Goal: Information Seeking & Learning: Learn about a topic

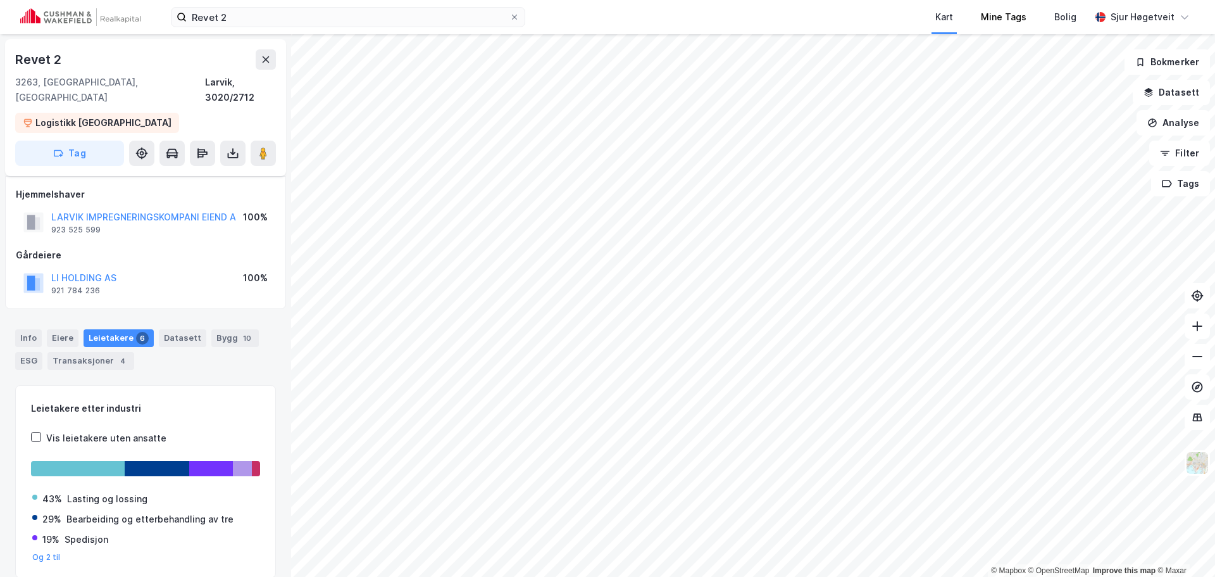
scroll to position [37, 0]
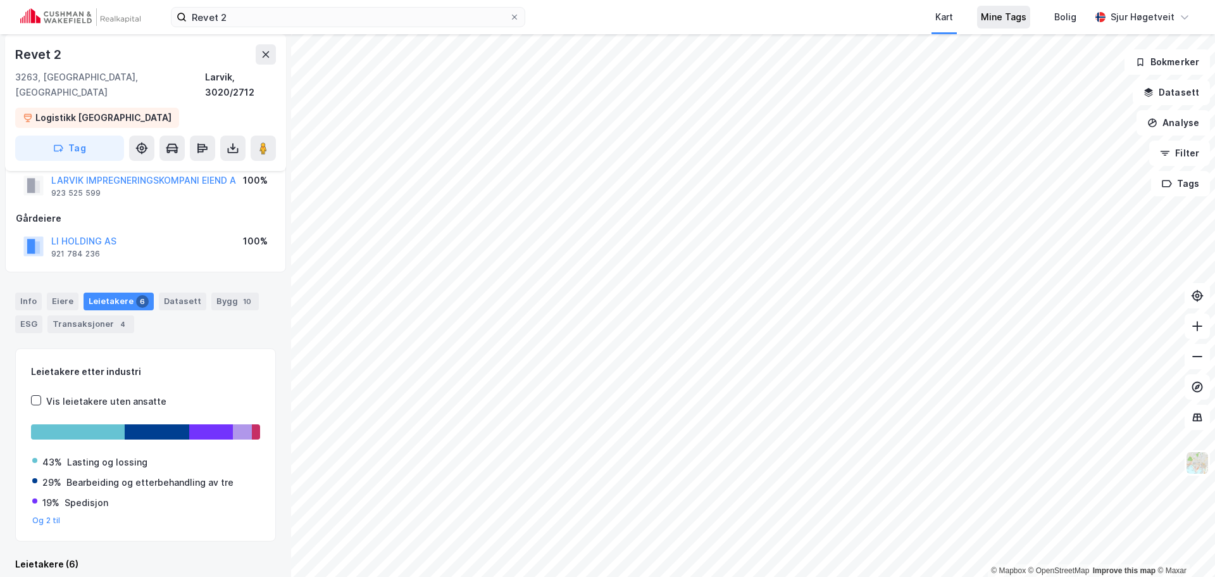
click at [1022, 16] on div "Mine Tags" at bounding box center [1004, 16] width 46 height 15
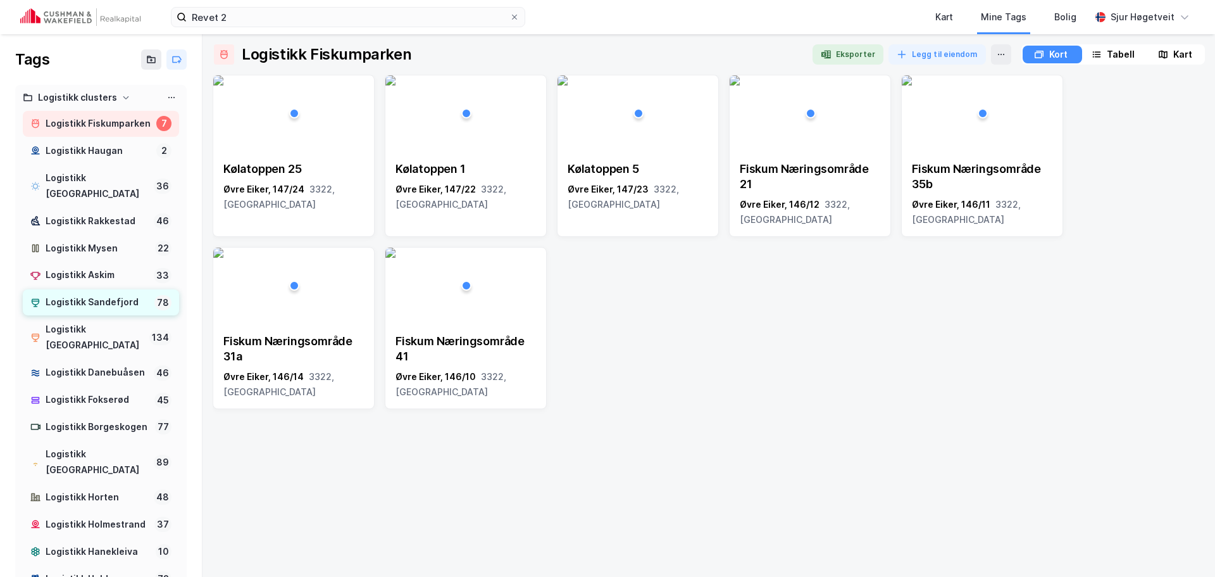
click at [116, 297] on div "Logistikk Sandefjord" at bounding box center [98, 302] width 104 height 16
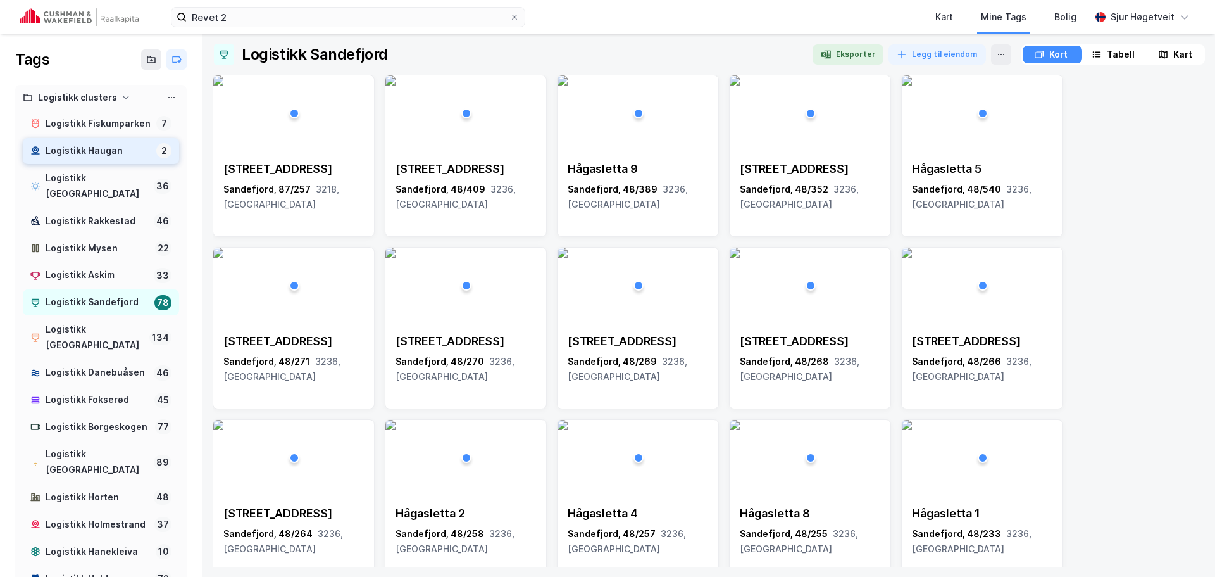
click at [104, 159] on div "Logistikk Haugan" at bounding box center [99, 151] width 106 height 16
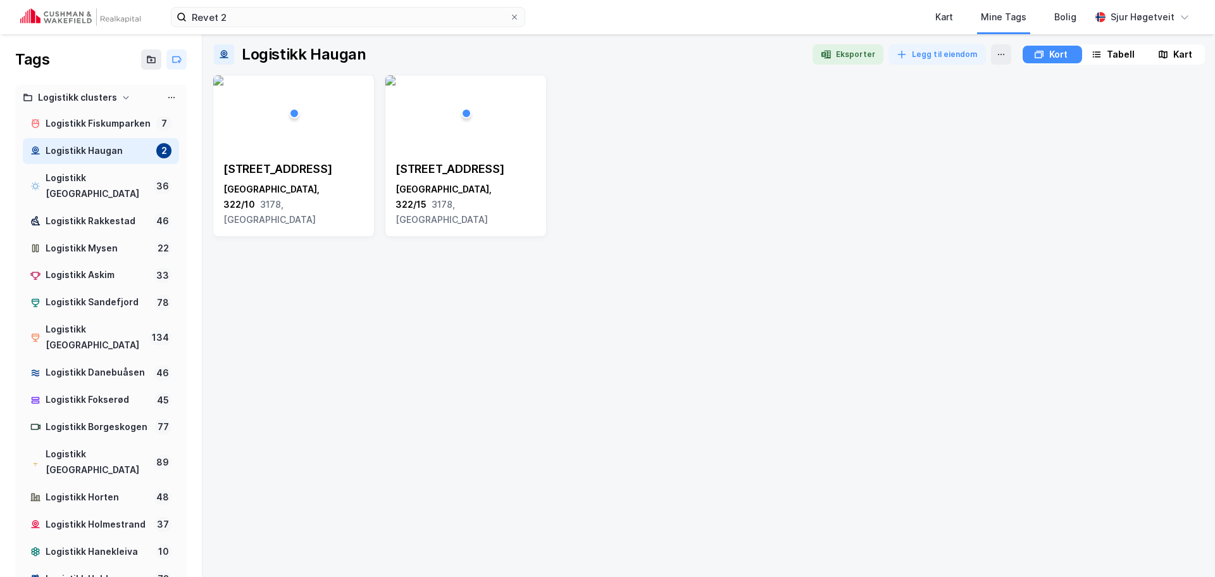
click at [1168, 51] on div "Kart" at bounding box center [1175, 55] width 57 height 18
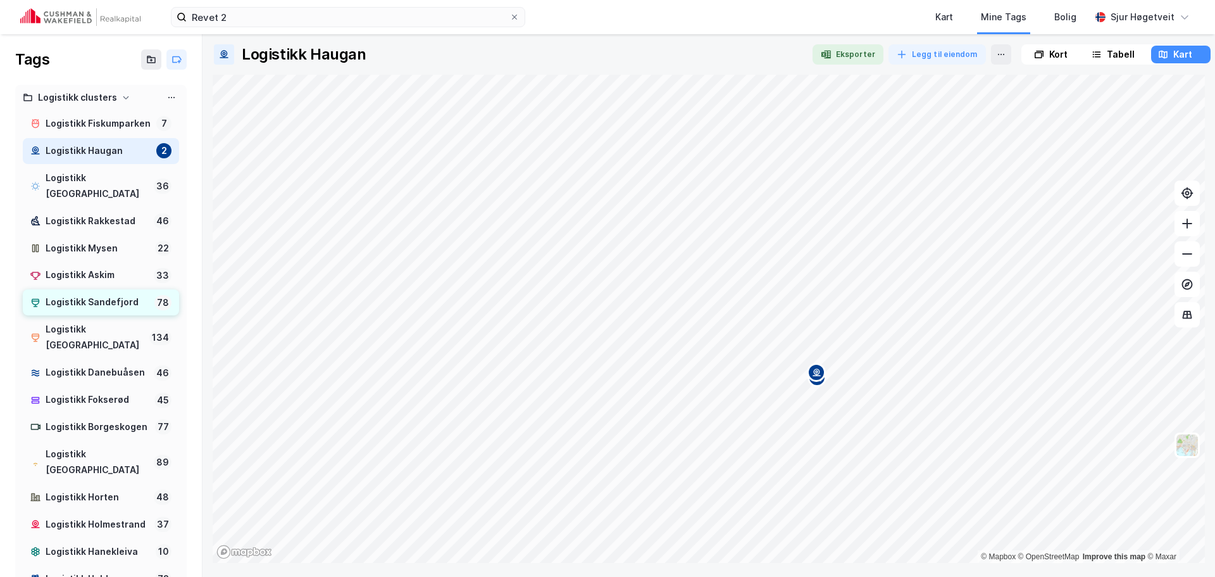
click at [92, 308] on div "Logistikk Sandefjord" at bounding box center [98, 302] width 104 height 16
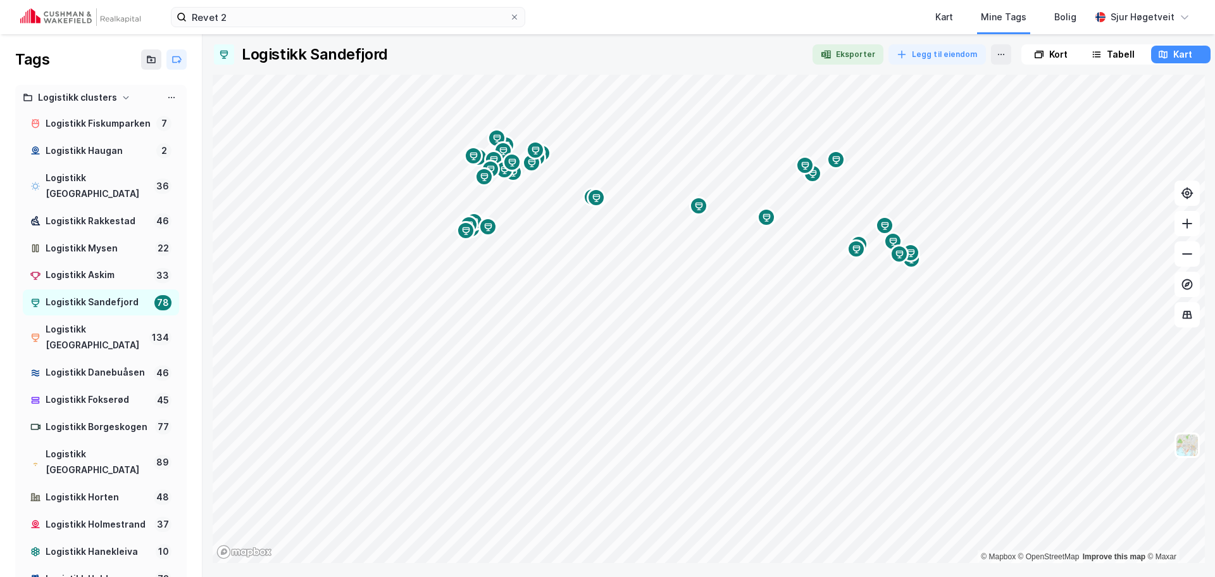
click at [1073, 58] on div "Kort" at bounding box center [1051, 55] width 57 height 18
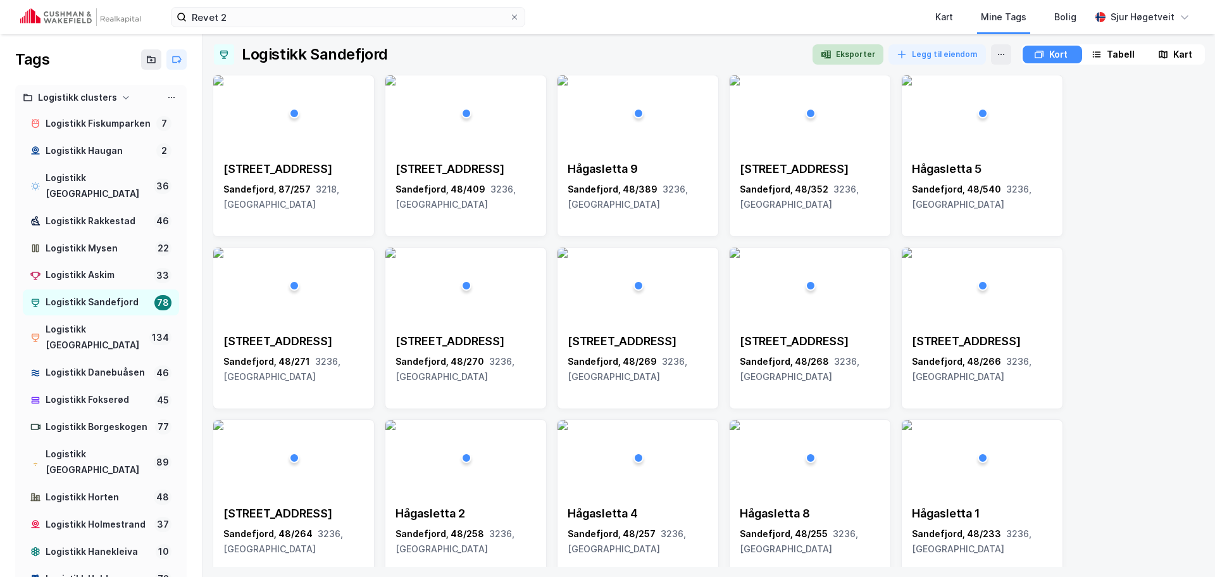
click at [859, 49] on button "Eksporter" at bounding box center [848, 54] width 71 height 20
click at [47, 12] on img at bounding box center [80, 17] width 120 height 18
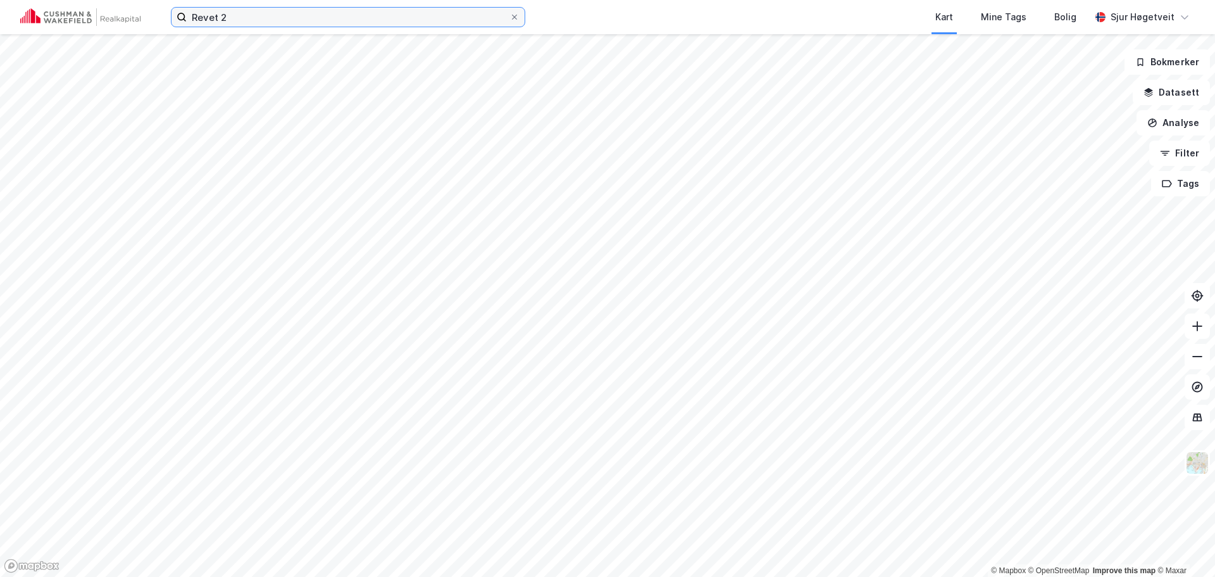
click at [227, 15] on input "Revet 2" at bounding box center [348, 17] width 323 height 19
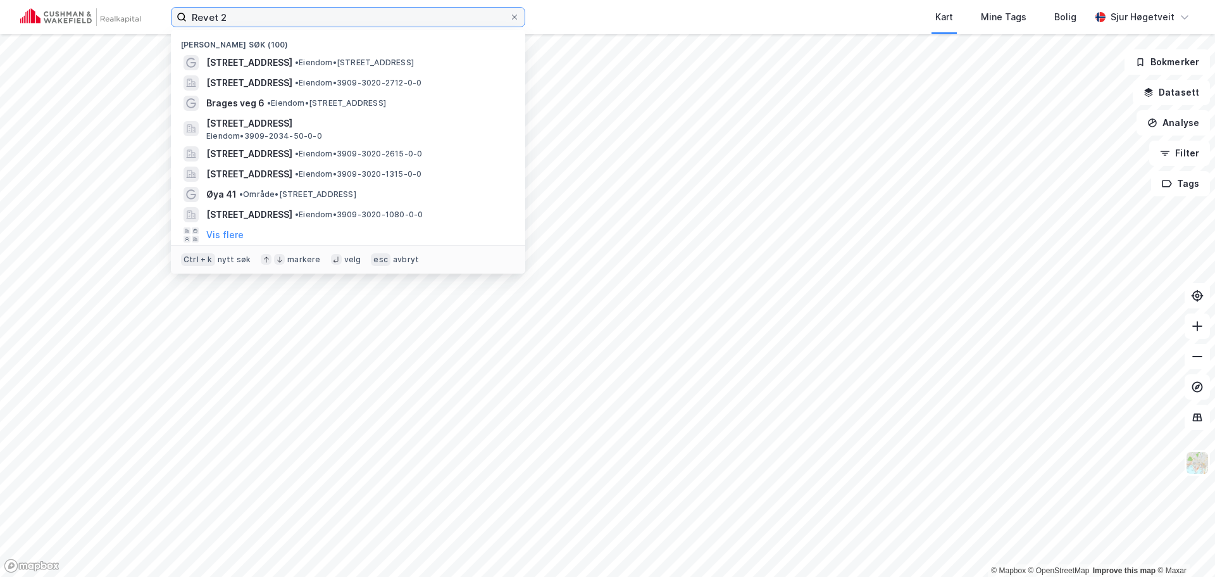
click at [227, 15] on input "Revet 2" at bounding box center [348, 17] width 323 height 19
paste input "Hinderveien 7"
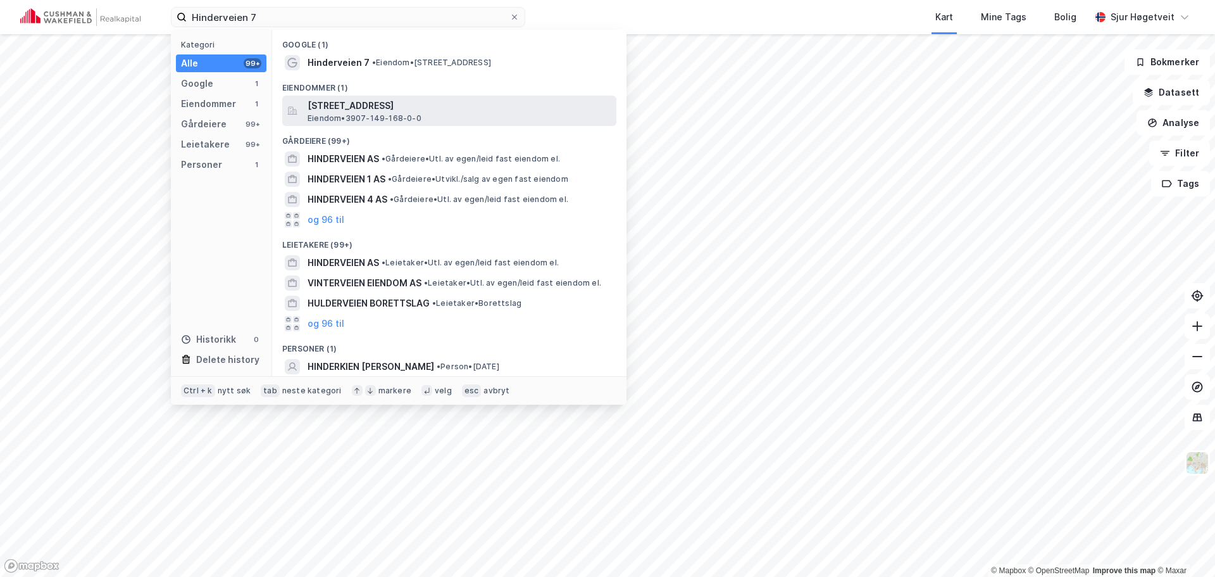
click at [415, 113] on span "Eiendom • 3907-149-168-0-0" at bounding box center [365, 118] width 114 height 10
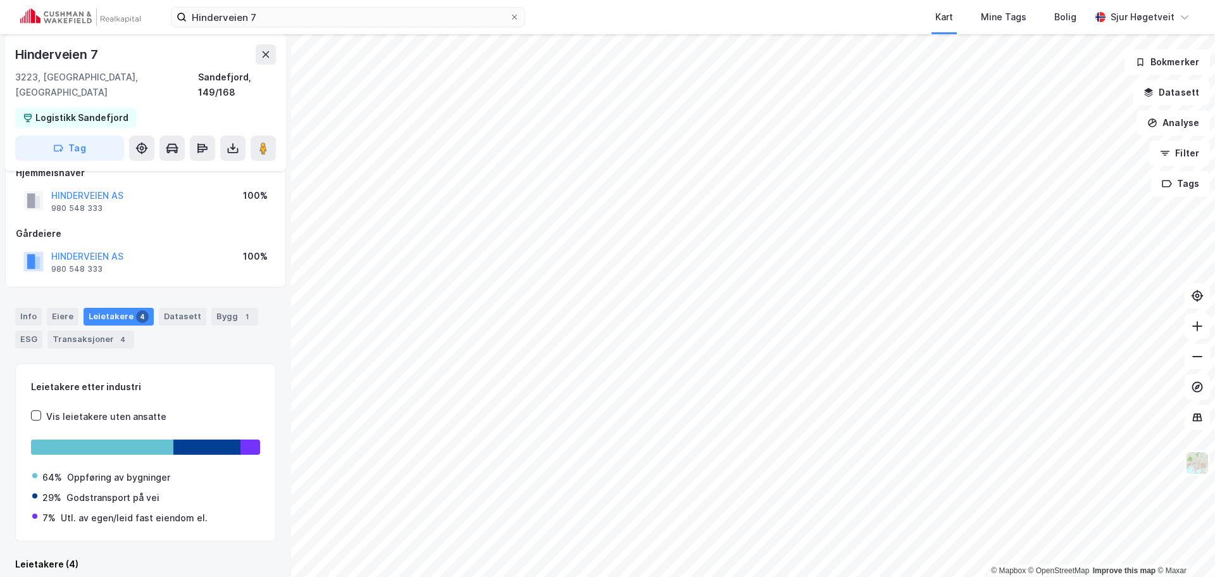
scroll to position [85, 0]
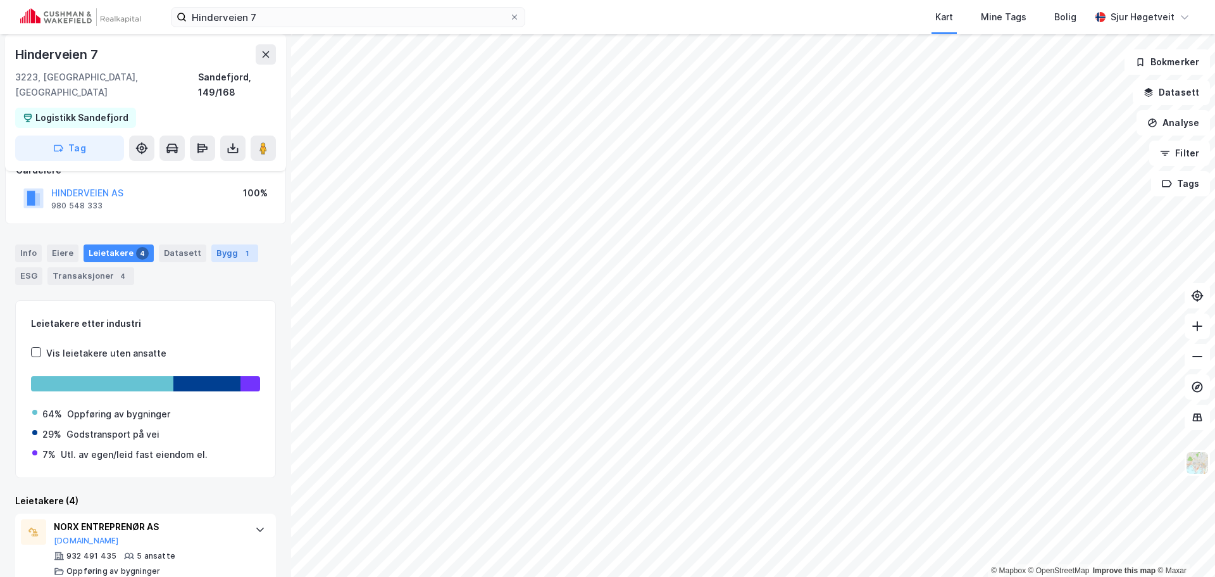
click at [231, 244] on div "Bygg 1" at bounding box center [234, 253] width 47 height 18
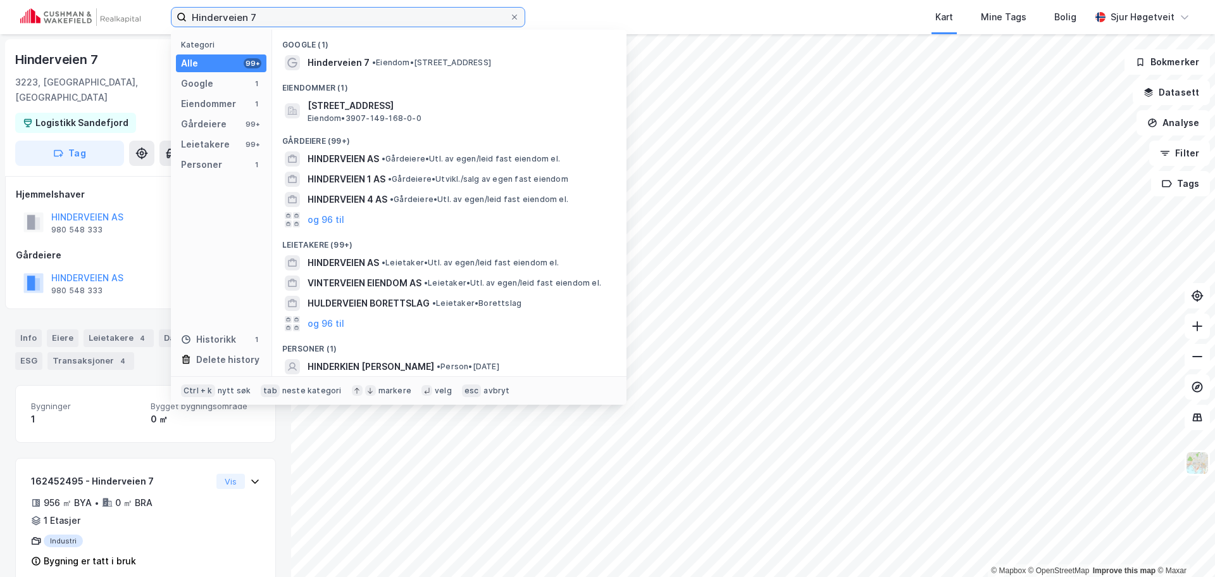
drag, startPoint x: 291, startPoint y: 15, endPoint x: 188, endPoint y: 11, distance: 103.2
click at [188, 11] on input "Hinderveien 7" at bounding box center [348, 17] width 323 height 19
paste input "5B"
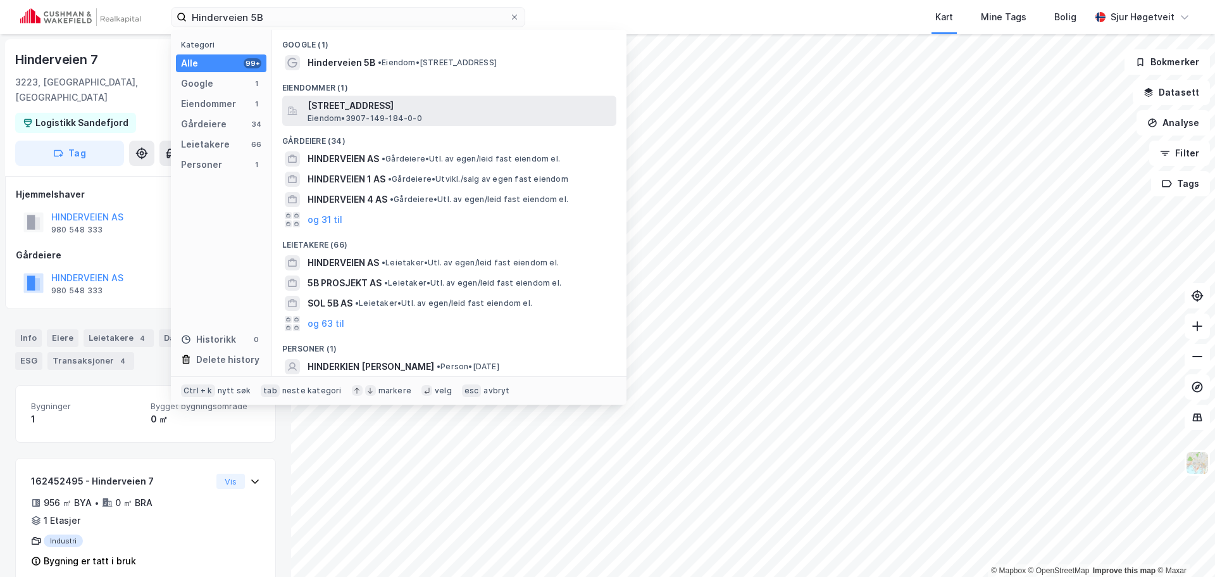
click at [388, 100] on span "[STREET_ADDRESS]" at bounding box center [460, 105] width 304 height 15
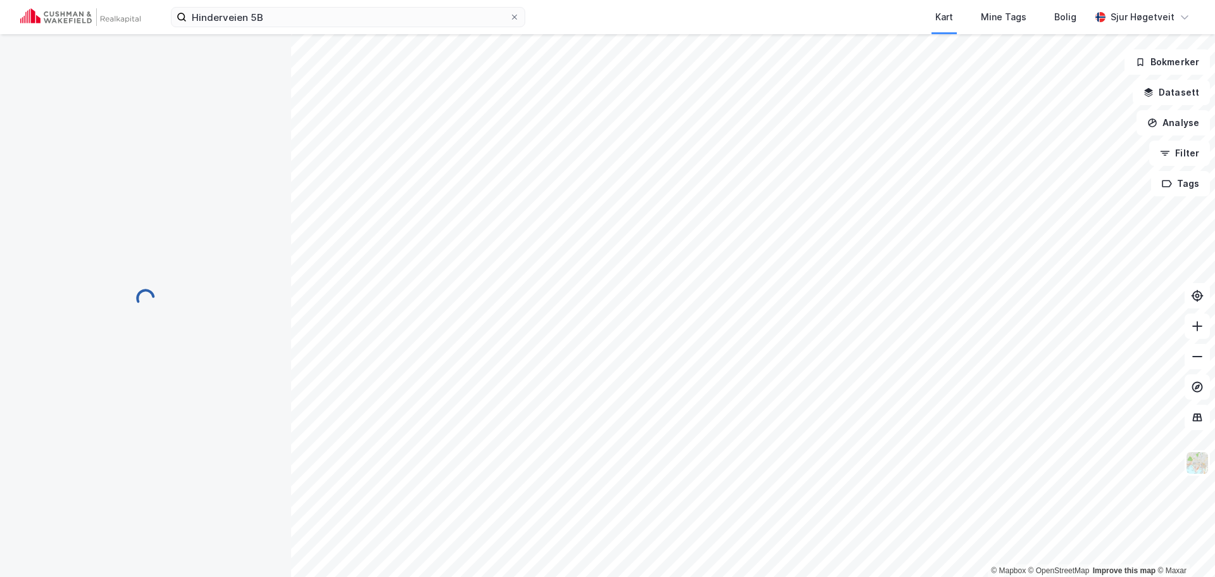
scroll to position [8, 0]
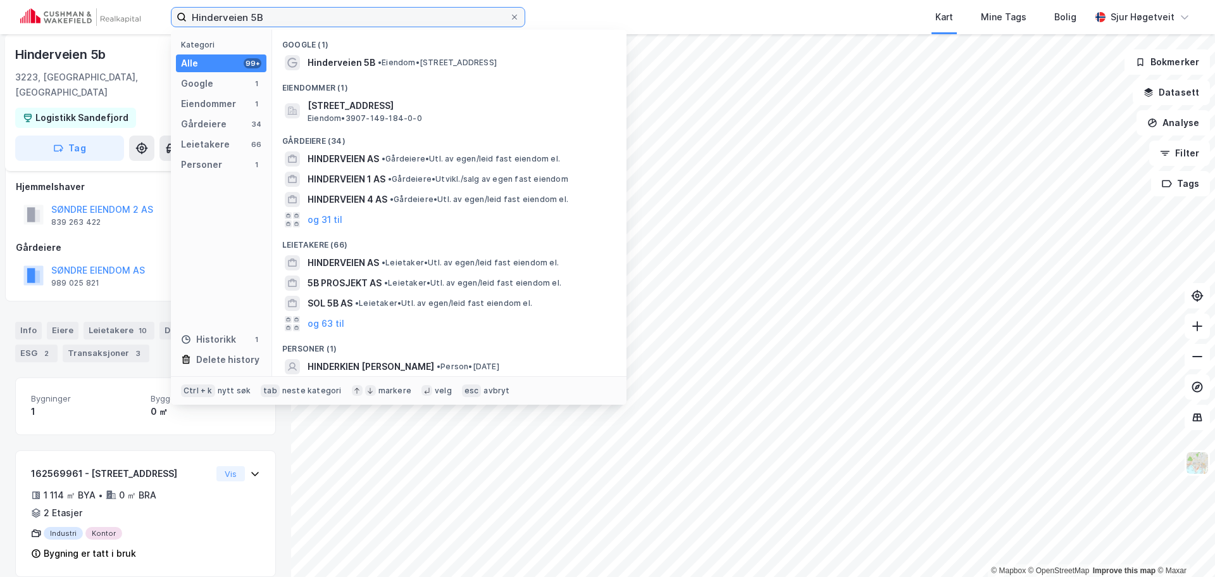
drag, startPoint x: 189, startPoint y: 16, endPoint x: 112, endPoint y: 31, distance: 78.1
click at [107, 20] on div "Hinderveien 5B Kategori Alle 99+ Google 1 Eiendommer 1 Gårdeiere 34 Leietakere …" at bounding box center [607, 17] width 1215 height 34
paste input "1"
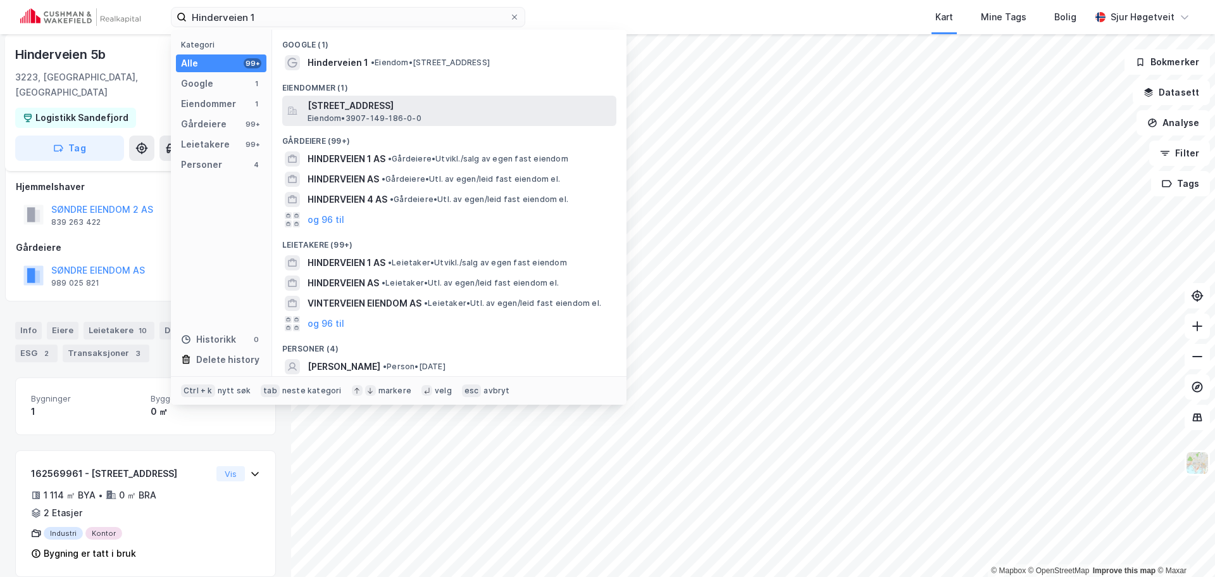
click at [393, 101] on span "[STREET_ADDRESS]" at bounding box center [460, 105] width 304 height 15
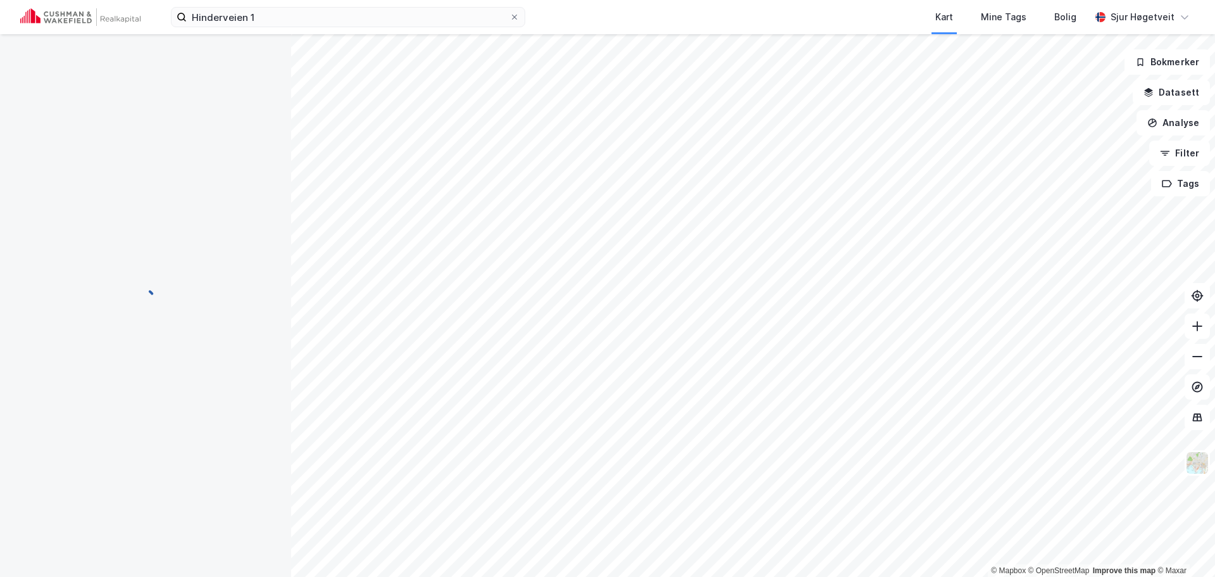
scroll to position [8, 0]
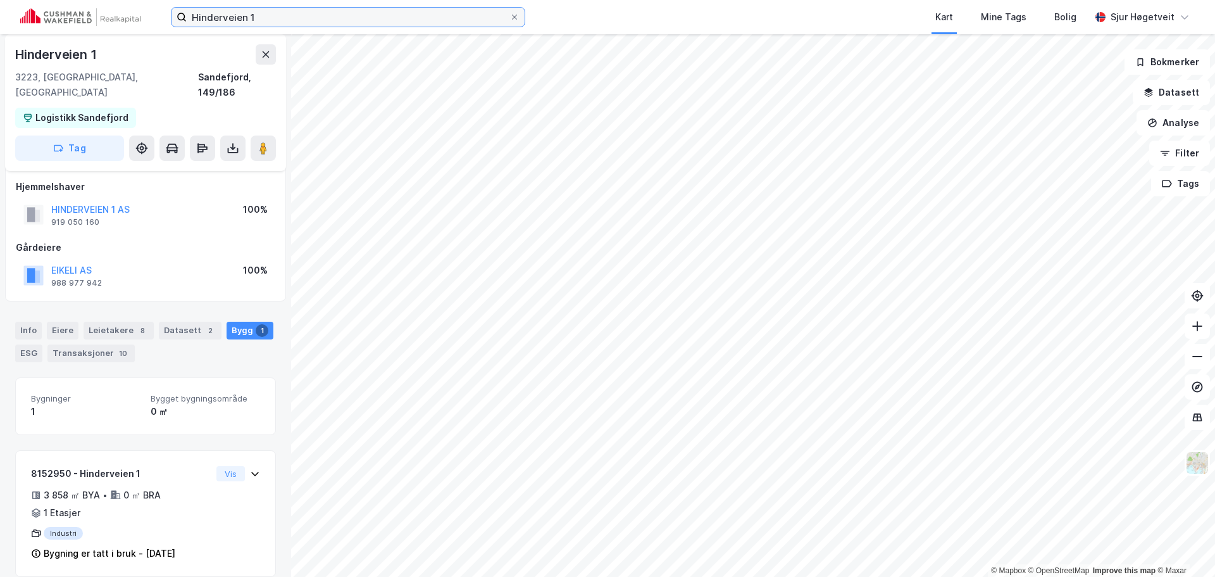
drag, startPoint x: 220, startPoint y: 9, endPoint x: 159, endPoint y: 6, distance: 60.8
click at [159, 6] on div "Hinderveien 1 Kart Mine Tags Bolig [PERSON_NAME]" at bounding box center [607, 17] width 1215 height 34
paste input "Pindsleveien 8"
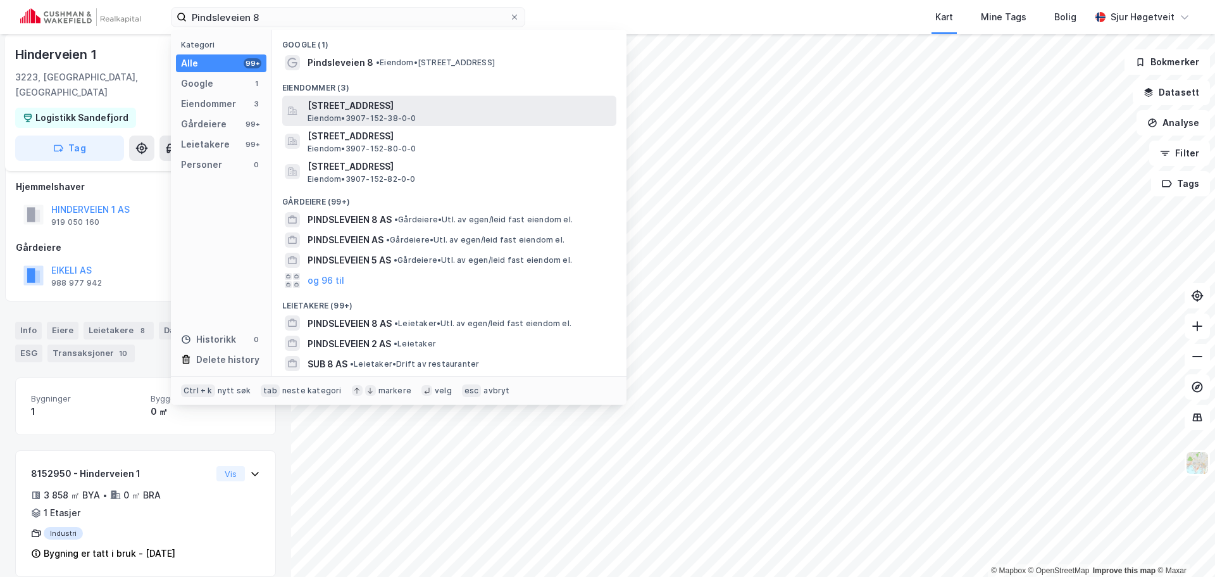
click at [437, 104] on span "[STREET_ADDRESS]" at bounding box center [460, 105] width 304 height 15
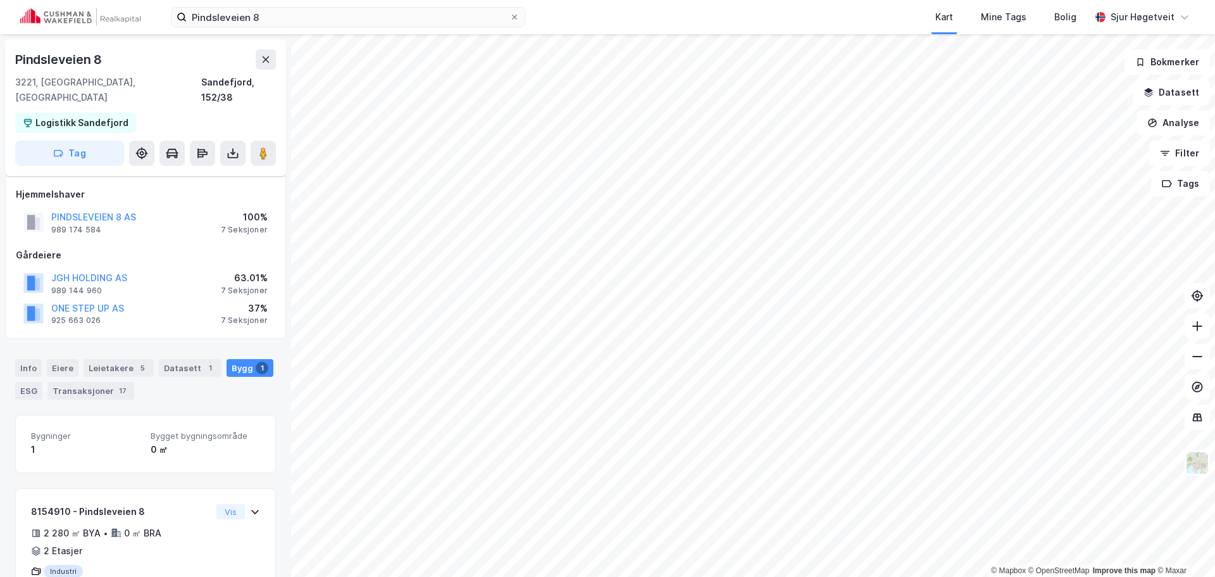
scroll to position [8, 0]
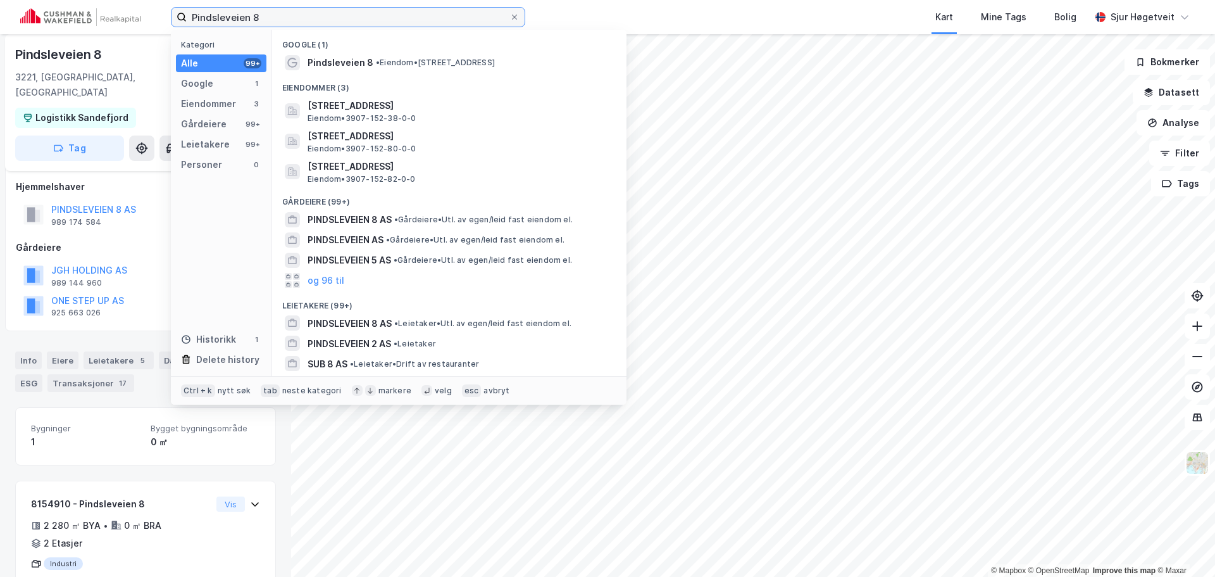
drag, startPoint x: 365, startPoint y: 19, endPoint x: 28, endPoint y: 8, distance: 336.9
click at [28, 8] on div "Pindsleveien 8 Kategori Alle 99+ Google 1 Eiendommer 3 Gårdeiere 99+ Leietakere…" at bounding box center [607, 17] width 1215 height 34
paste input "[STREET_ADDRESS]"
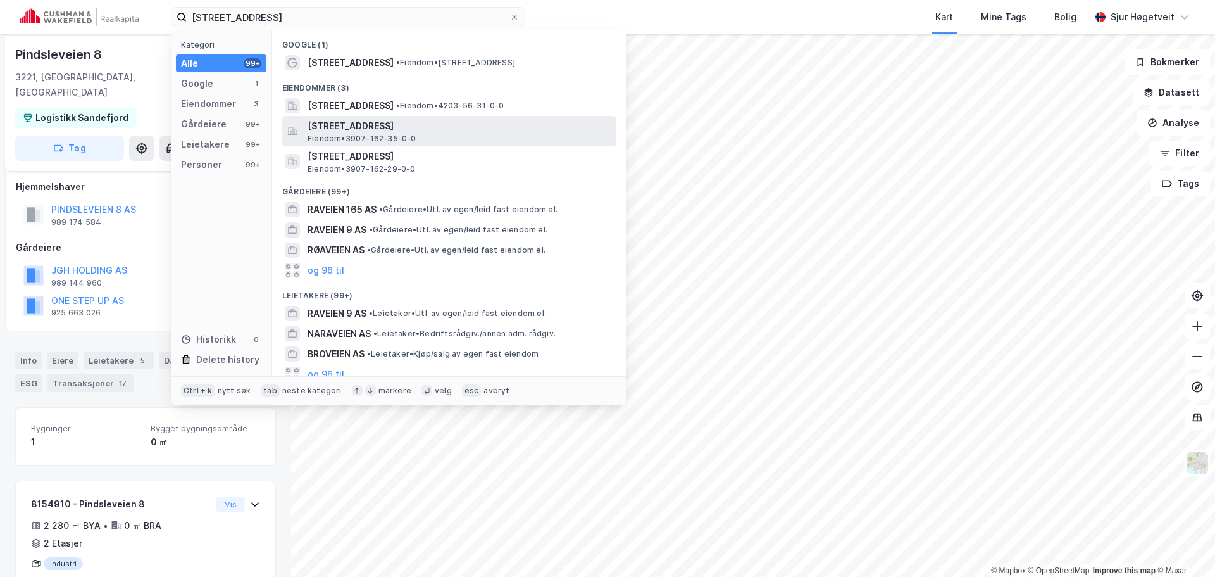
click at [503, 135] on div "[STREET_ADDRESS], [GEOGRAPHIC_DATA] Eiendom • 3907-162-35-0-0" at bounding box center [461, 130] width 306 height 25
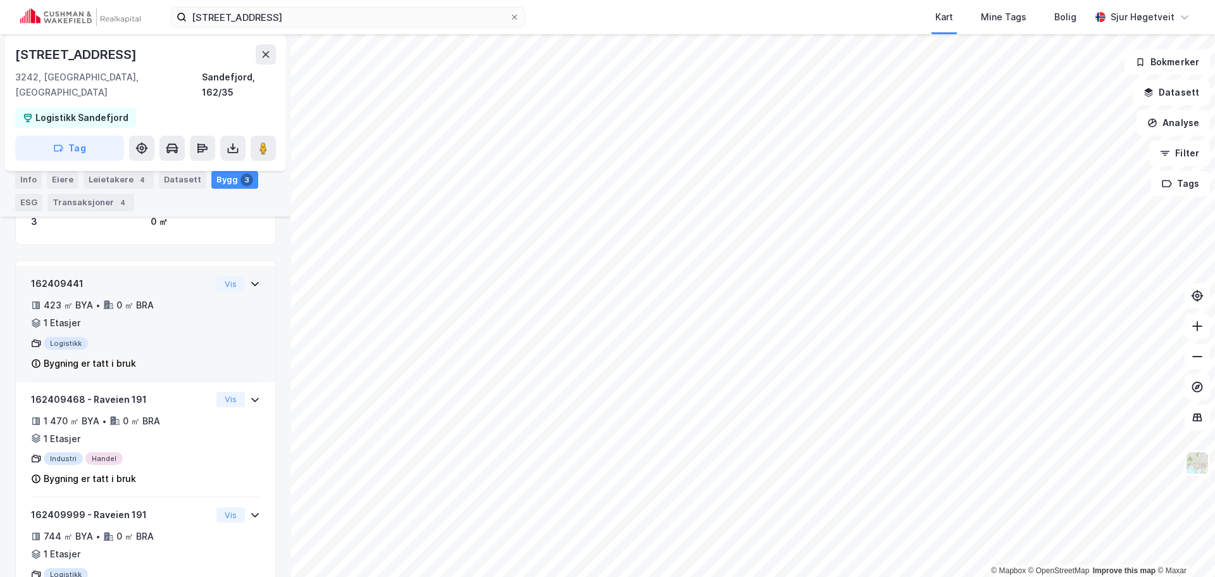
scroll to position [239, 0]
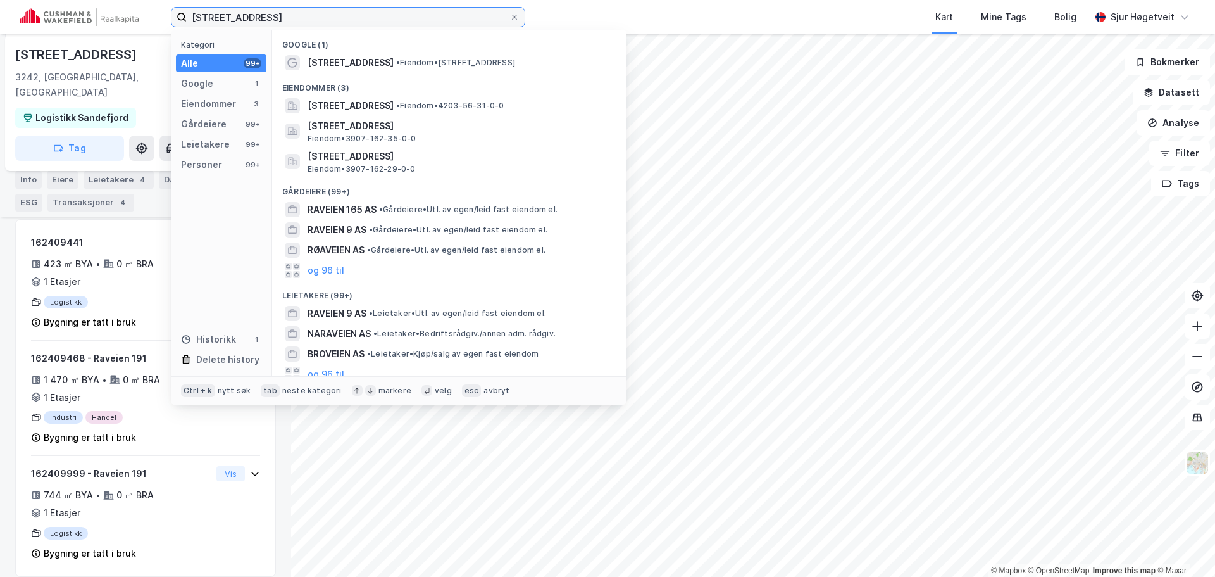
drag, startPoint x: 351, startPoint y: 16, endPoint x: 40, endPoint y: 1, distance: 311.8
click at [40, 1] on div "Raveien 191 Kategori Alle 99+ Google 1 Eiendommer 3 Gårdeiere 99+ Leietakere 99…" at bounding box center [607, 17] width 1215 height 34
paste input "[STREET_ADDRESS]"
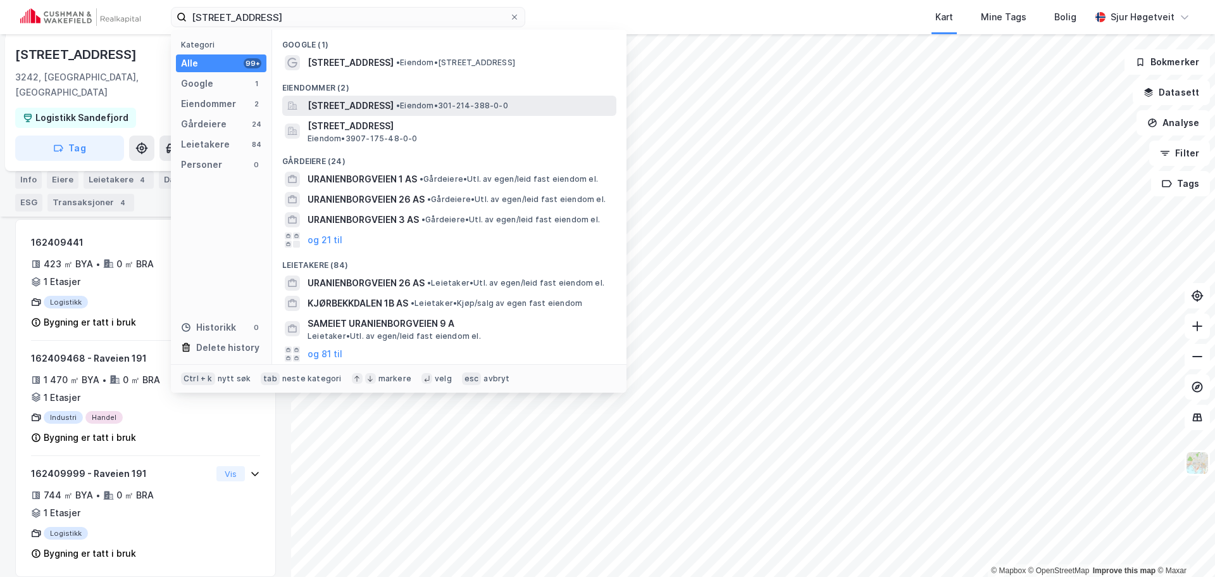
click at [394, 103] on span "[STREET_ADDRESS]" at bounding box center [351, 105] width 86 height 15
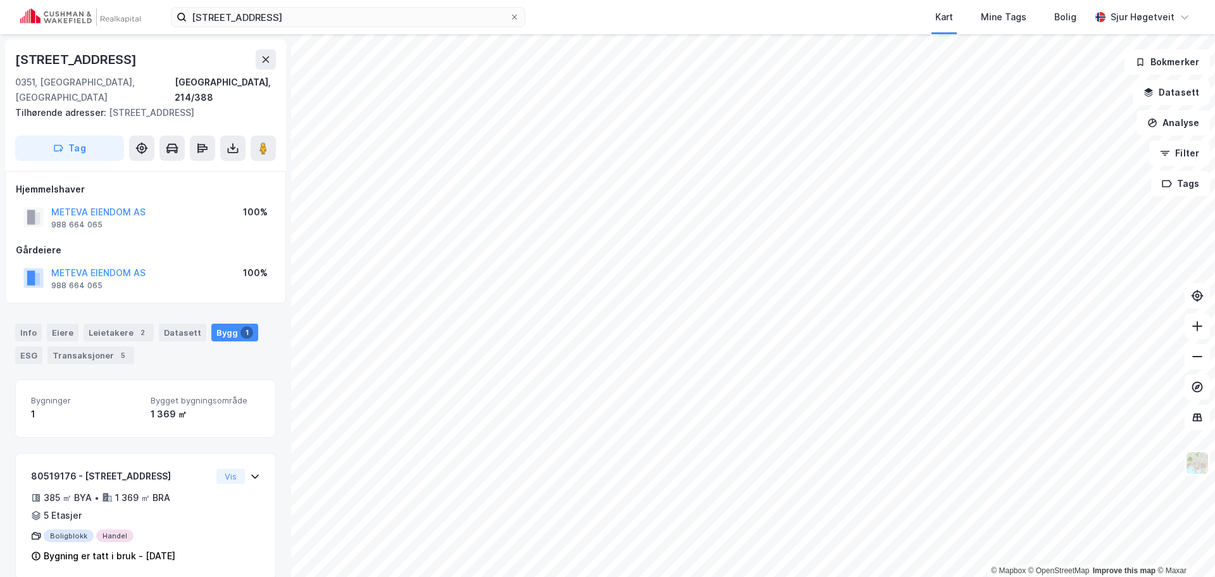
scroll to position [3, 0]
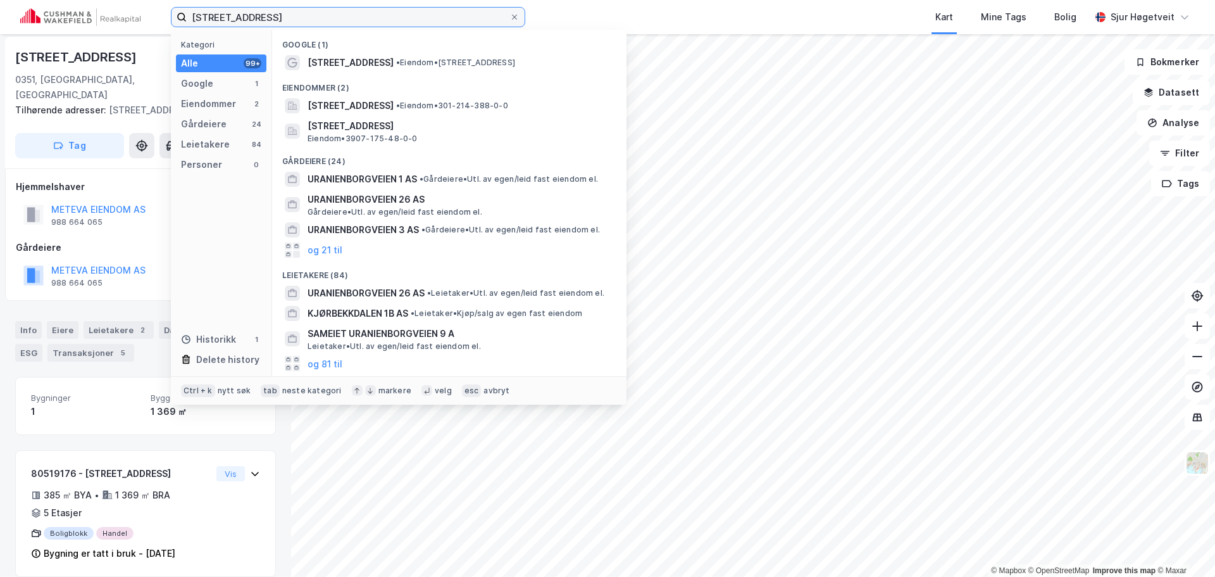
click at [306, 18] on input "[STREET_ADDRESS]" at bounding box center [348, 17] width 323 height 19
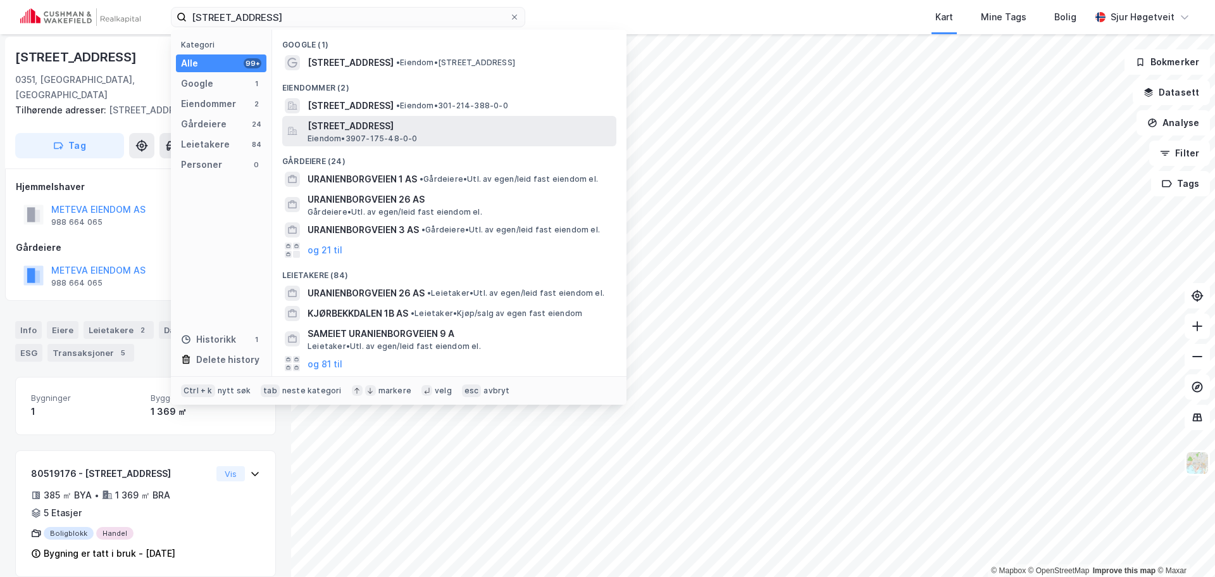
click at [412, 134] on span "Eiendom • 3907-175-48-0-0" at bounding box center [363, 139] width 110 height 10
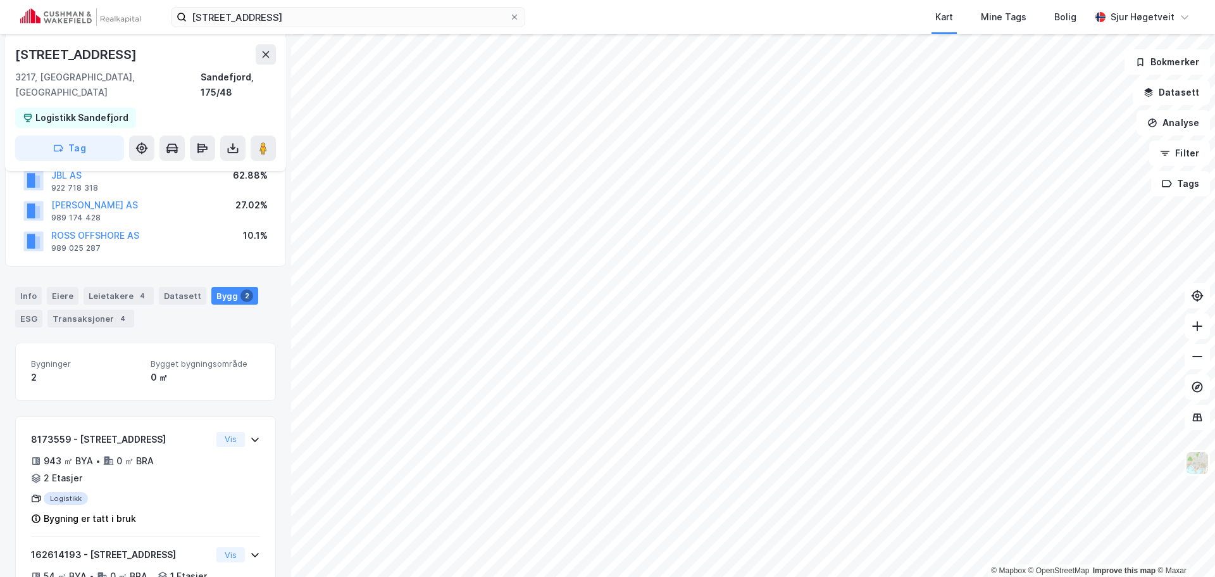
scroll to position [240, 0]
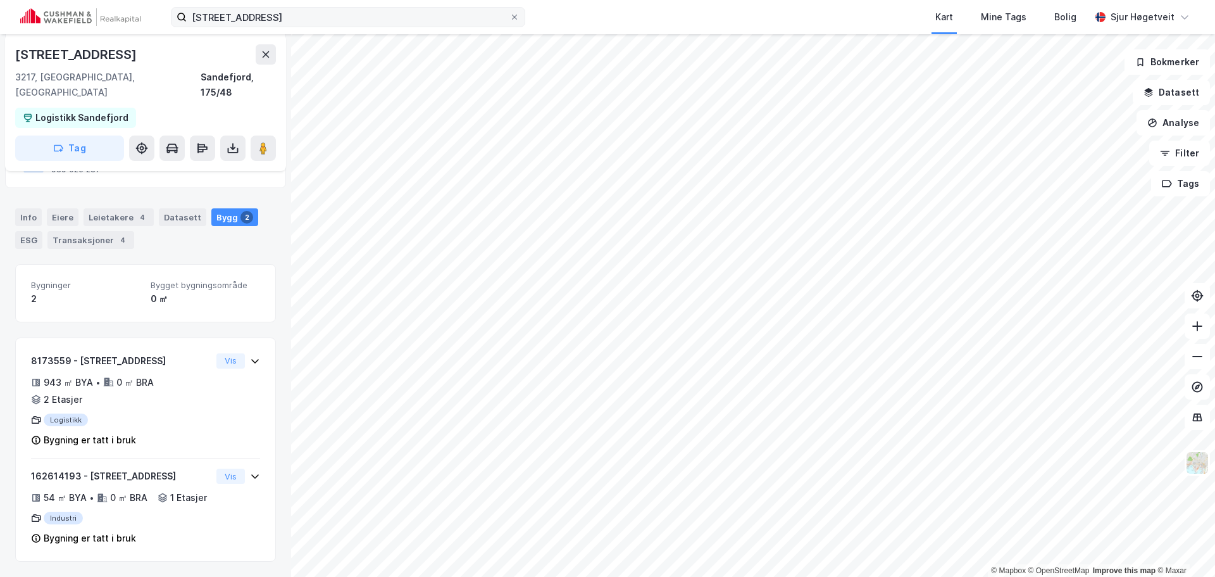
click at [413, 7] on label "[STREET_ADDRESS]" at bounding box center [348, 17] width 354 height 20
click at [413, 8] on input "[STREET_ADDRESS]" at bounding box center [348, 17] width 323 height 19
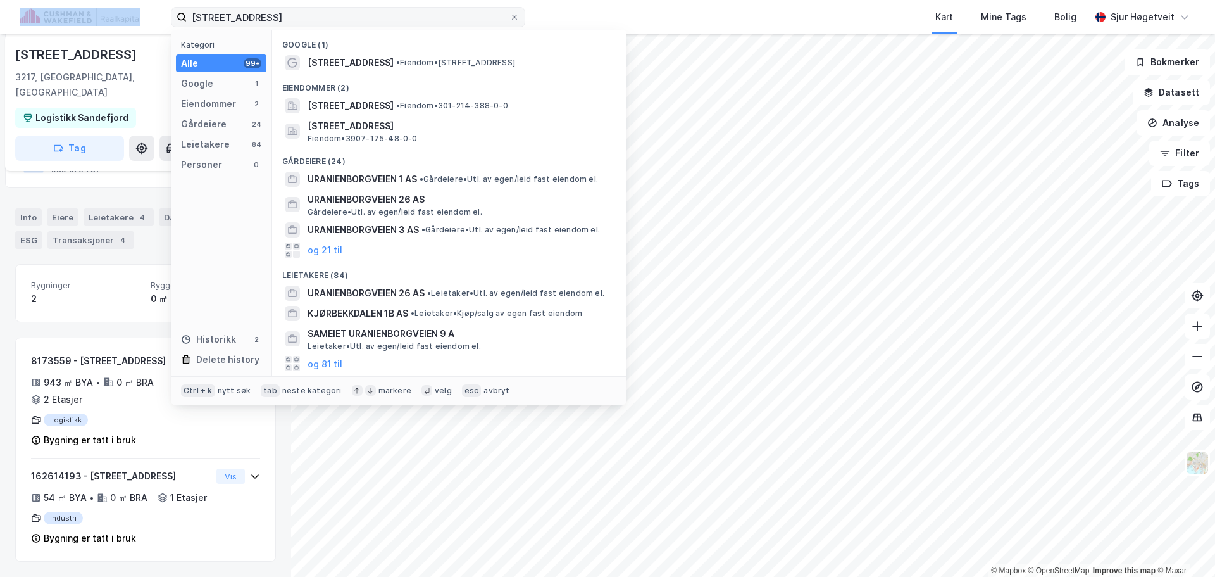
drag, startPoint x: 413, startPoint y: 7, endPoint x: 406, endPoint y: 8, distance: 7.1
click at [406, 8] on label "[STREET_ADDRESS]" at bounding box center [348, 17] width 354 height 20
click at [406, 8] on input "[STREET_ADDRESS]" at bounding box center [348, 17] width 323 height 19
click at [403, 14] on input "[STREET_ADDRESS]" at bounding box center [348, 17] width 323 height 19
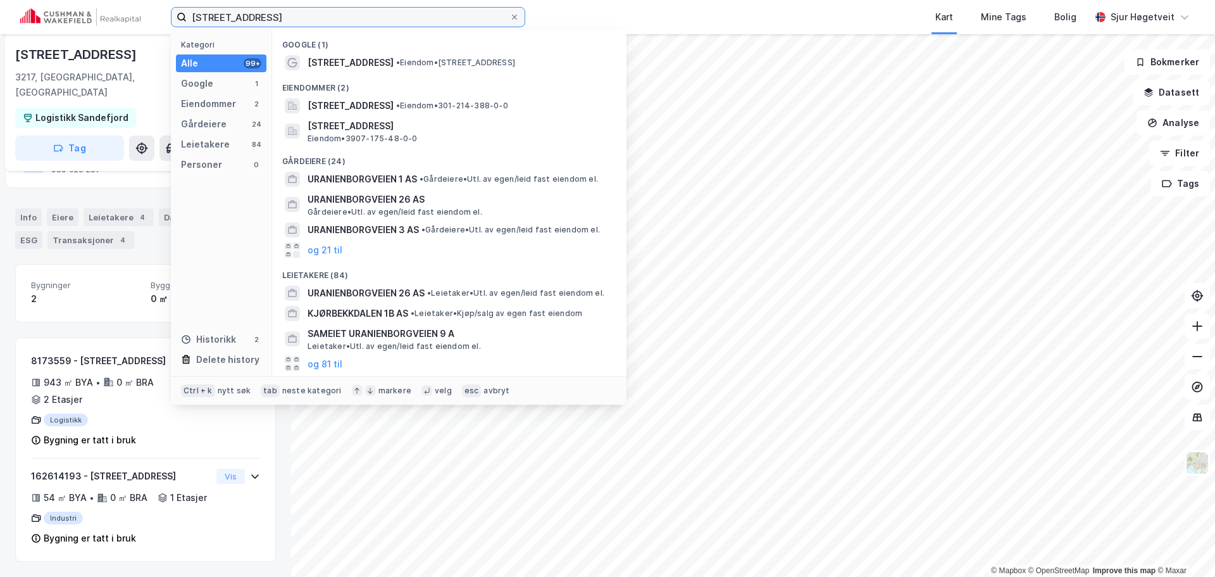
click at [403, 14] on input "[STREET_ADDRESS]" at bounding box center [348, 17] width 323 height 19
paste input "Hinderveien 5"
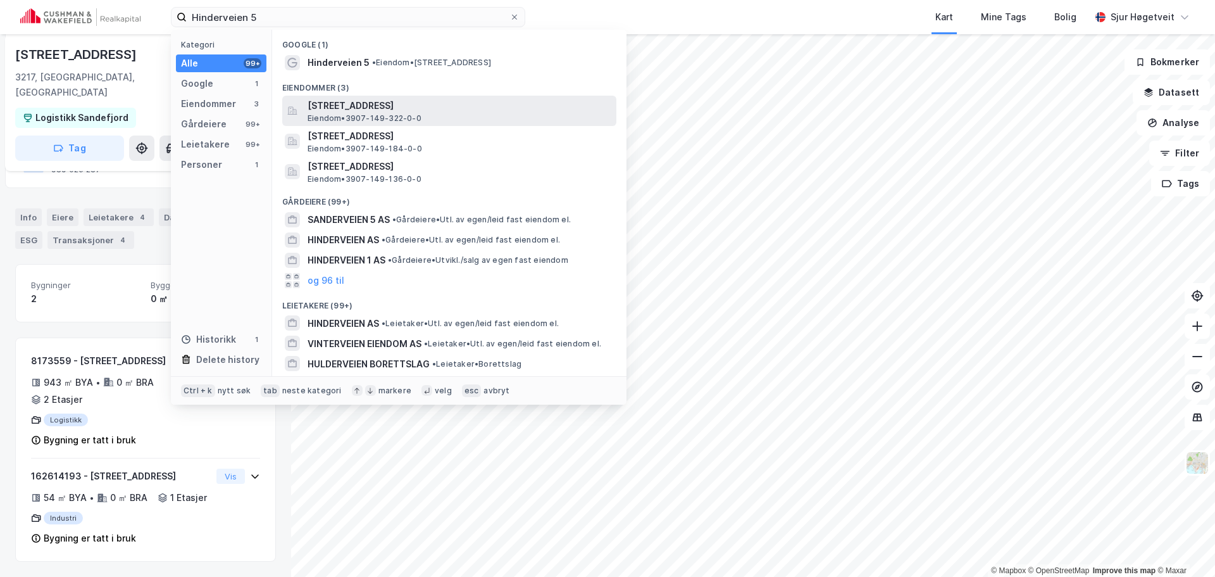
click at [453, 96] on div "[STREET_ADDRESS] • 3907-149-322-0-0" at bounding box center [449, 111] width 334 height 30
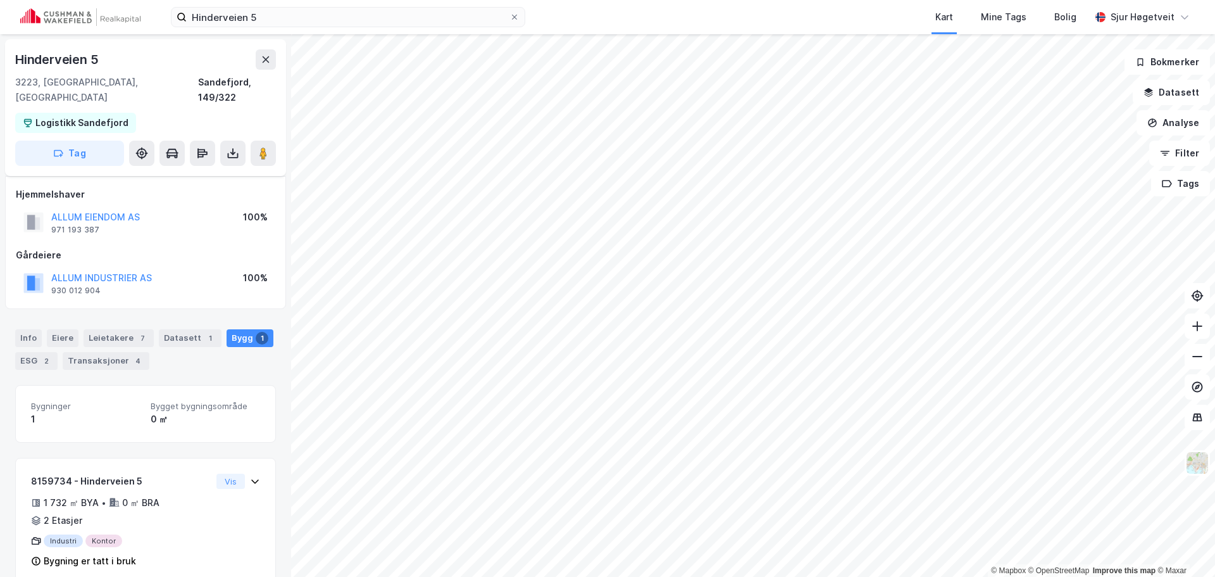
scroll to position [8, 0]
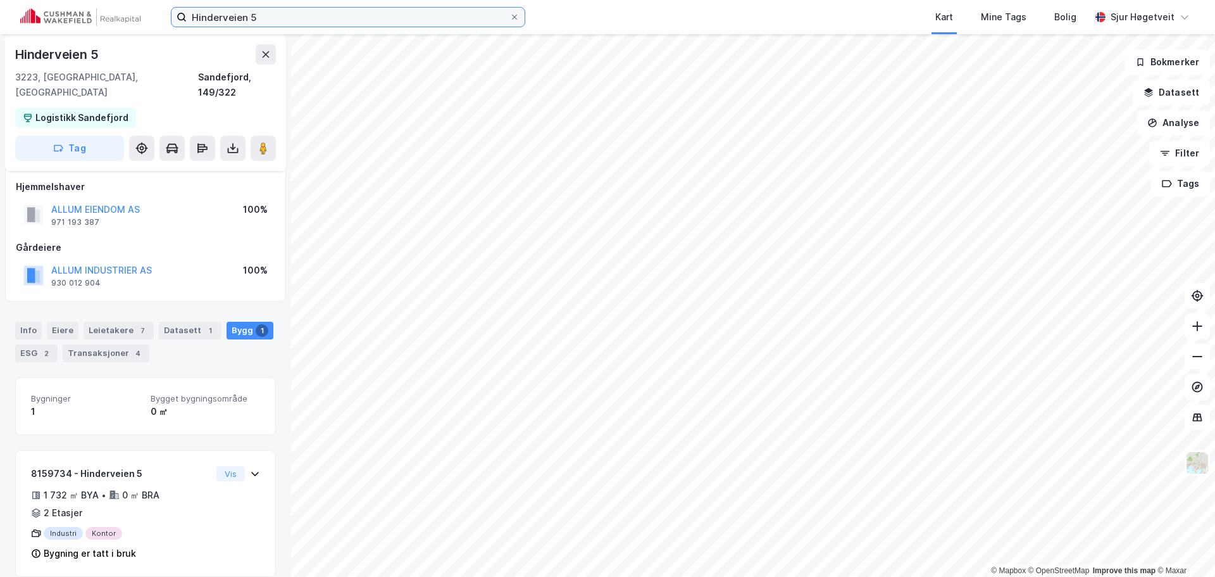
click at [453, 22] on input "Hinderveien 5" at bounding box center [348, 17] width 323 height 19
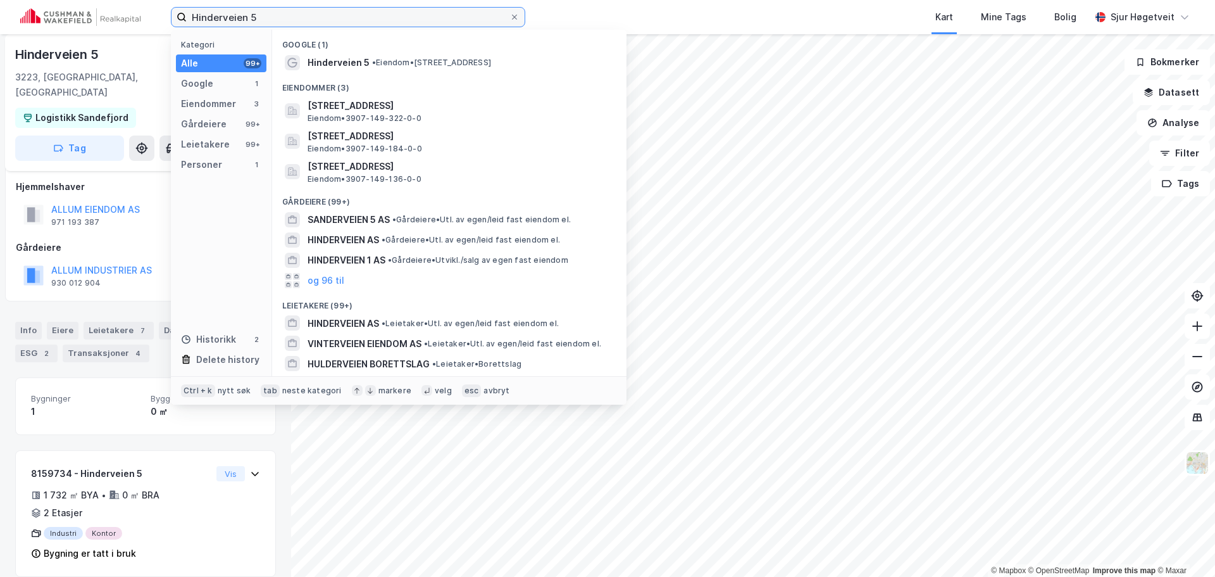
click at [453, 22] on input "Hinderveien 5" at bounding box center [348, 17] width 323 height 19
paste input "[STREET_ADDRESS]"
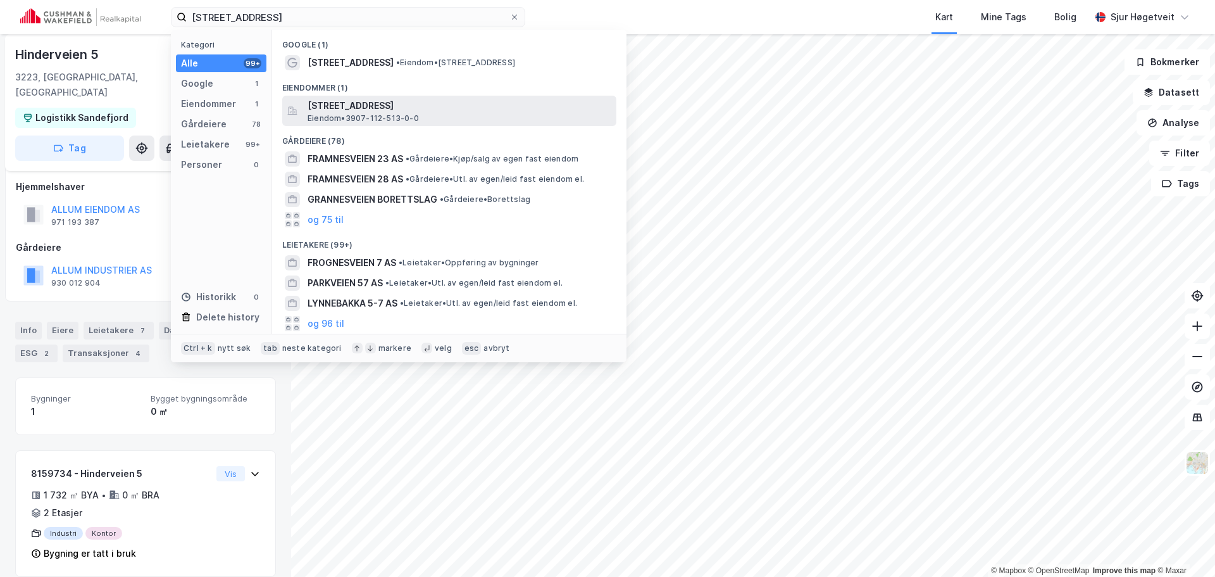
click at [460, 99] on span "[STREET_ADDRESS]" at bounding box center [460, 105] width 304 height 15
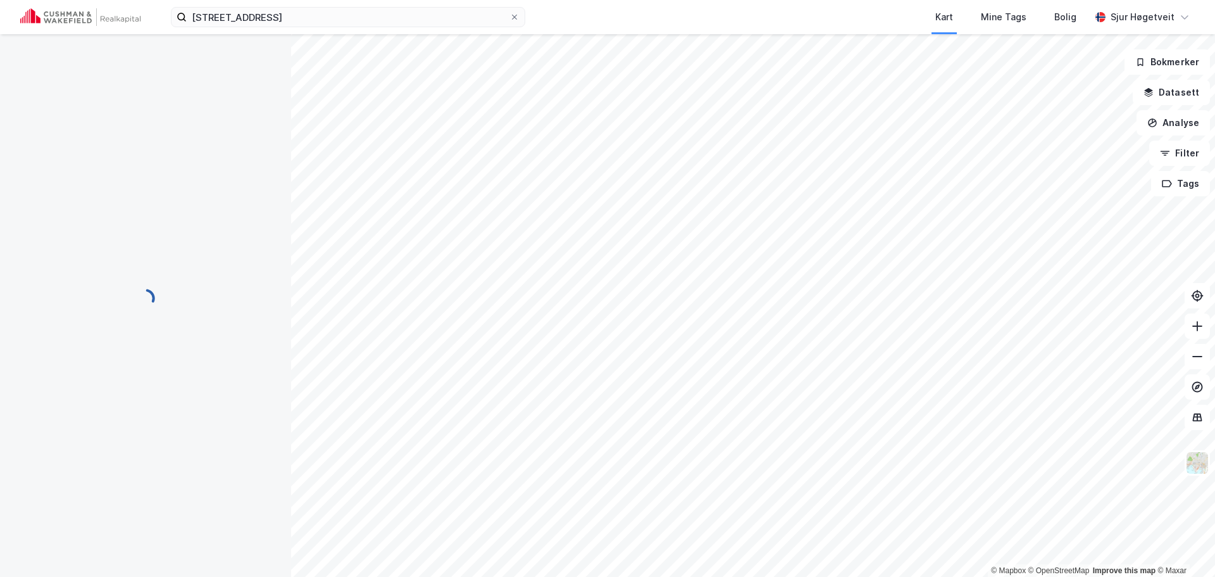
scroll to position [8, 0]
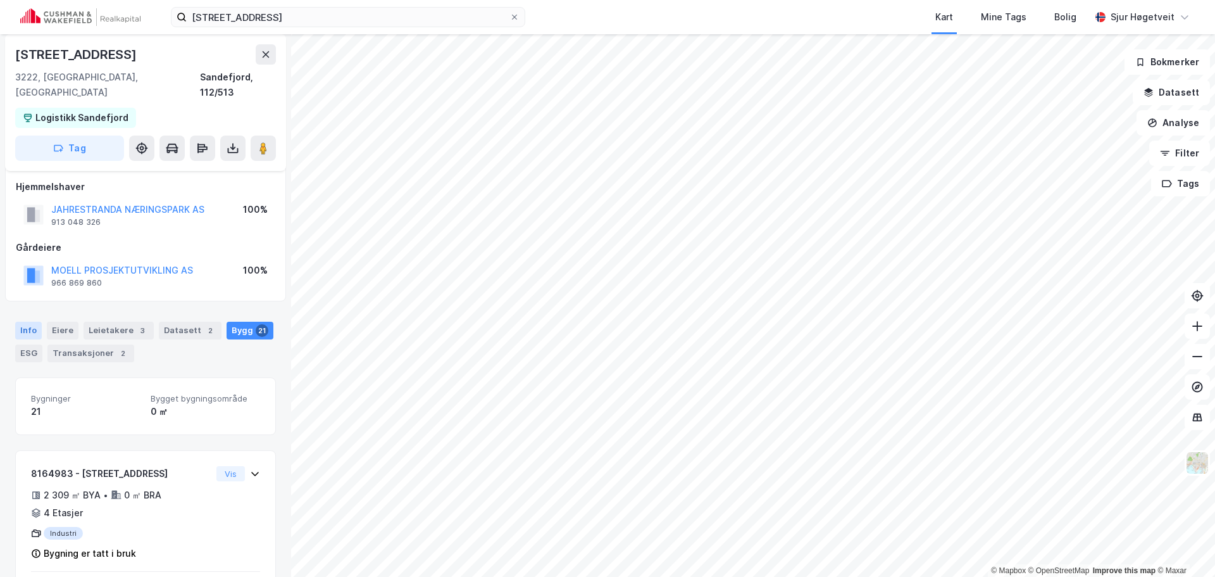
click at [21, 322] on div "Info" at bounding box center [28, 331] width 27 height 18
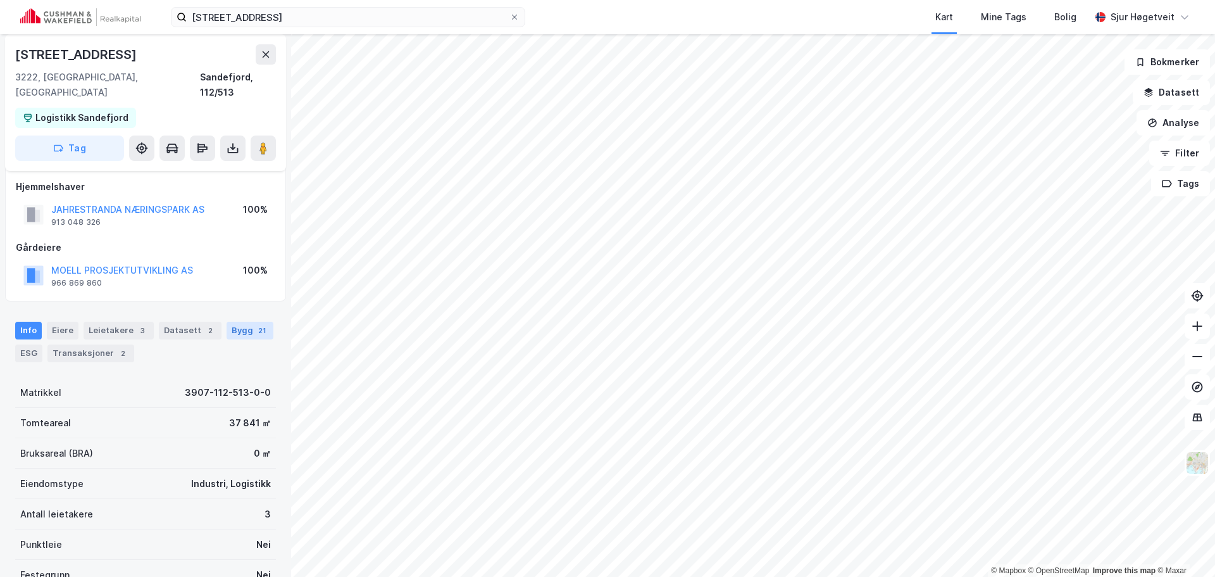
click at [242, 322] on div "Bygg 21" at bounding box center [250, 331] width 47 height 18
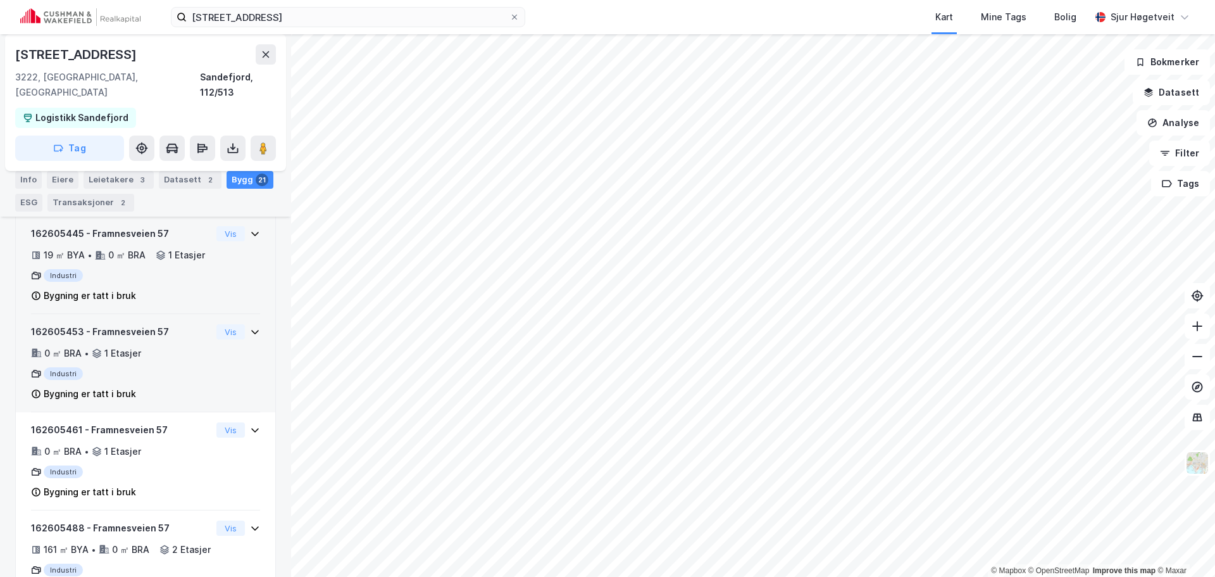
scroll to position [1653, 0]
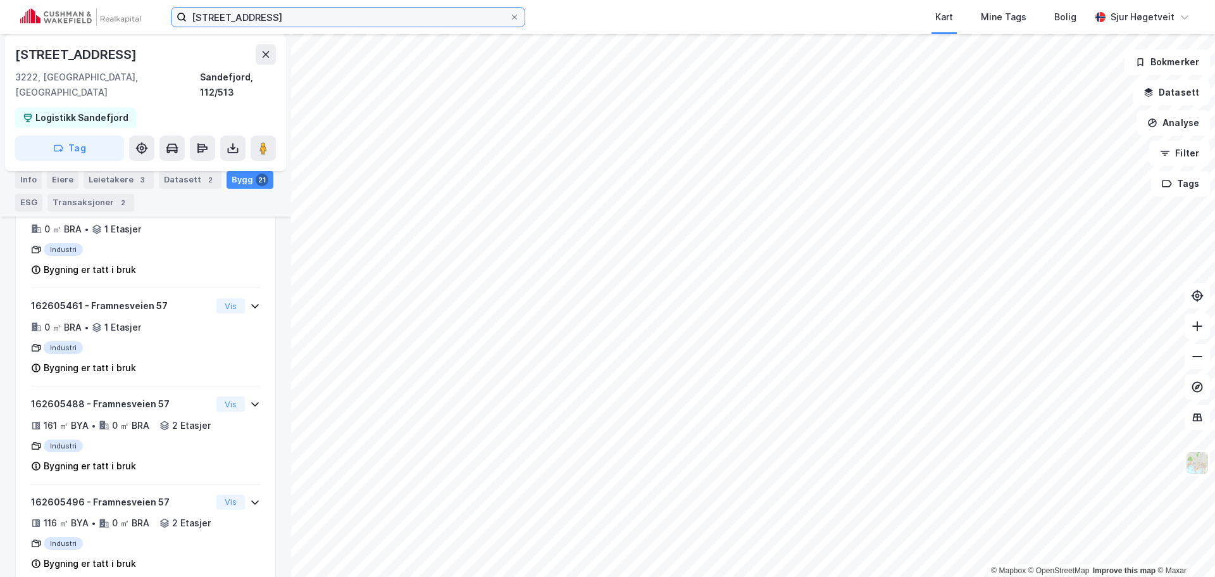
click at [250, 22] on input "[STREET_ADDRESS]" at bounding box center [348, 17] width 323 height 19
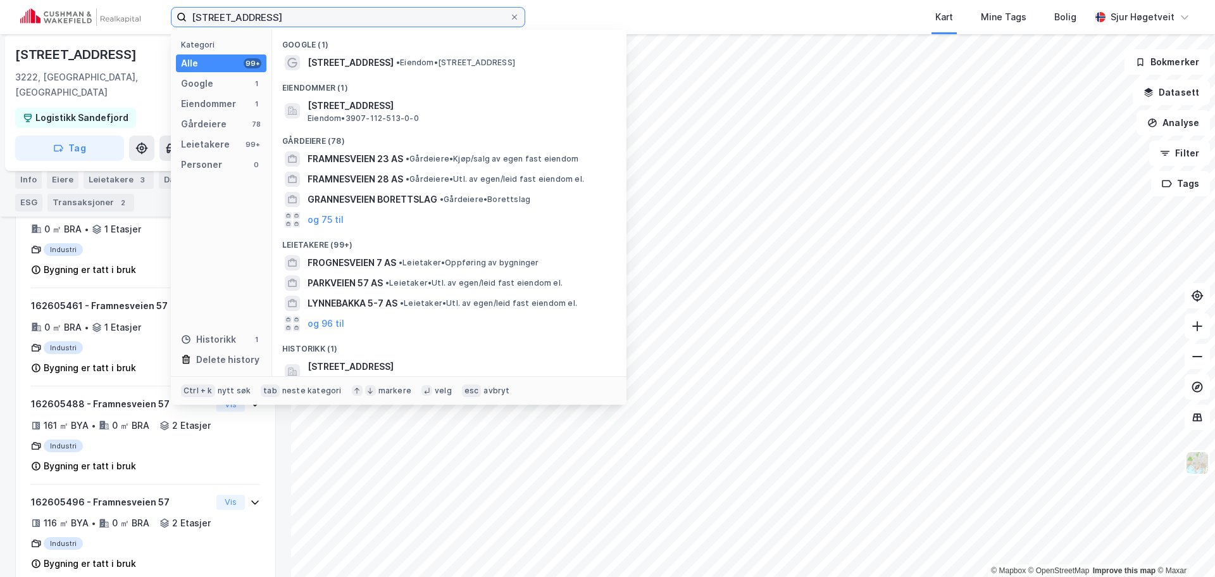
click at [250, 22] on input "[STREET_ADDRESS]" at bounding box center [348, 17] width 323 height 19
paste input "Hågasletta 5"
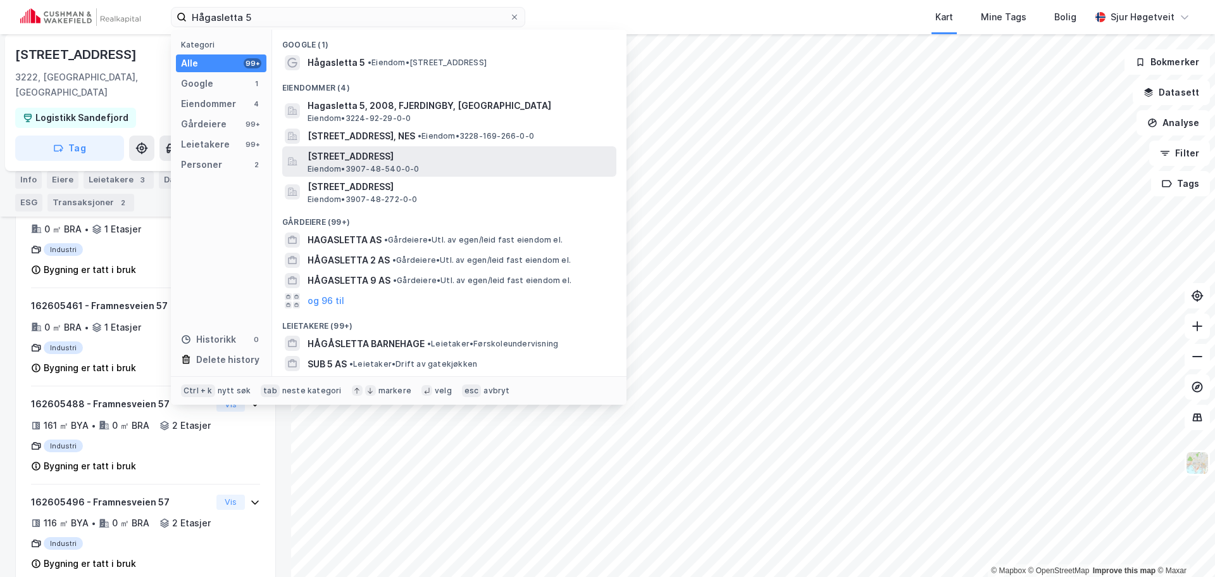
click at [523, 161] on span "[STREET_ADDRESS]" at bounding box center [460, 156] width 304 height 15
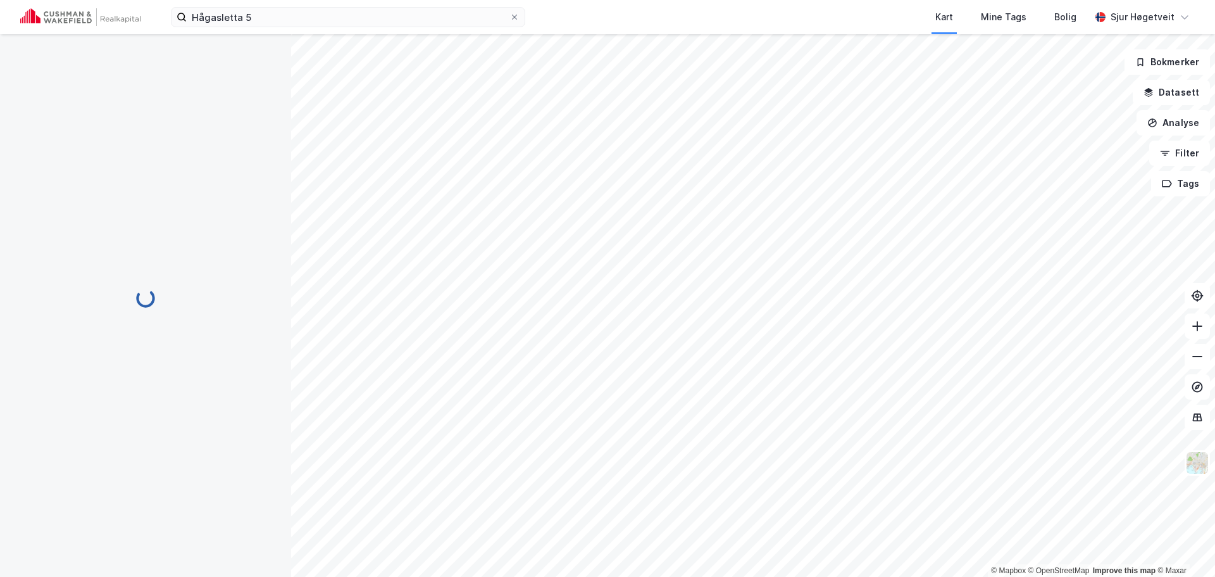
scroll to position [23, 0]
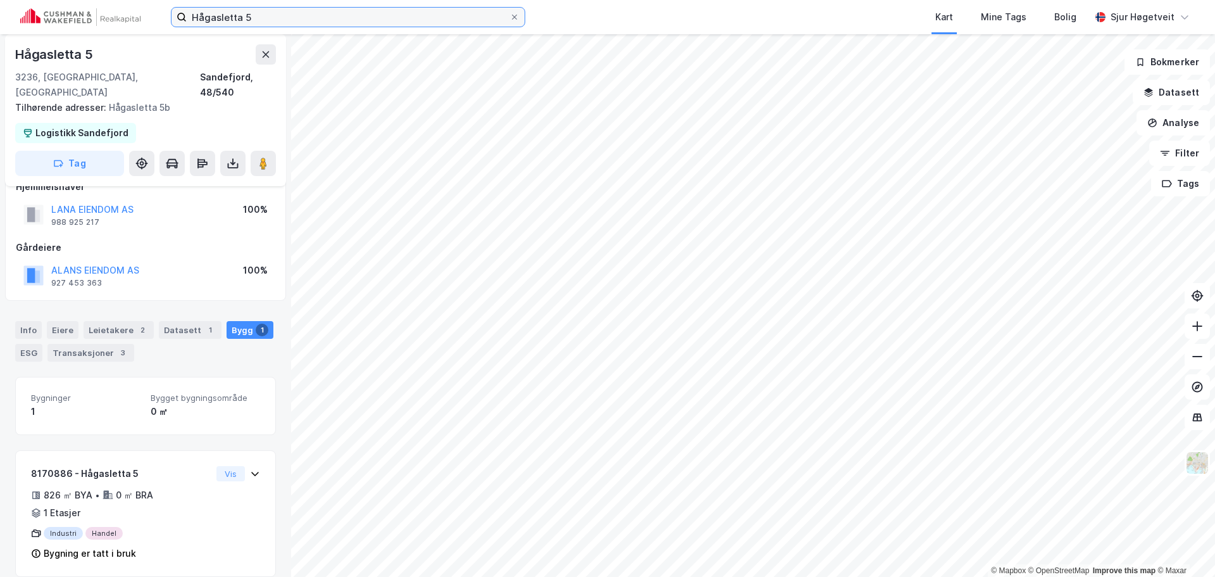
click at [433, 20] on input "Hågasletta 5" at bounding box center [348, 17] width 323 height 19
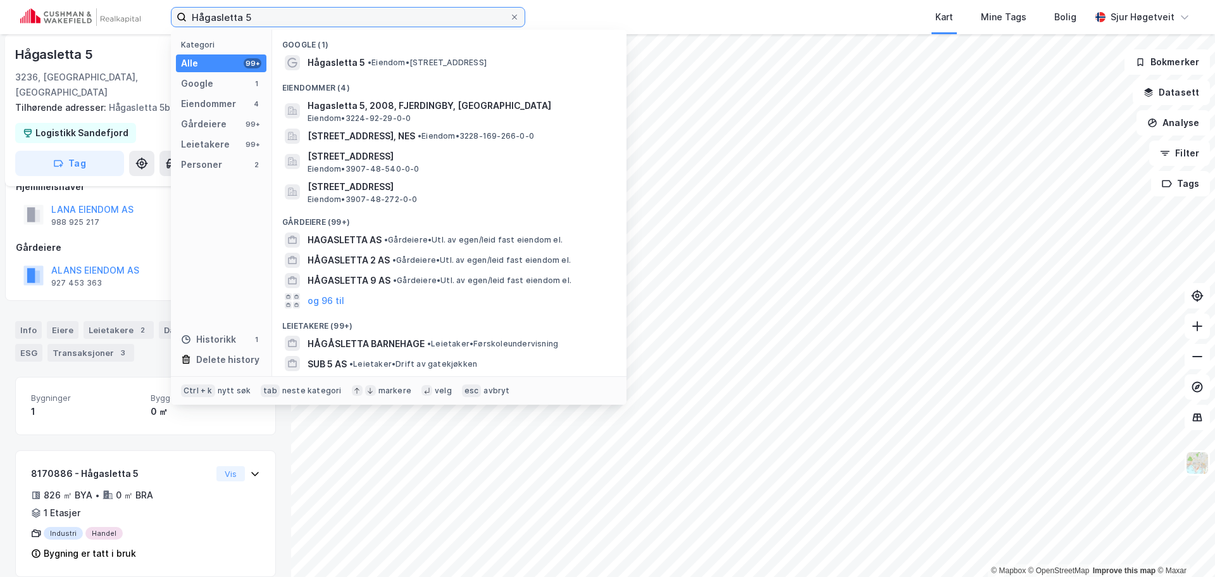
click at [433, 20] on input "Hågasletta 5" at bounding box center [348, 17] width 323 height 19
paste input "[STREET_ADDRESS]"
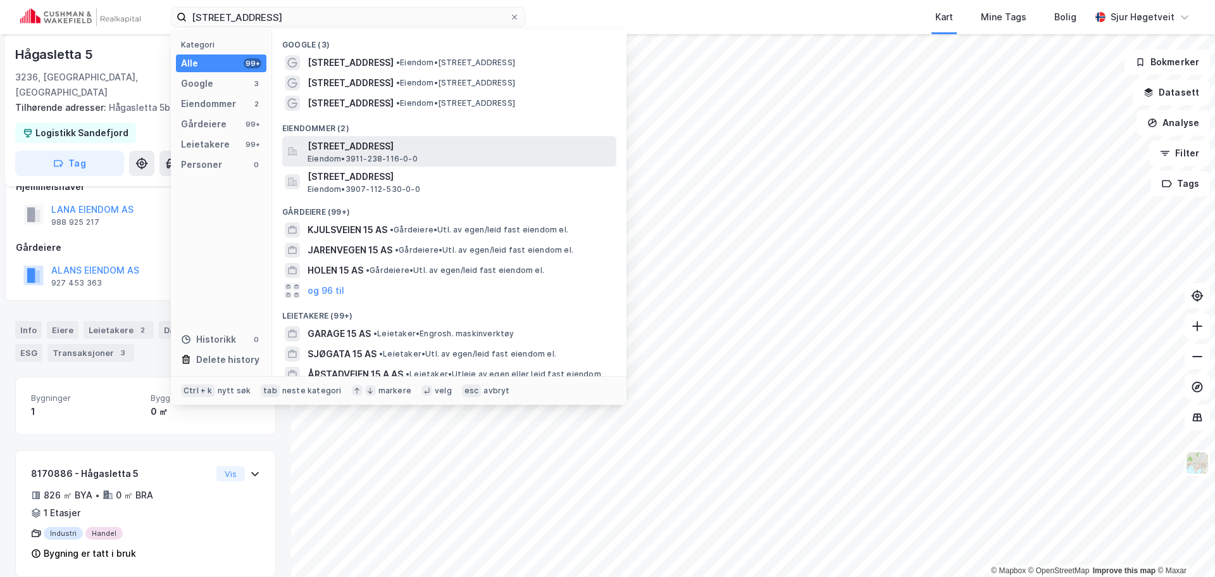
click at [458, 164] on div "[STREET_ADDRESS] Eiendom • 3911-238-116-0-0" at bounding box center [449, 151] width 334 height 30
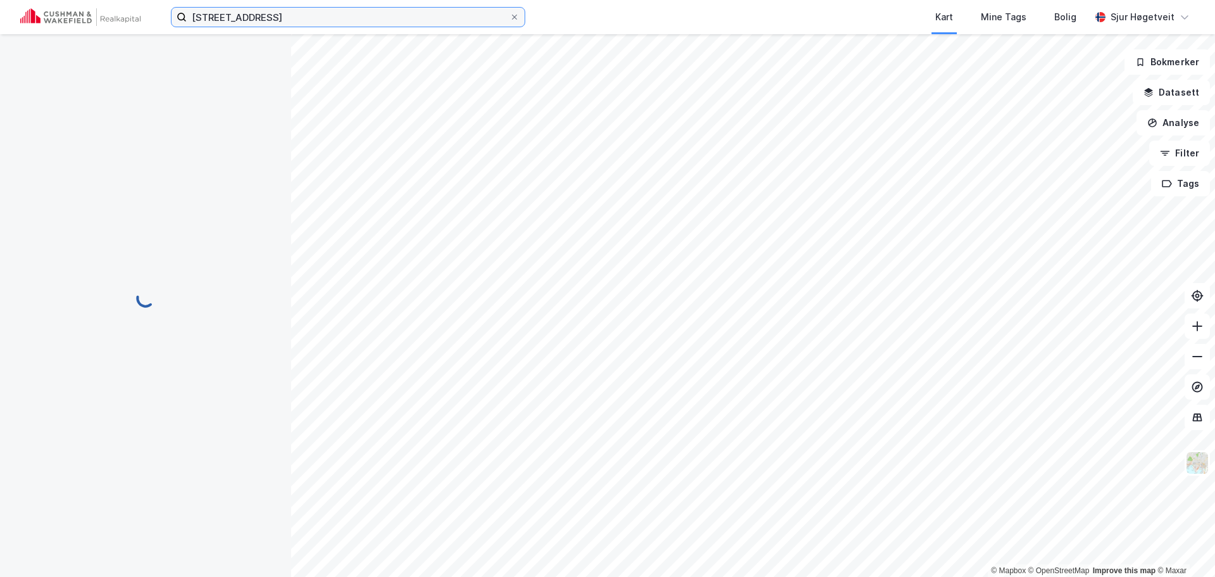
click at [374, 22] on input "[STREET_ADDRESS]" at bounding box center [348, 17] width 323 height 19
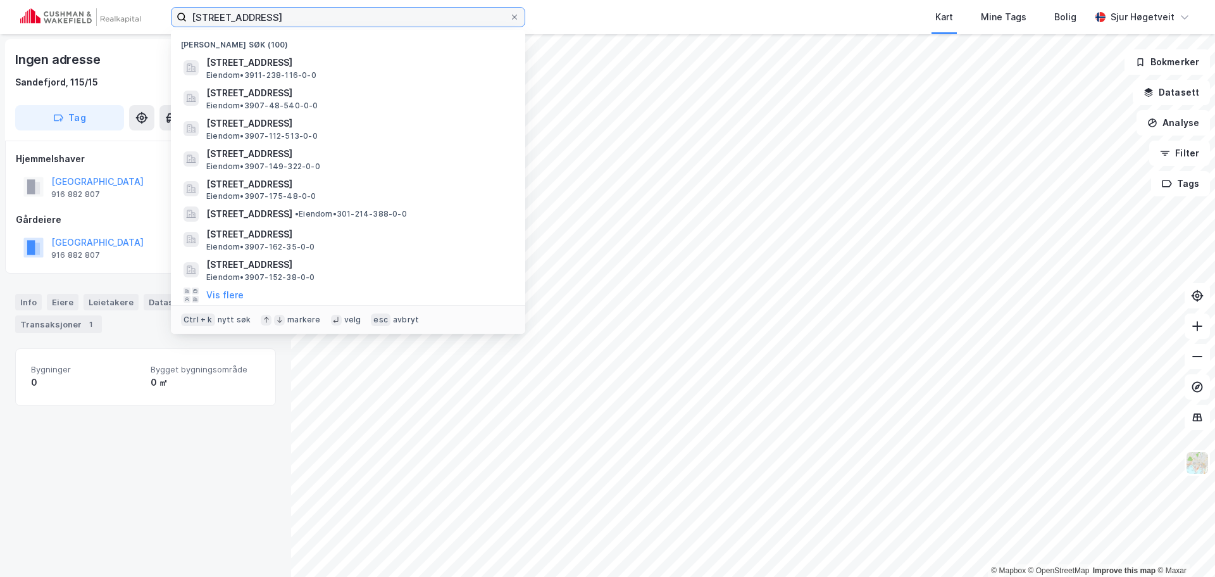
click at [385, 16] on input "[STREET_ADDRESS]" at bounding box center [348, 17] width 323 height 19
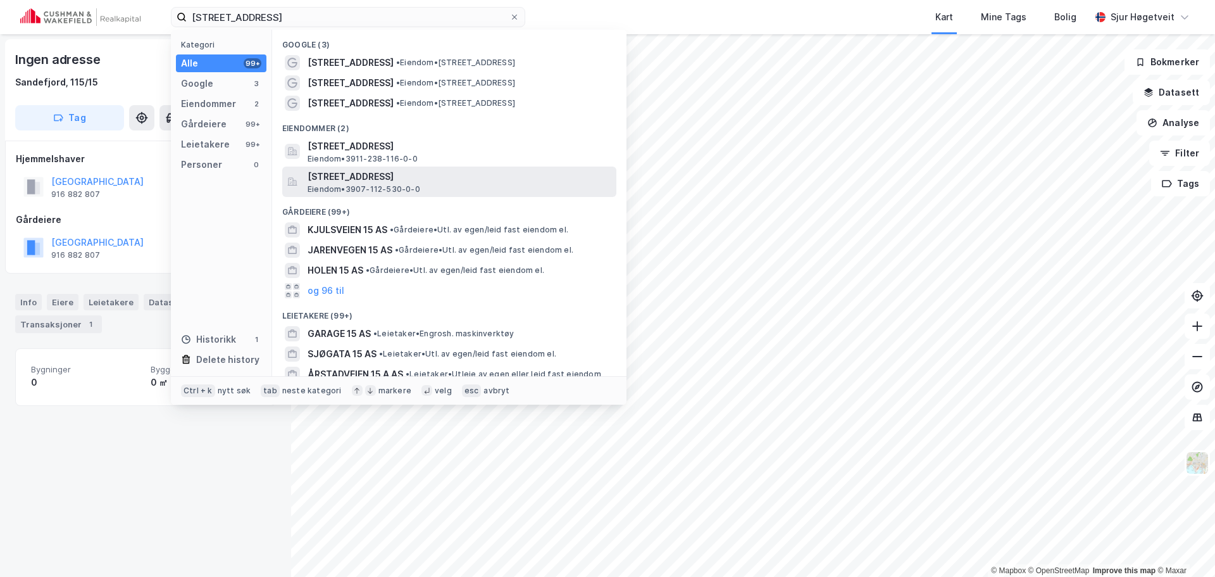
click at [487, 176] on span "[STREET_ADDRESS]" at bounding box center [460, 176] width 304 height 15
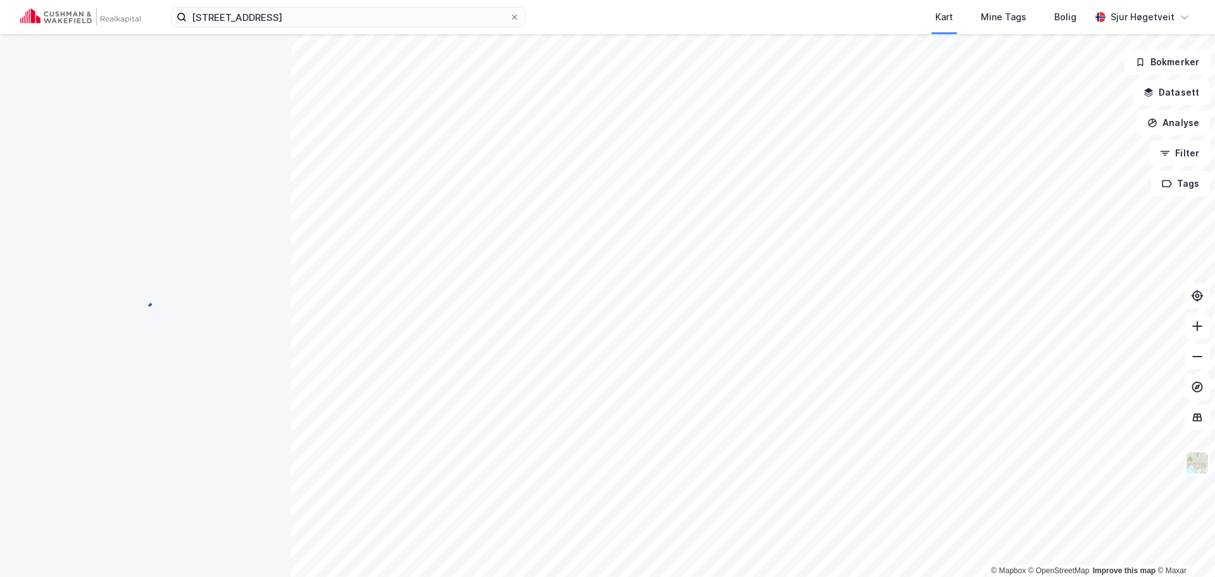
scroll to position [8, 0]
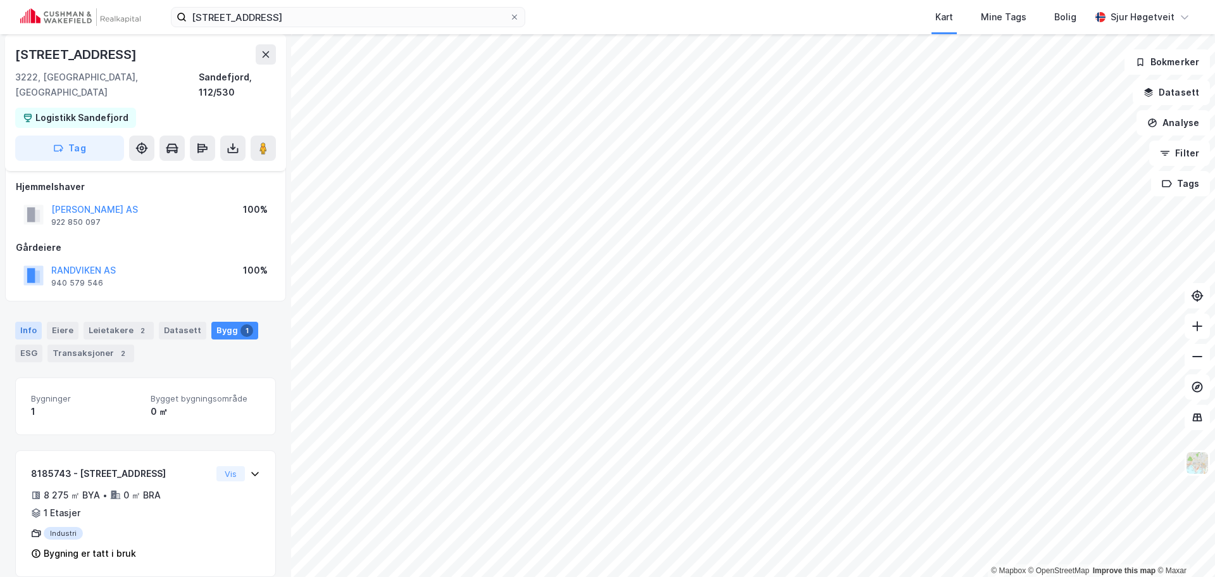
click at [34, 322] on div "Info" at bounding box center [28, 331] width 27 height 18
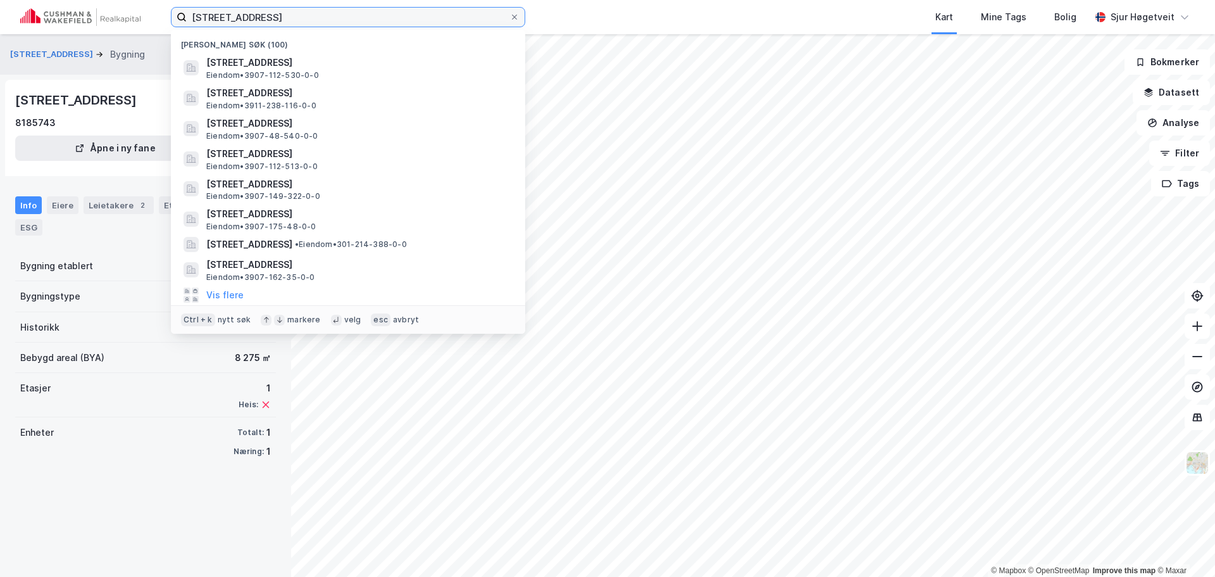
drag, startPoint x: 398, startPoint y: 18, endPoint x: 78, endPoint y: 16, distance: 319.7
click at [78, 16] on div "[STREET_ADDRESS] Nylige søk (100) [STREET_ADDRESS], [GEOGRAPHIC_DATA] Eiendom •…" at bounding box center [607, 17] width 1215 height 34
paste input "Nedre Movei 1"
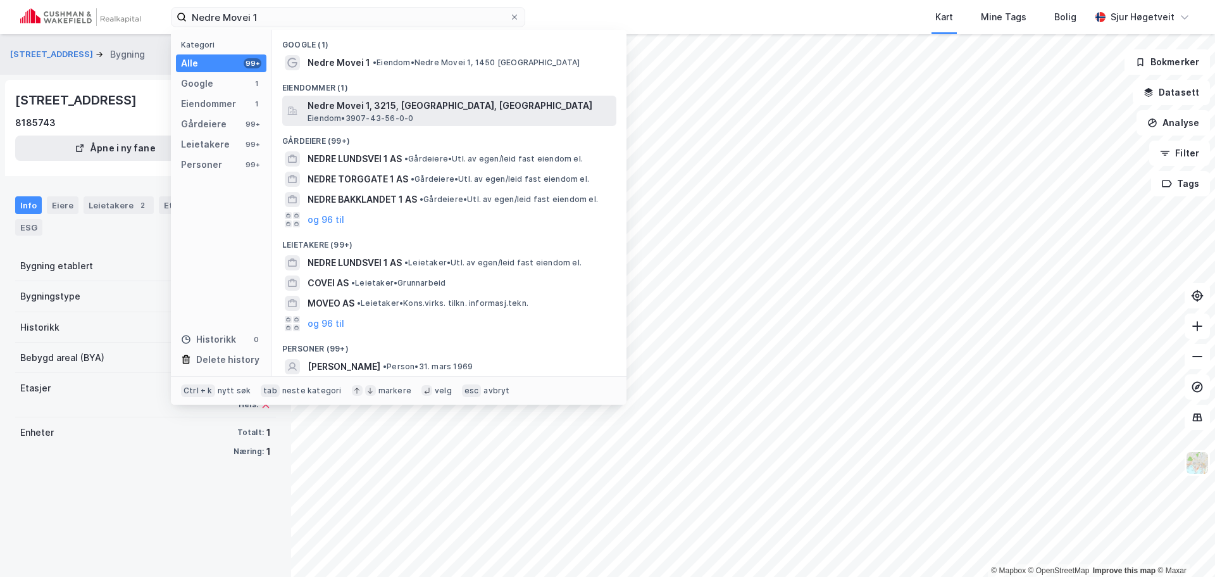
click at [470, 105] on span "Nedre Movei 1, 3215, [GEOGRAPHIC_DATA], [GEOGRAPHIC_DATA]" at bounding box center [460, 105] width 304 height 15
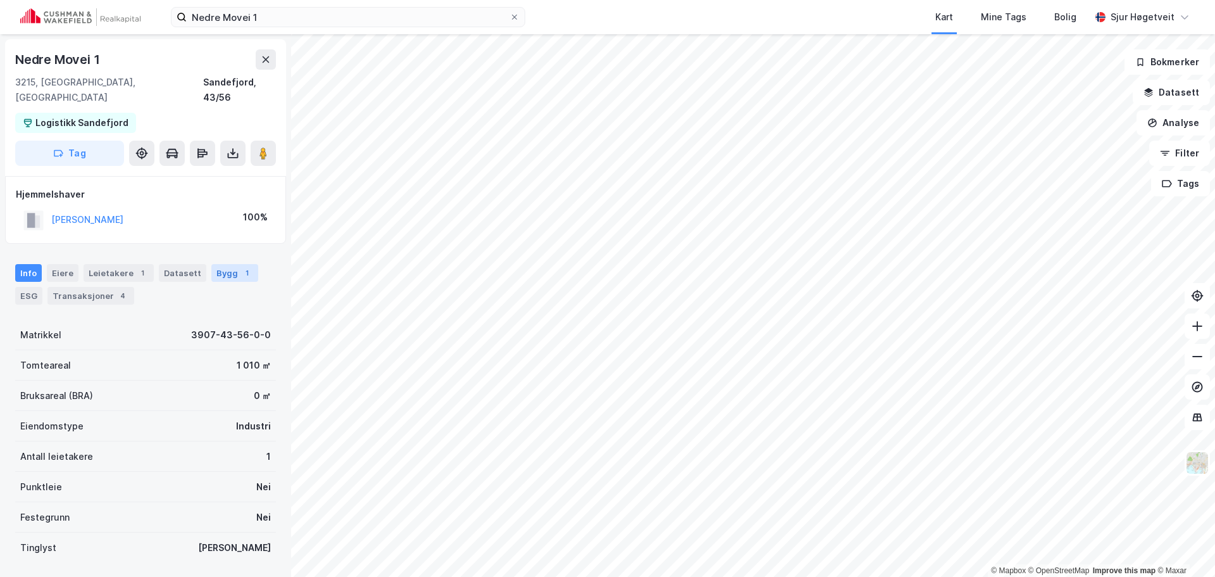
click at [215, 264] on div "Bygg 1" at bounding box center [234, 273] width 47 height 18
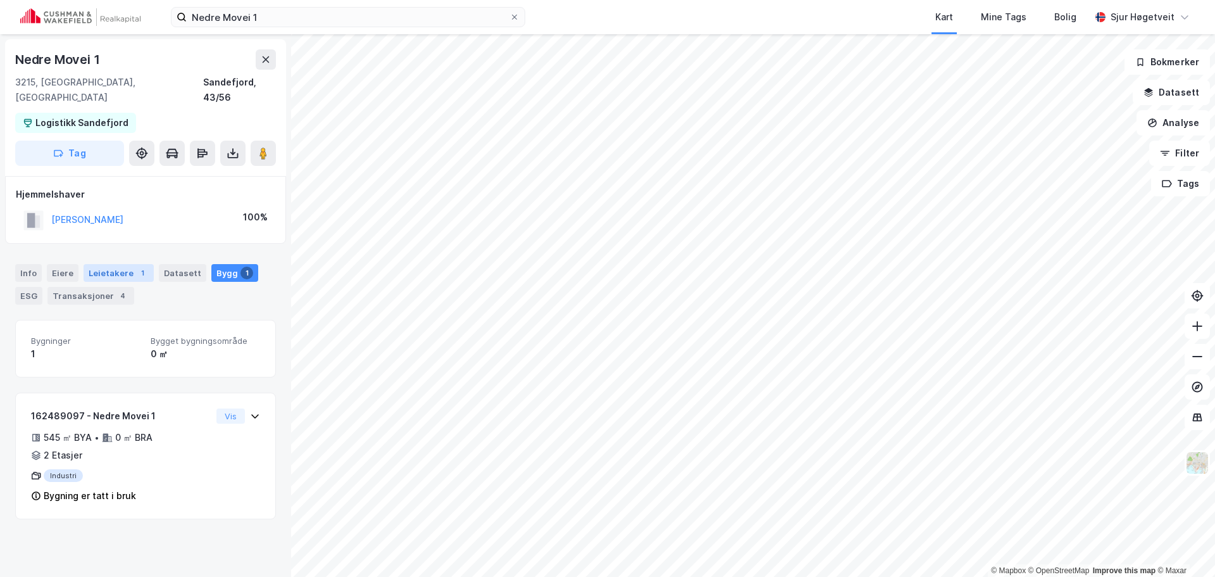
click at [136, 266] on div "1" at bounding box center [142, 272] width 13 height 13
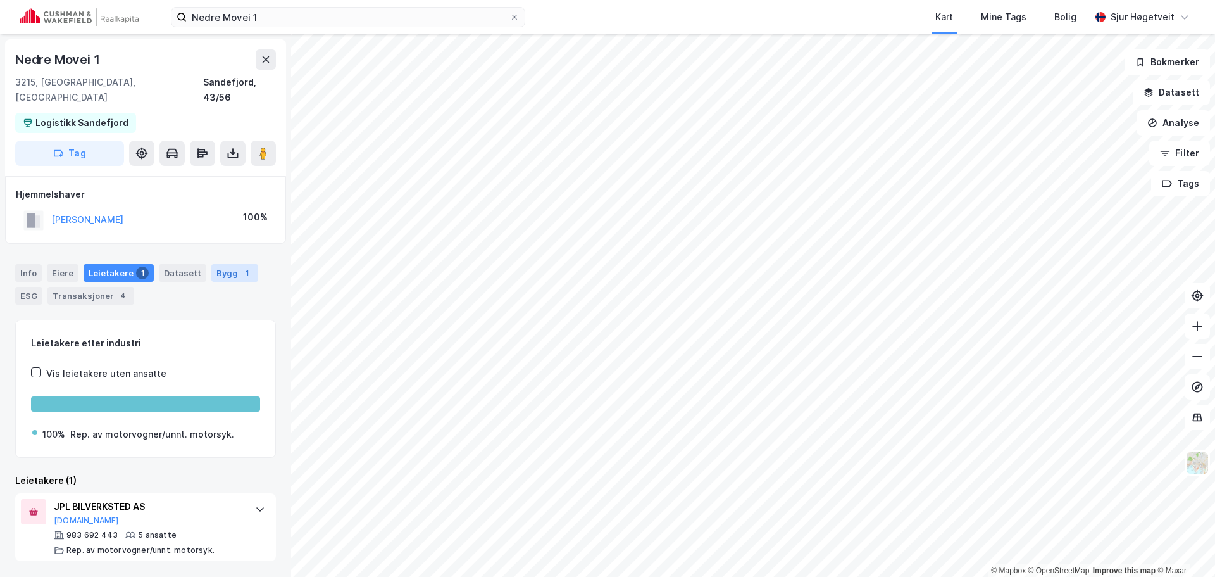
click at [241, 266] on div "1" at bounding box center [247, 272] width 13 height 13
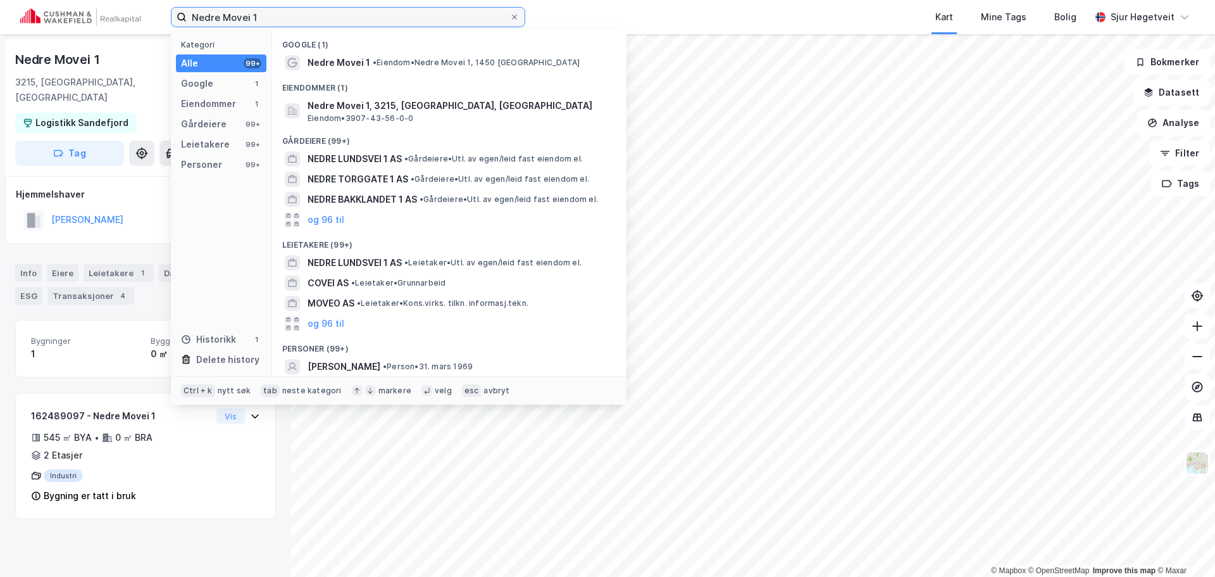
paste input "Hågasletta"
drag, startPoint x: 385, startPoint y: 19, endPoint x: 127, endPoint y: 16, distance: 258.9
click at [127, 16] on div "Hågasletta 1 Kategori Alle 99+ Google 1 Eiendommer 1 Gårdeiere 99+ Leietakere 9…" at bounding box center [607, 17] width 1215 height 34
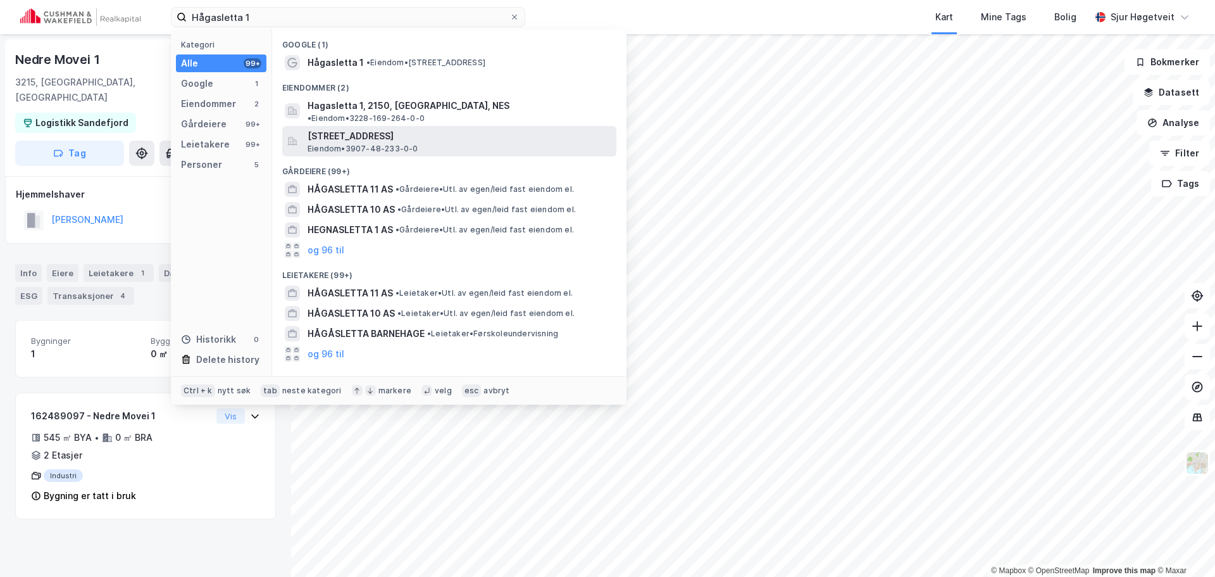
click at [467, 135] on div "[STREET_ADDRESS], [GEOGRAPHIC_DATA] Eiendom • 3907-48-233-0-0" at bounding box center [461, 140] width 306 height 25
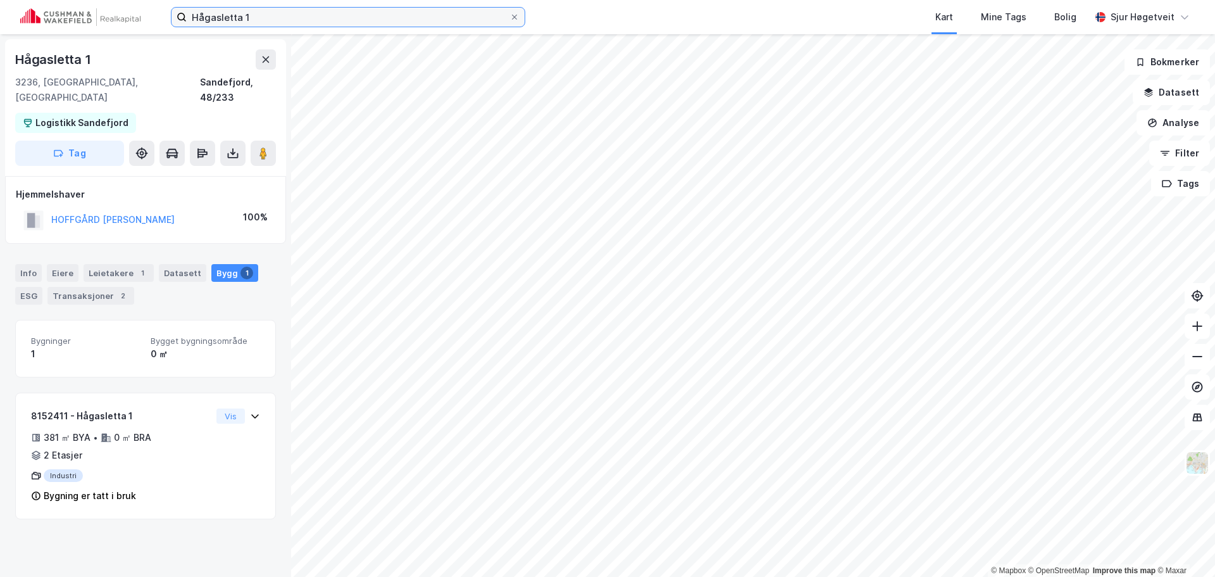
click at [354, 21] on input "Hågasletta 1" at bounding box center [348, 17] width 323 height 19
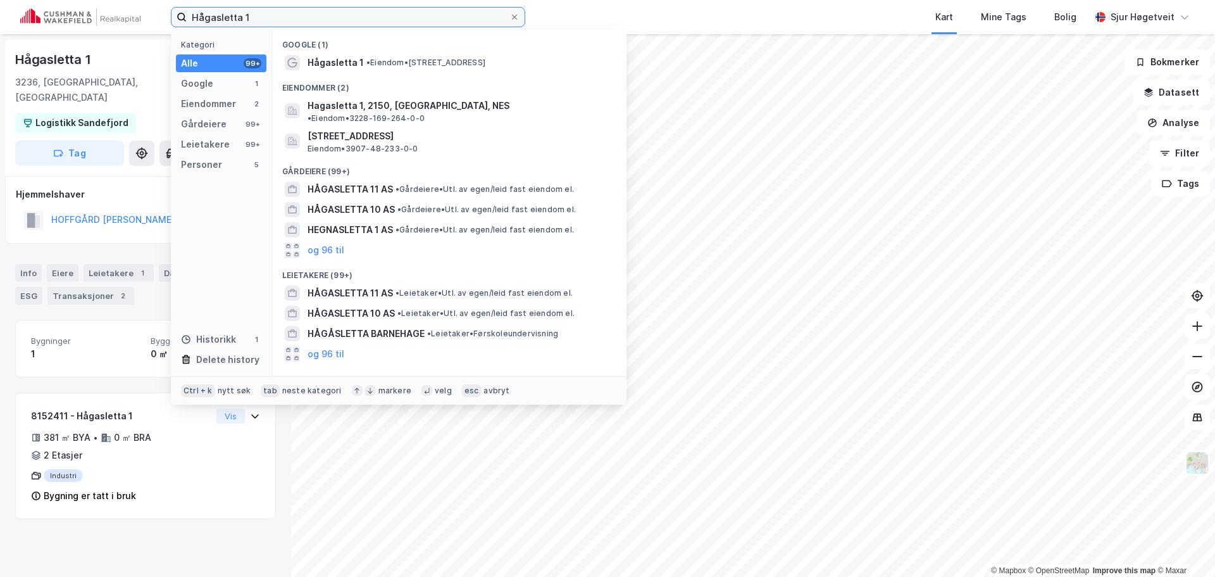
click at [354, 21] on input "Hågasletta 1" at bounding box center [348, 17] width 323 height 19
paste input "8"
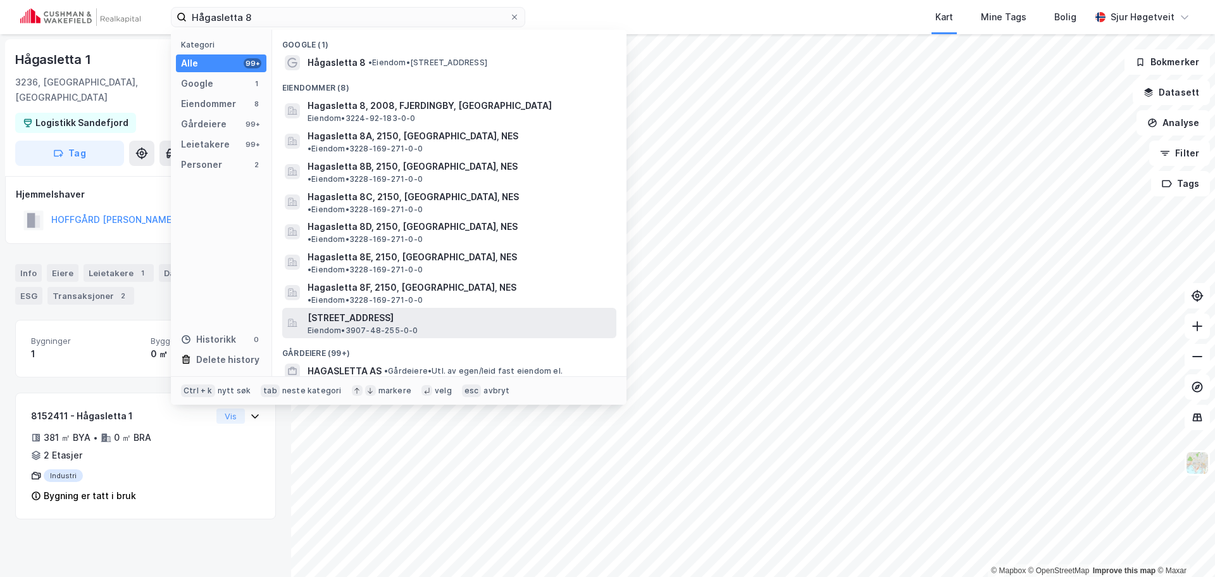
click at [492, 310] on span "[STREET_ADDRESS]" at bounding box center [460, 317] width 304 height 15
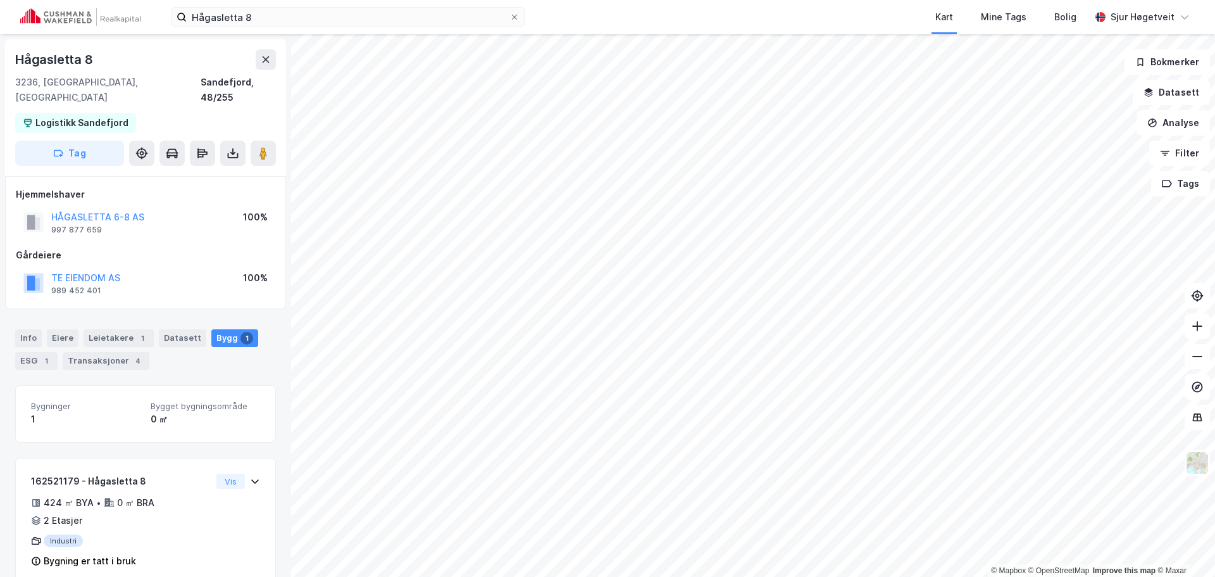
scroll to position [1, 0]
click at [296, 15] on input "Hågasletta 8" at bounding box center [348, 17] width 323 height 19
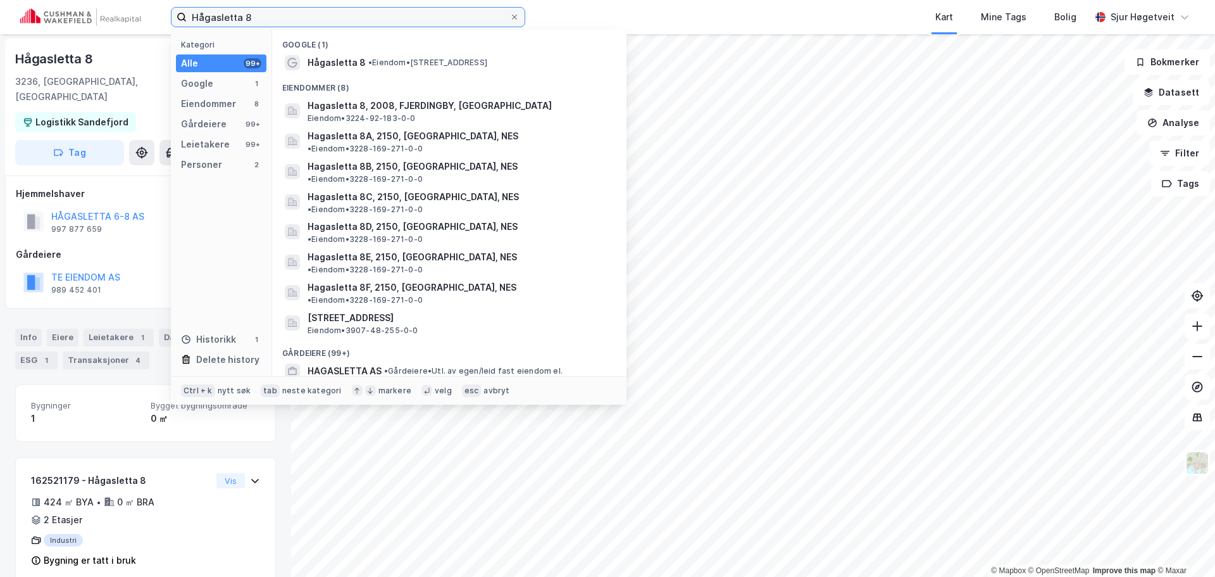
click at [296, 15] on input "Hågasletta 8" at bounding box center [348, 17] width 323 height 19
paste input "[STREET_ADDRESS]"
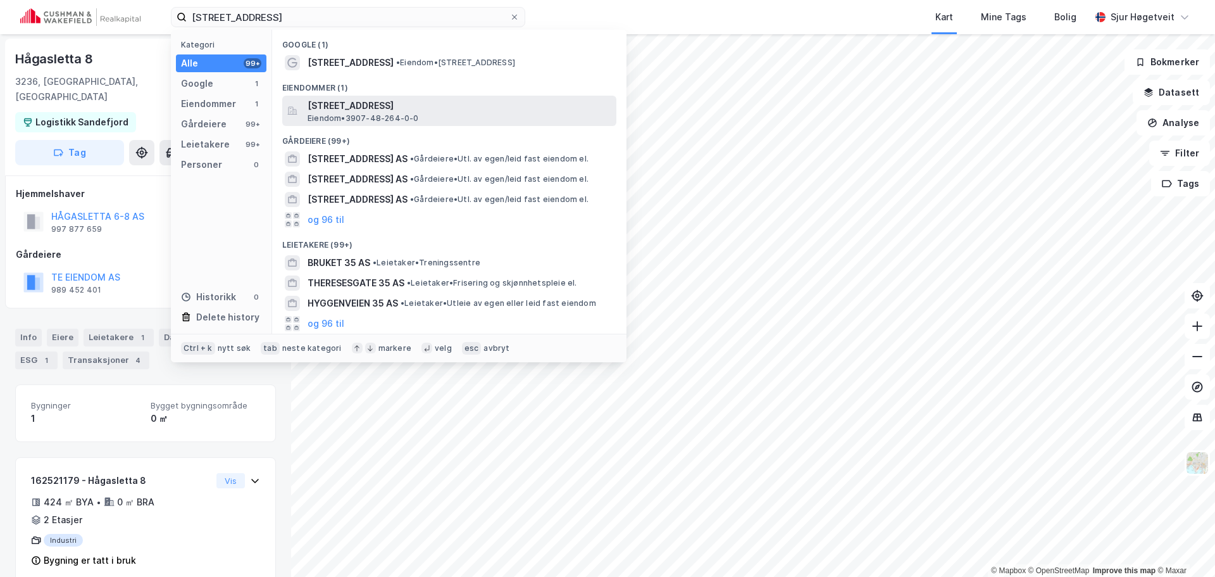
click at [417, 109] on span "[STREET_ADDRESS]" at bounding box center [460, 105] width 304 height 15
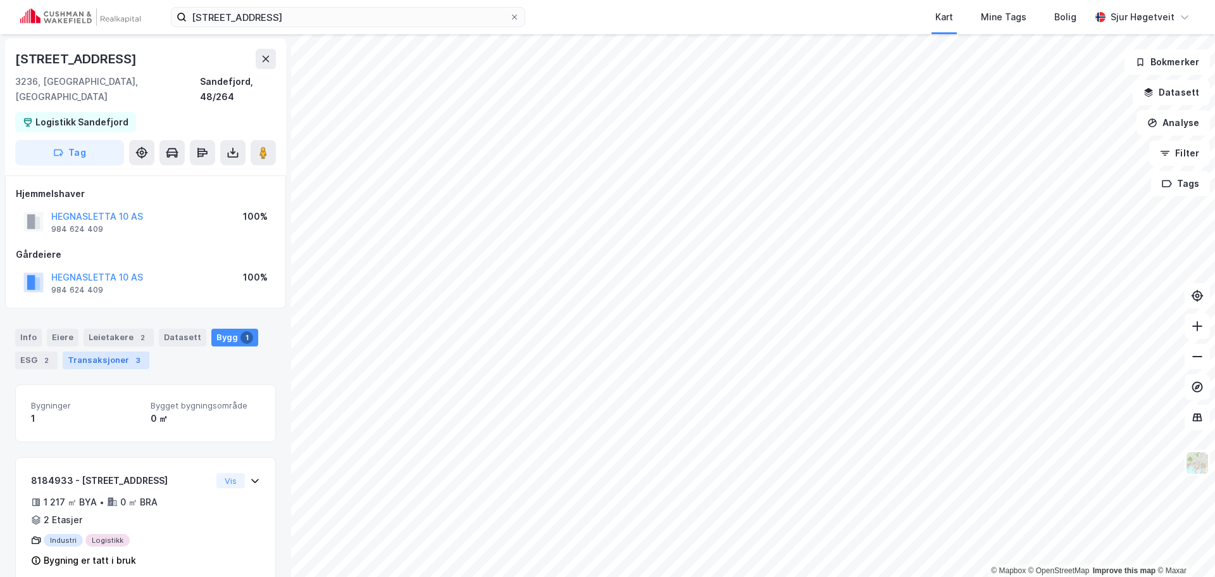
scroll to position [8, 0]
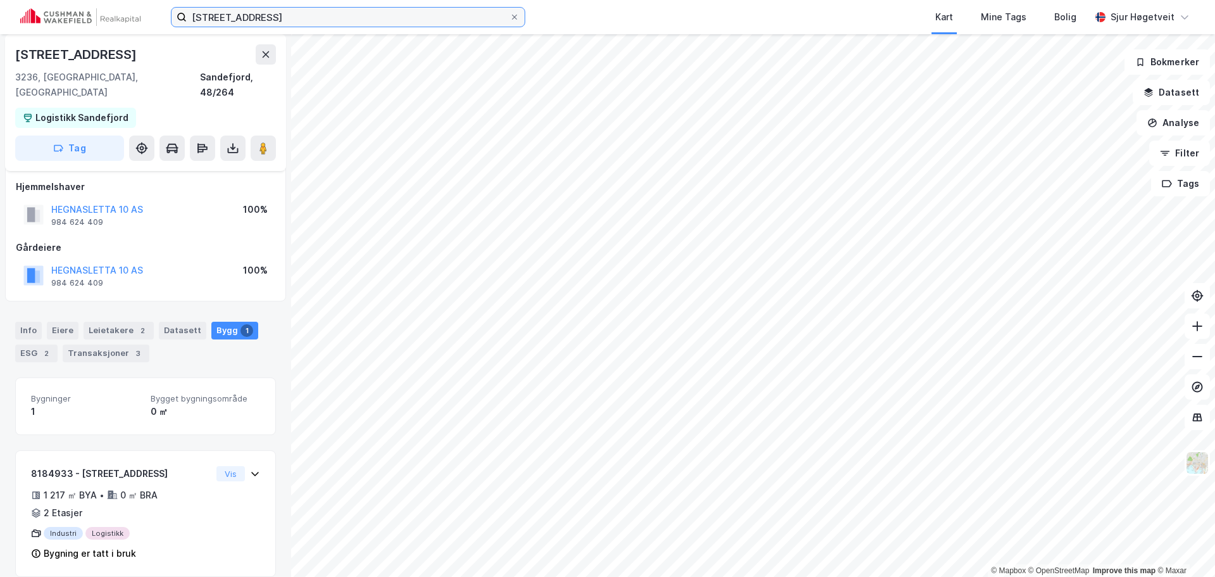
click at [313, 24] on input "[STREET_ADDRESS]" at bounding box center [348, 17] width 323 height 19
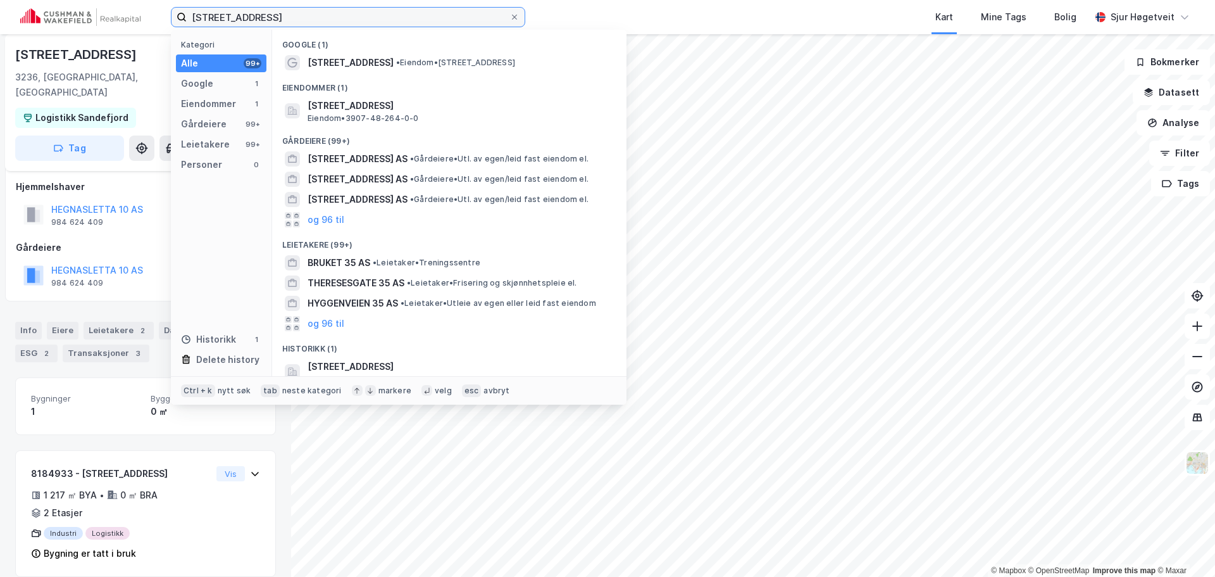
click at [313, 24] on input "[STREET_ADDRESS]" at bounding box center [348, 17] width 323 height 19
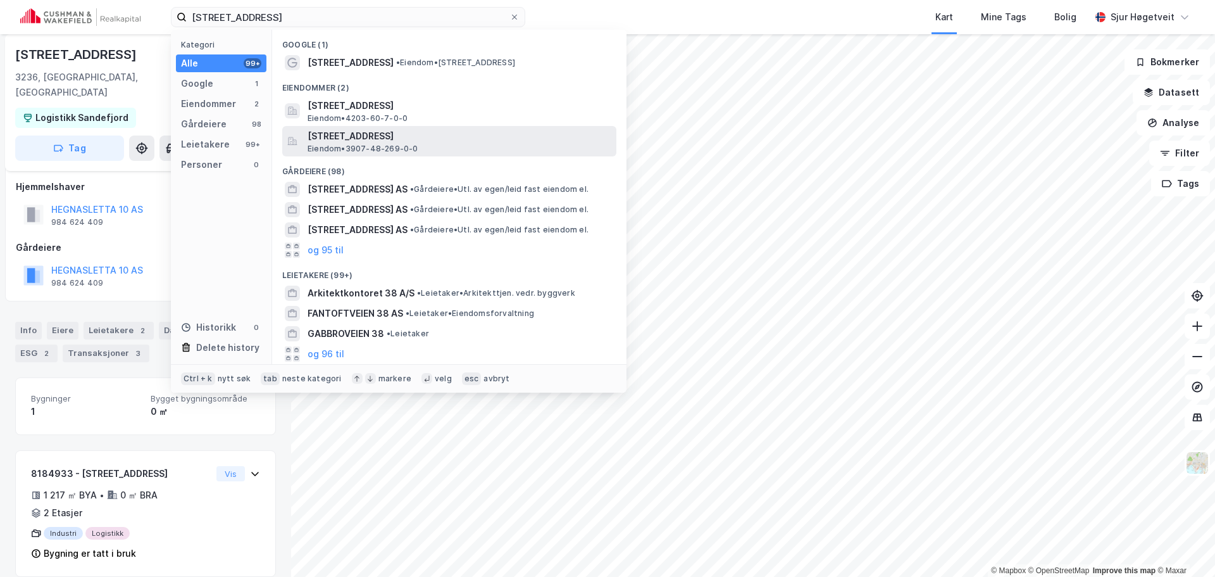
click at [518, 130] on span "[STREET_ADDRESS]" at bounding box center [460, 135] width 304 height 15
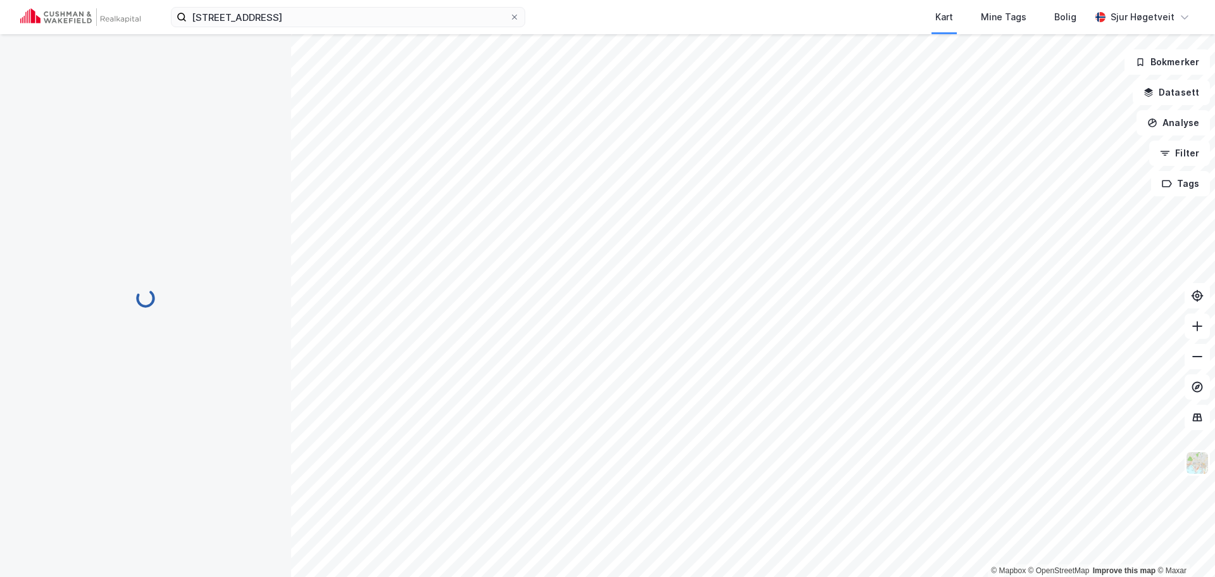
scroll to position [8, 0]
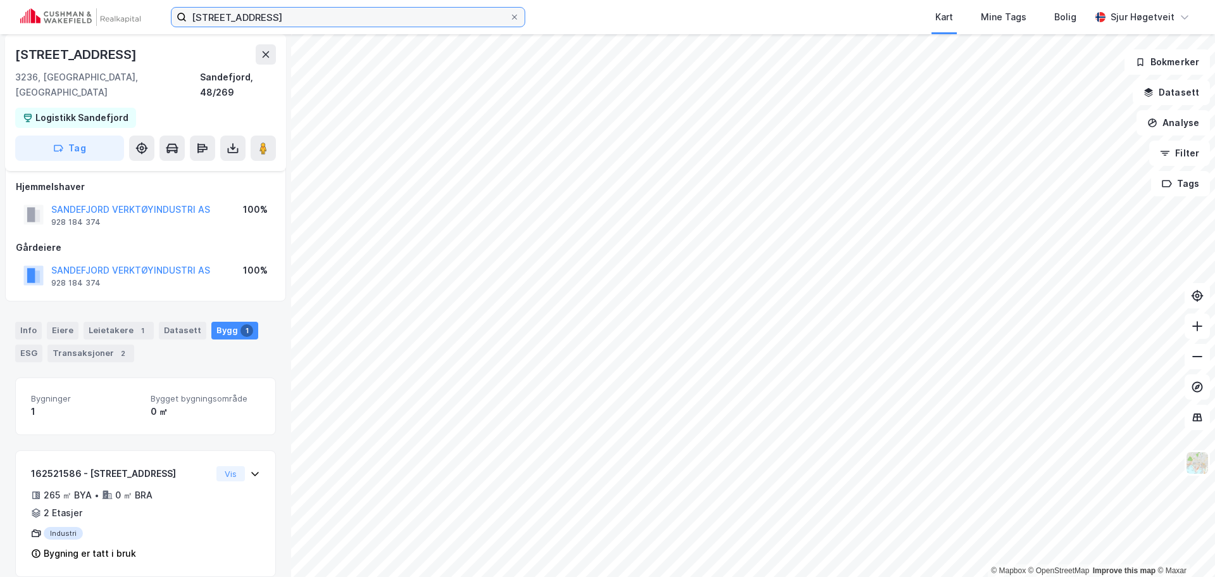
click at [357, 23] on input "[STREET_ADDRESS]" at bounding box center [348, 17] width 323 height 19
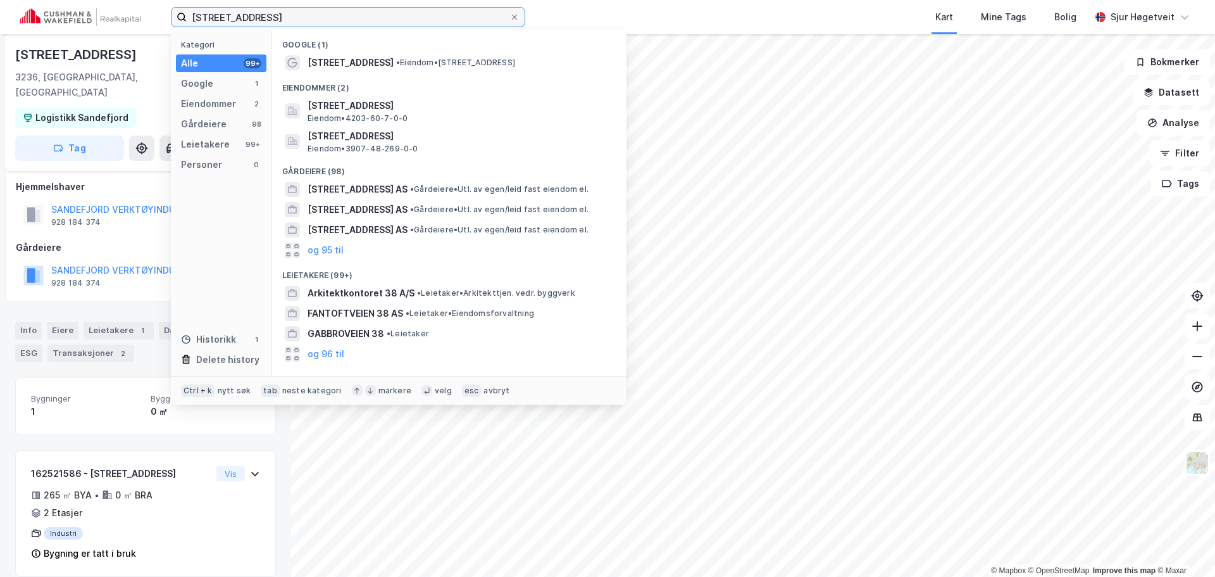
click at [358, 22] on input "[STREET_ADDRESS]" at bounding box center [348, 17] width 323 height 19
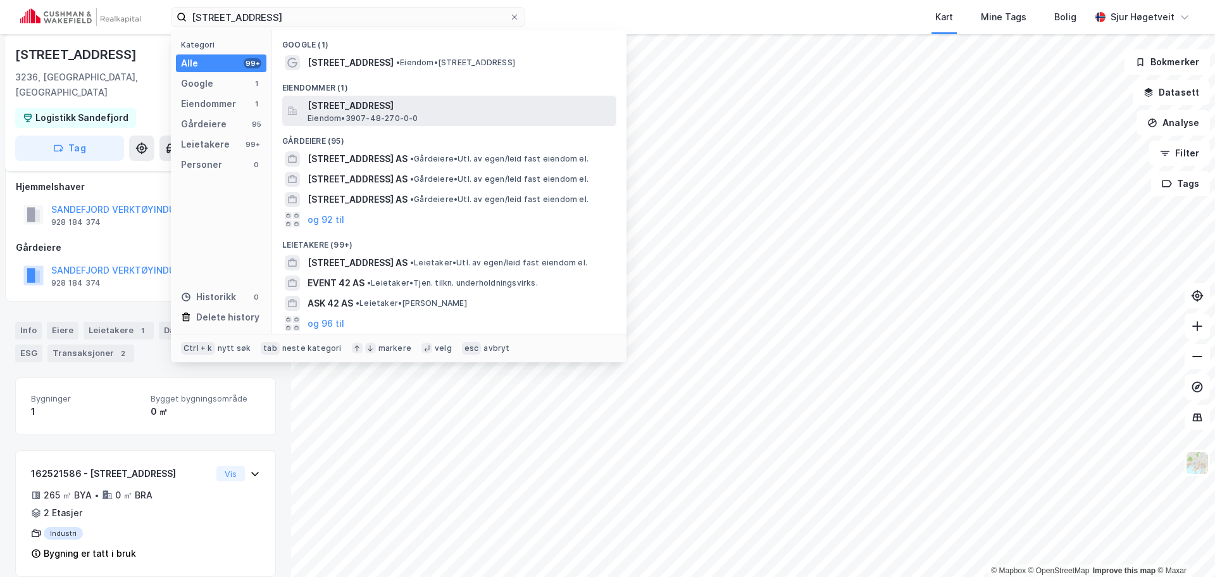
click at [430, 106] on span "[STREET_ADDRESS]" at bounding box center [460, 105] width 304 height 15
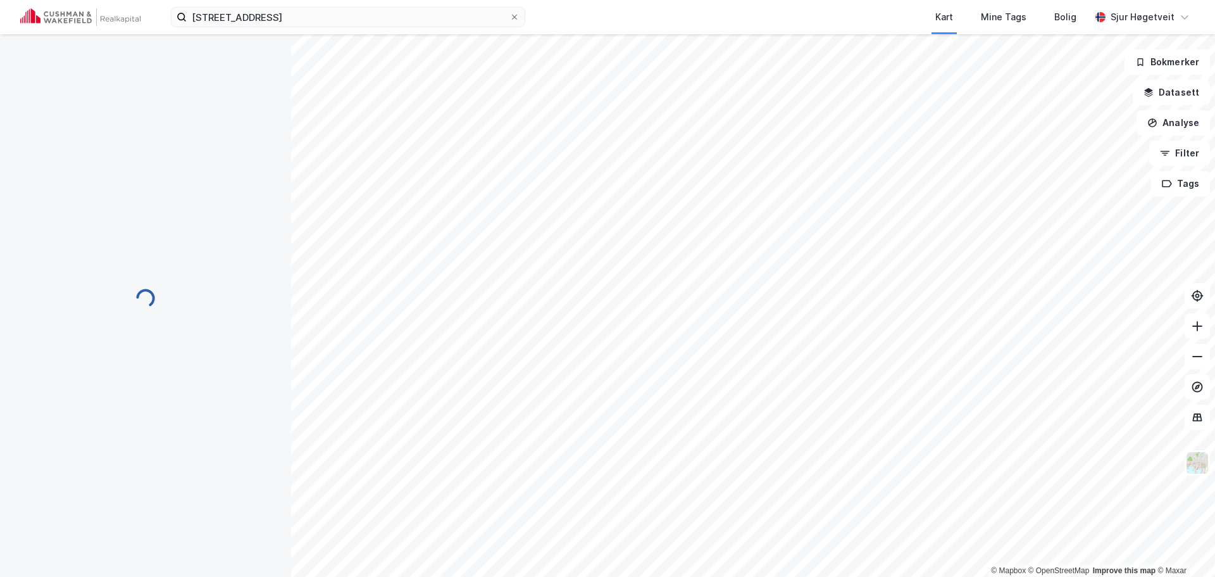
scroll to position [8, 0]
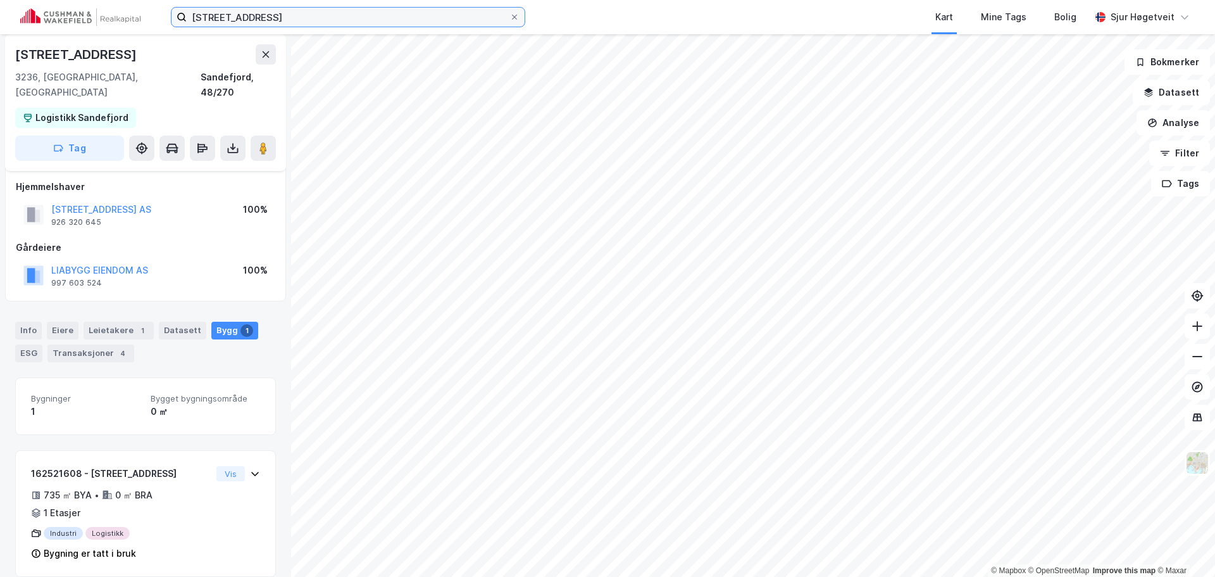
click at [273, 18] on input "[STREET_ADDRESS]" at bounding box center [348, 17] width 323 height 19
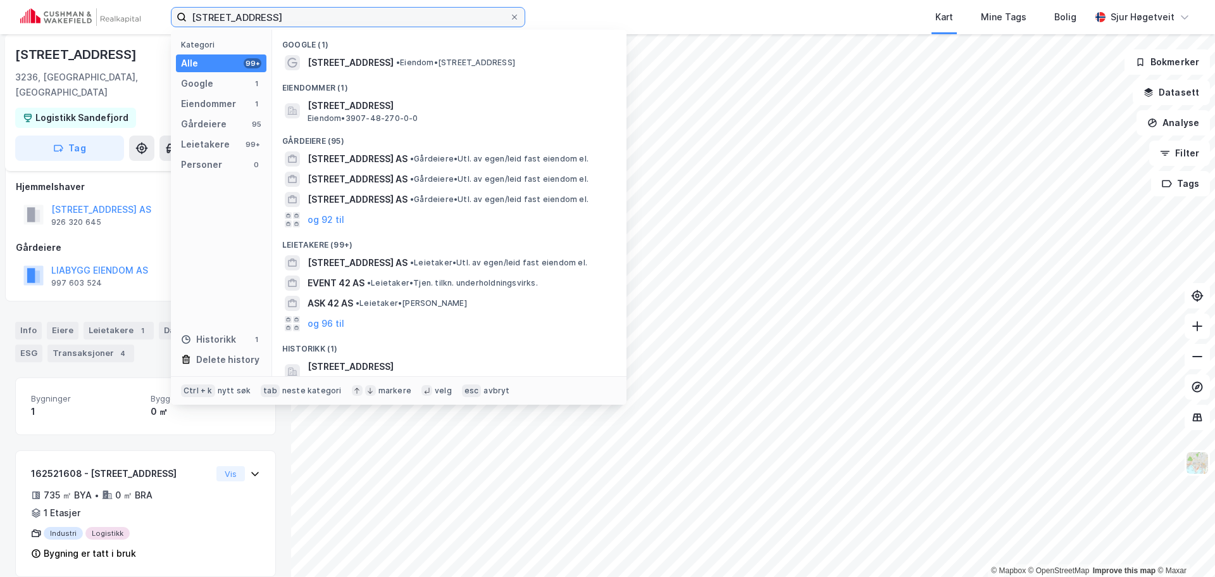
click at [273, 18] on input "[STREET_ADDRESS]" at bounding box center [348, 17] width 323 height 19
paste input "[STREET_ADDRESS]"
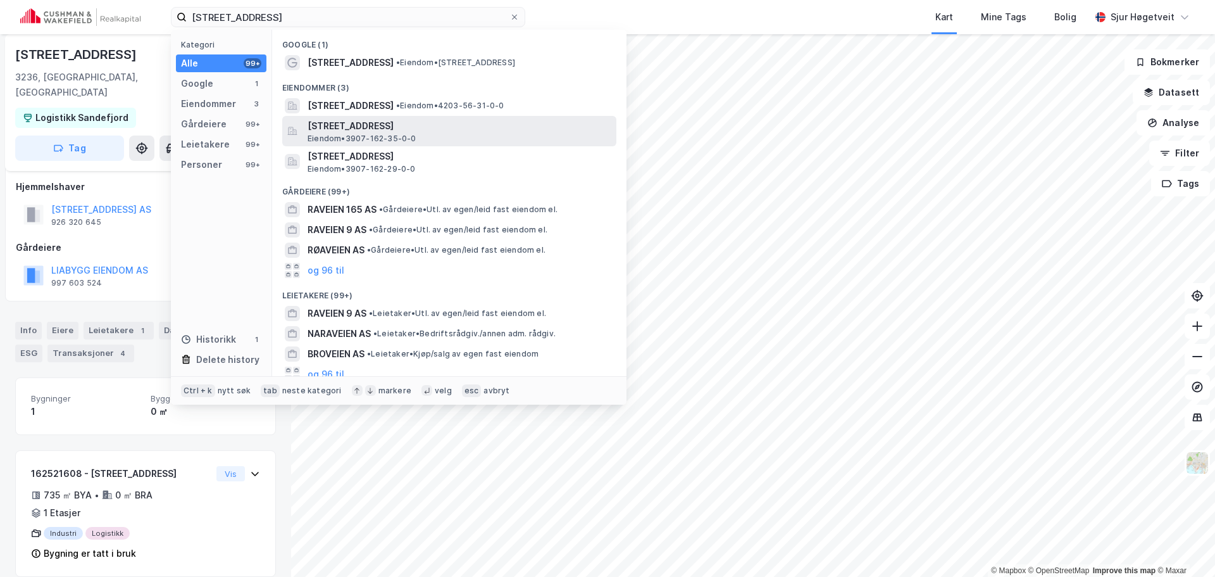
click at [479, 130] on span "[STREET_ADDRESS]" at bounding box center [460, 125] width 304 height 15
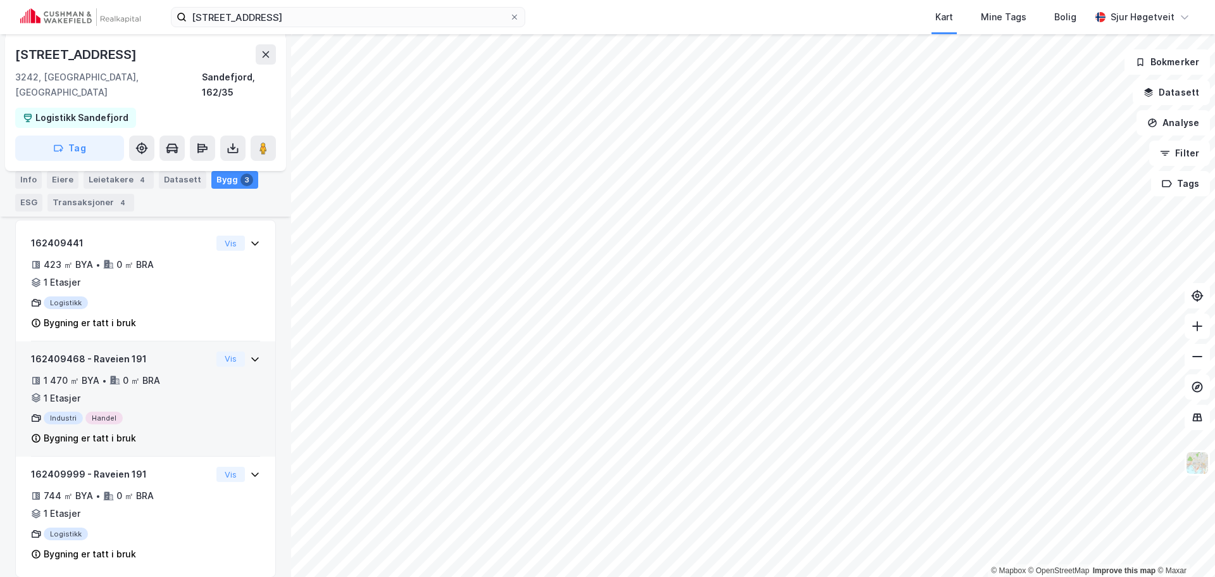
scroll to position [239, 0]
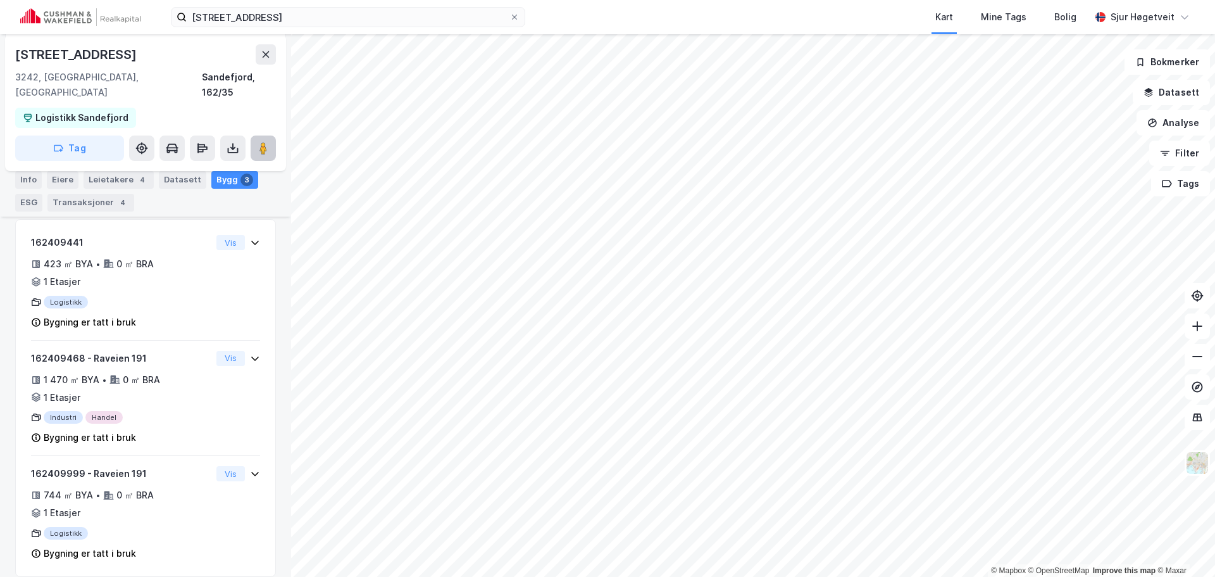
click at [260, 142] on image at bounding box center [264, 148] width 8 height 13
drag, startPoint x: 58, startPoint y: 10, endPoint x: 584, endPoint y: 8, distance: 525.4
click at [584, 8] on div "Raveien 191 Kart Mine Tags Bolig [PERSON_NAME]" at bounding box center [607, 17] width 1215 height 34
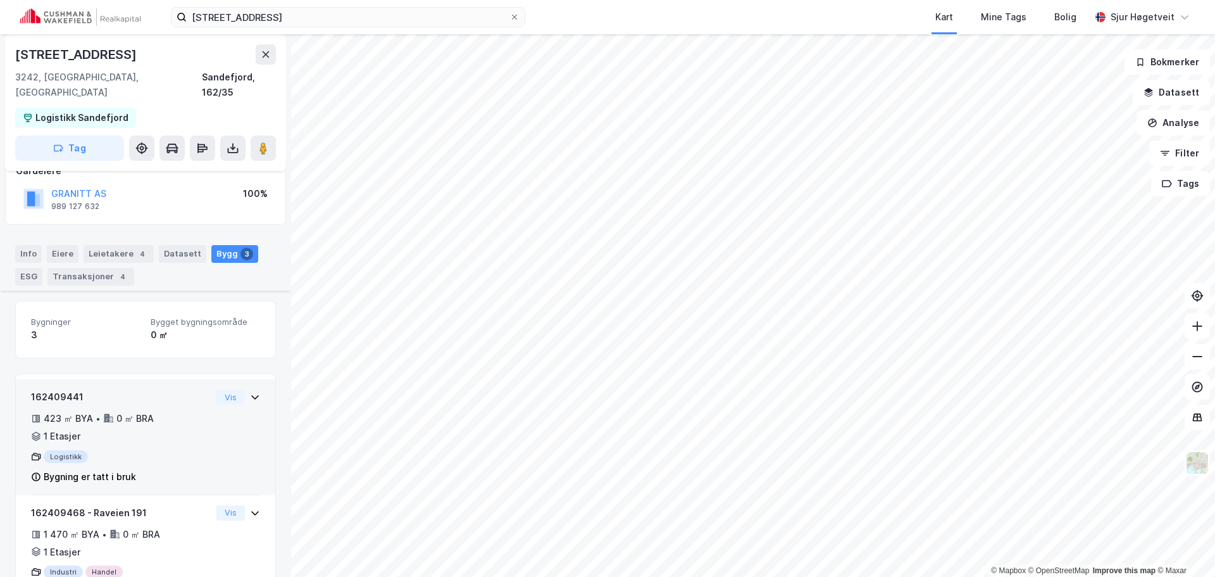
scroll to position [0, 0]
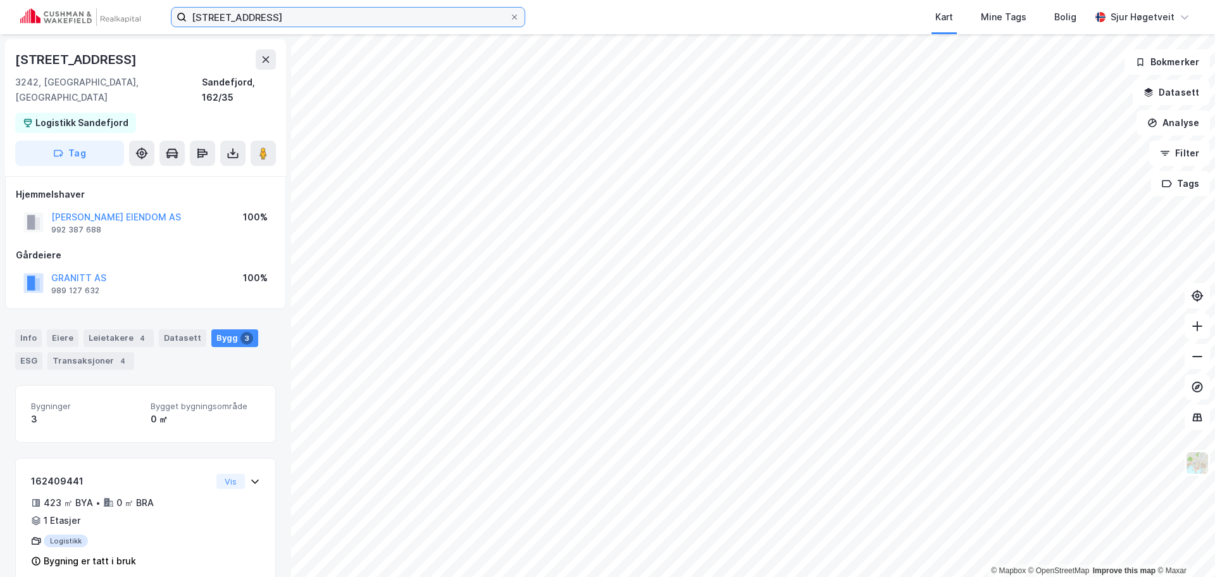
click at [325, 25] on input "[STREET_ADDRESS]" at bounding box center [348, 17] width 323 height 19
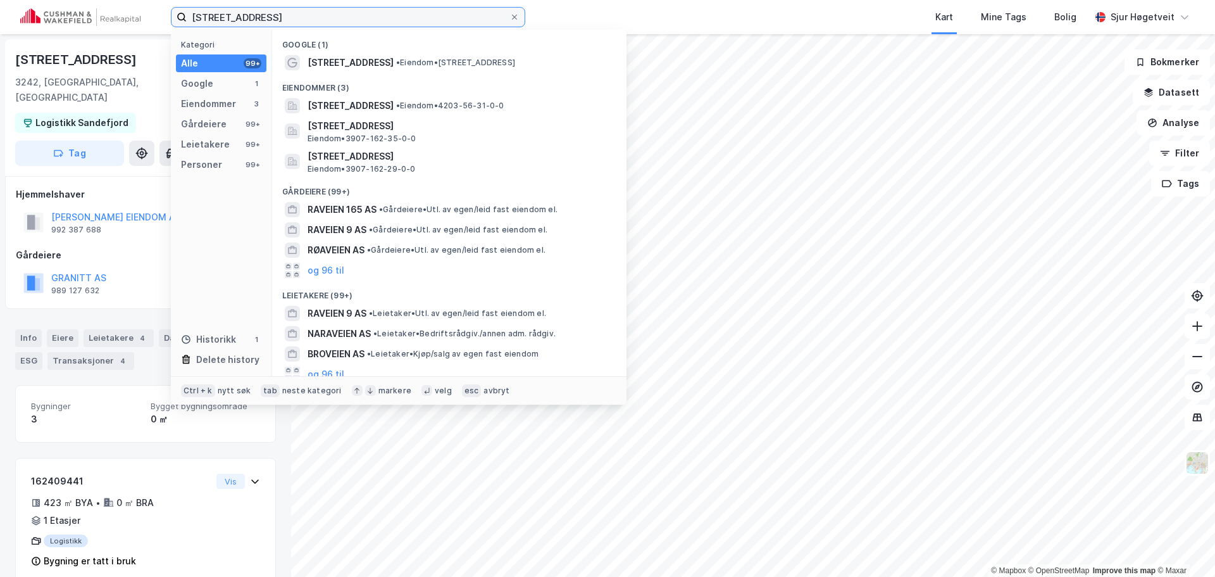
click at [325, 21] on input "[STREET_ADDRESS]" at bounding box center [348, 17] width 323 height 19
paste input "[STREET_ADDRESS]"
click at [324, 20] on input "[STREET_ADDRESS]" at bounding box center [348, 17] width 323 height 19
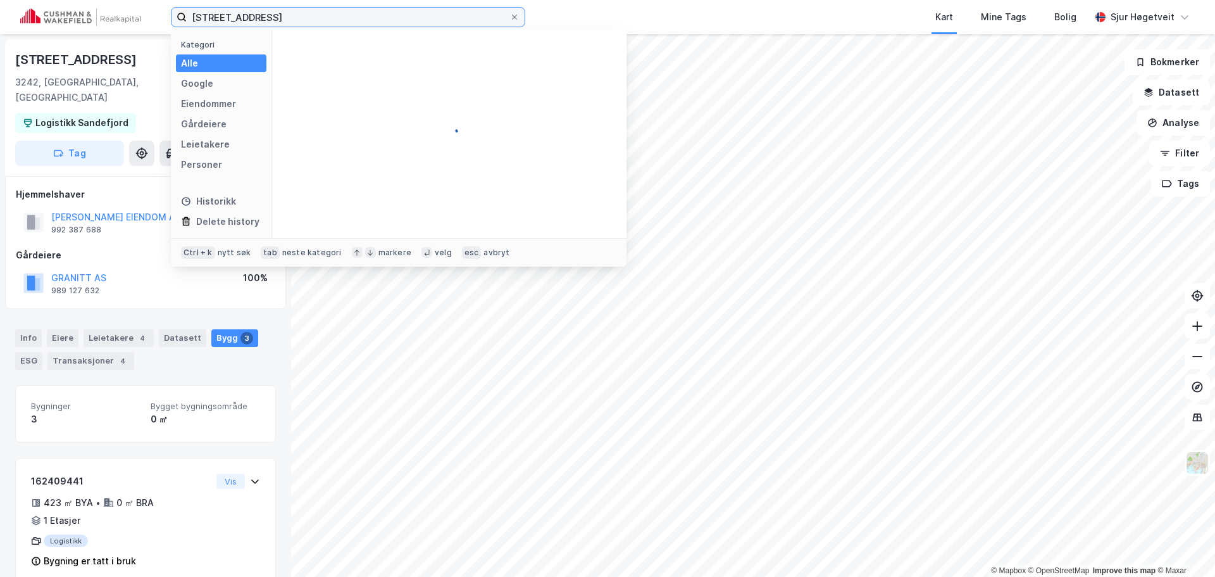
paste input
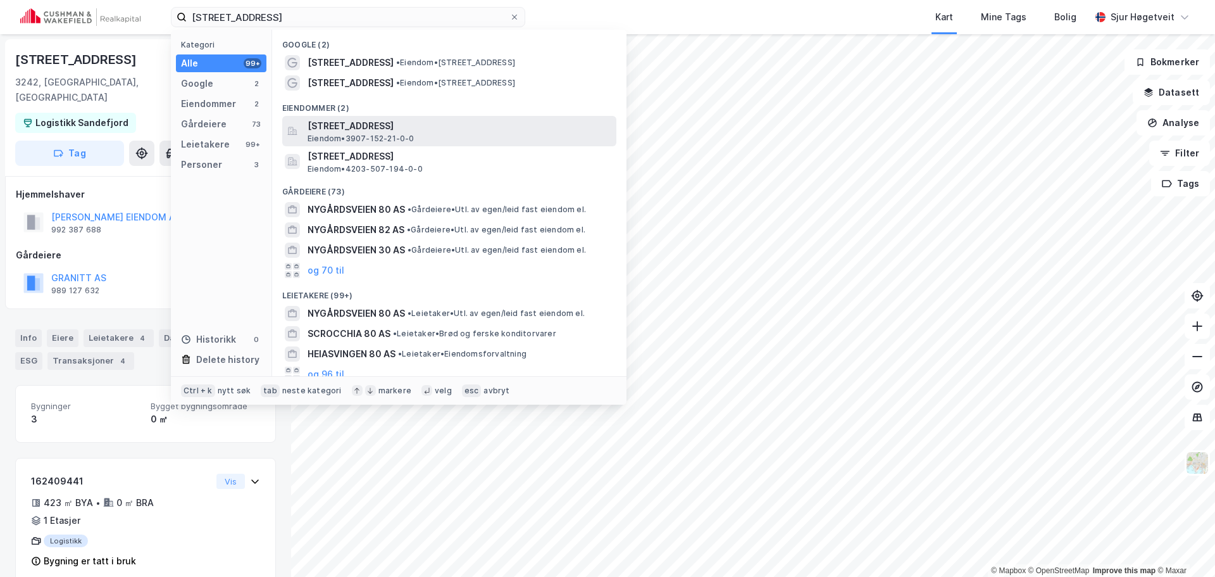
click at [413, 139] on span "Eiendom • 3907-152-21-0-0" at bounding box center [361, 139] width 107 height 10
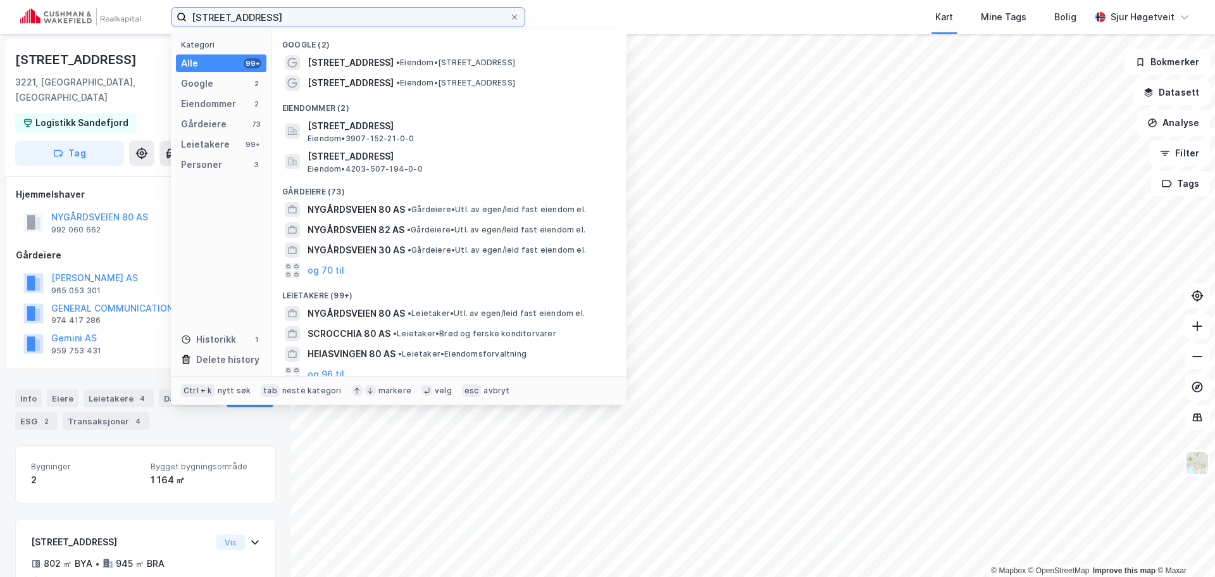
click at [268, 15] on input "[STREET_ADDRESS]" at bounding box center [348, 17] width 323 height 19
click at [267, 15] on input "[STREET_ADDRESS]" at bounding box center [348, 17] width 323 height 19
paste input "[STREET_ADDRESS]"
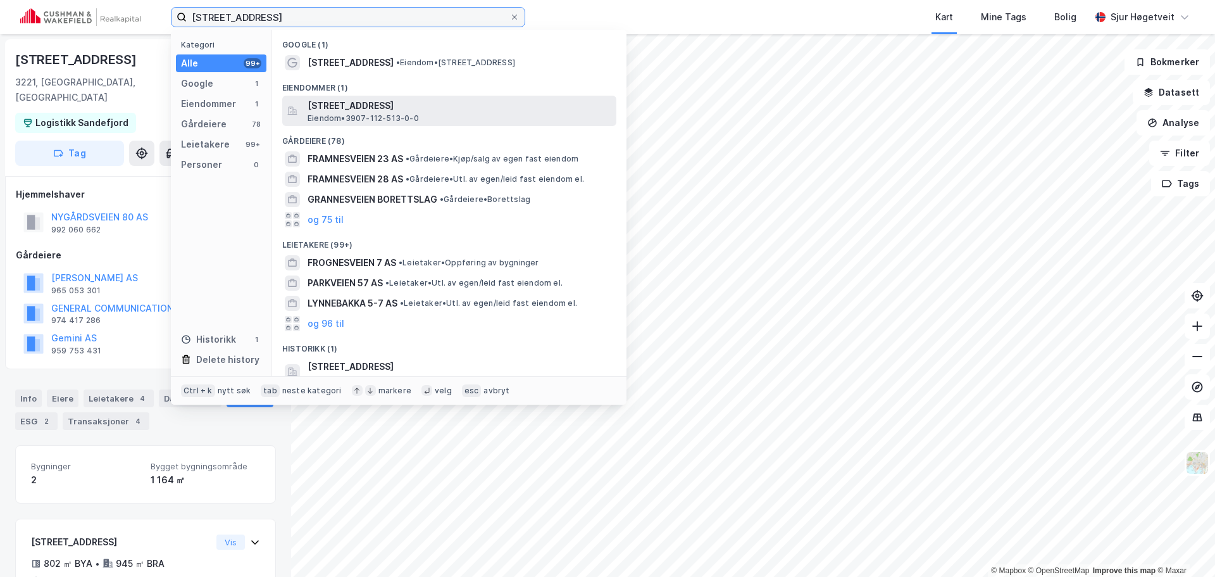
type input "[STREET_ADDRESS]"
click at [402, 98] on span "[STREET_ADDRESS]" at bounding box center [460, 105] width 304 height 15
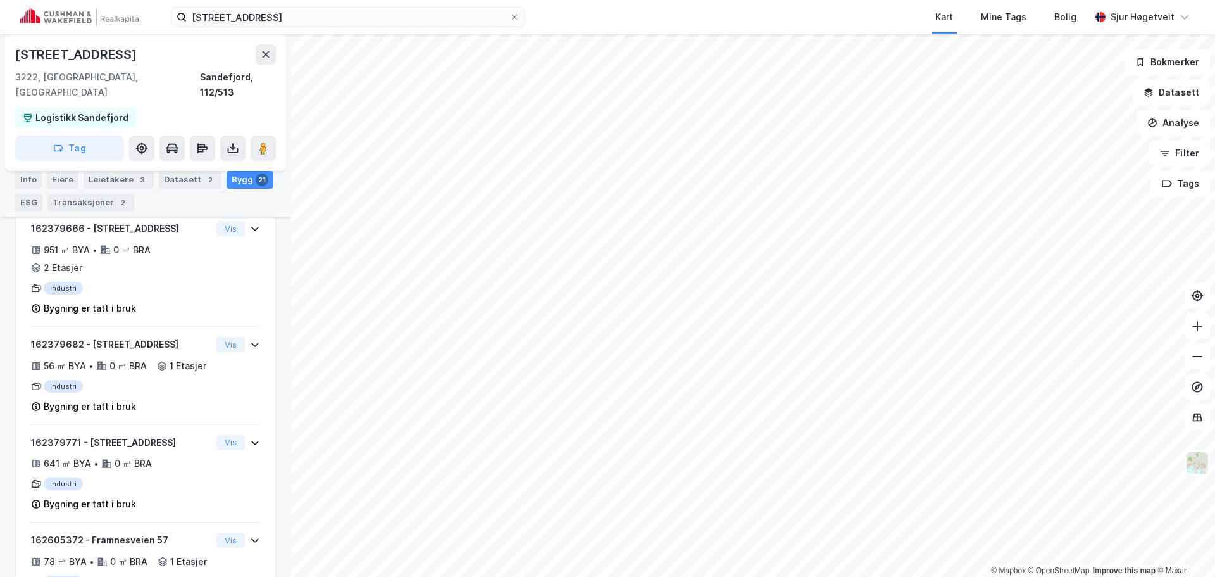
scroll to position [698, 0]
click at [1028, 27] on div "Mine Tags" at bounding box center [1003, 17] width 53 height 23
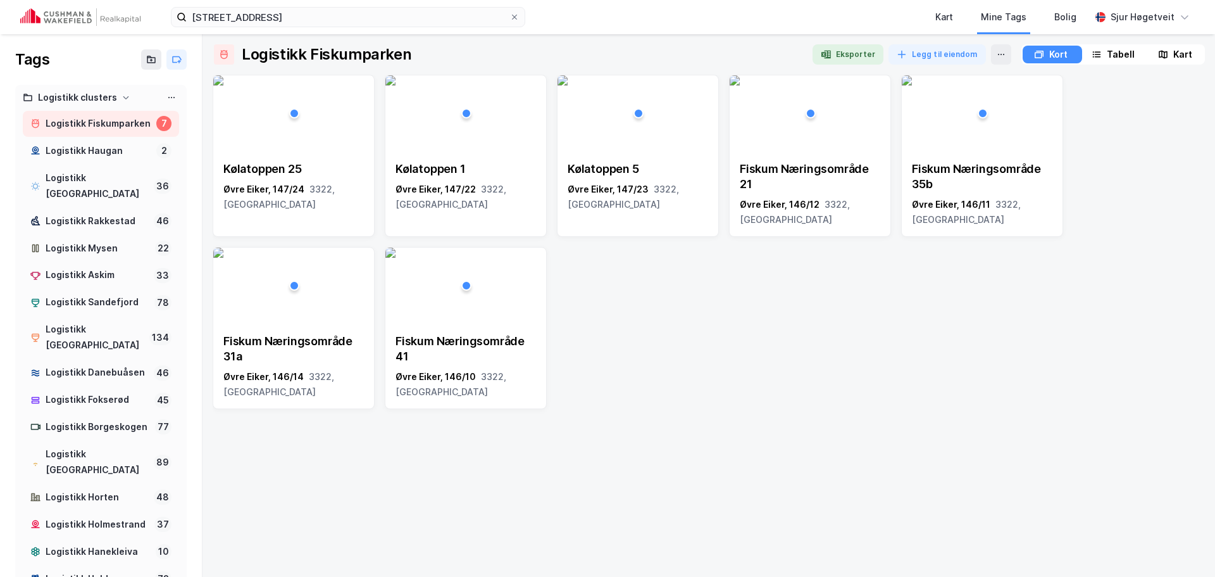
click at [1096, 36] on div "Logistikk Fiskumparken Eksporter Legg til eiendom Kort [GEOGRAPHIC_DATA] Kølato…" at bounding box center [709, 305] width 1013 height 542
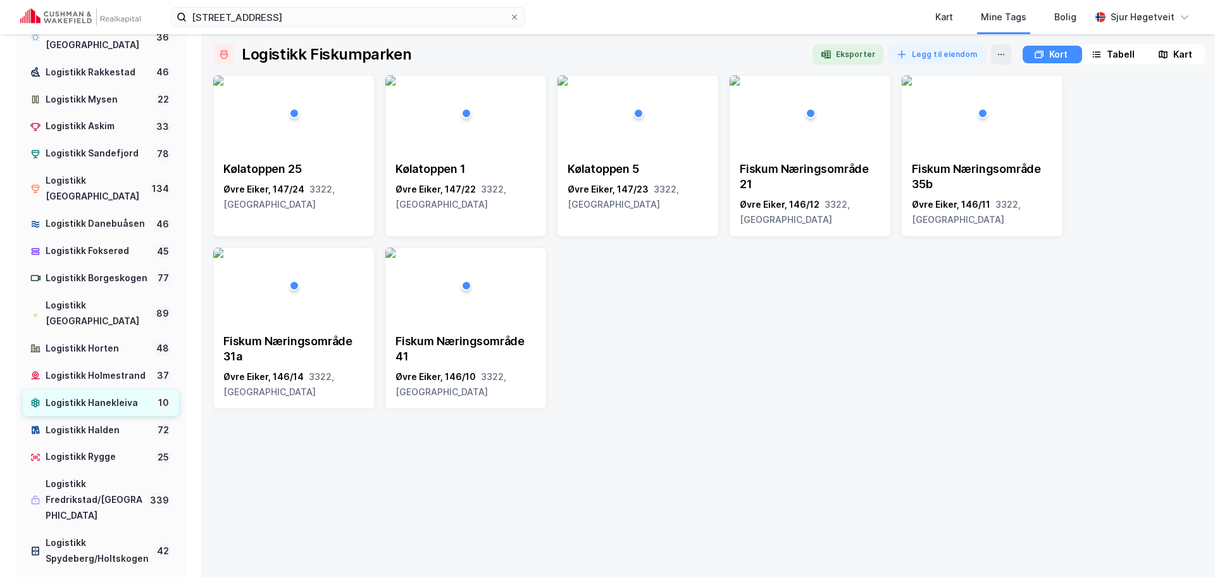
scroll to position [127, 0]
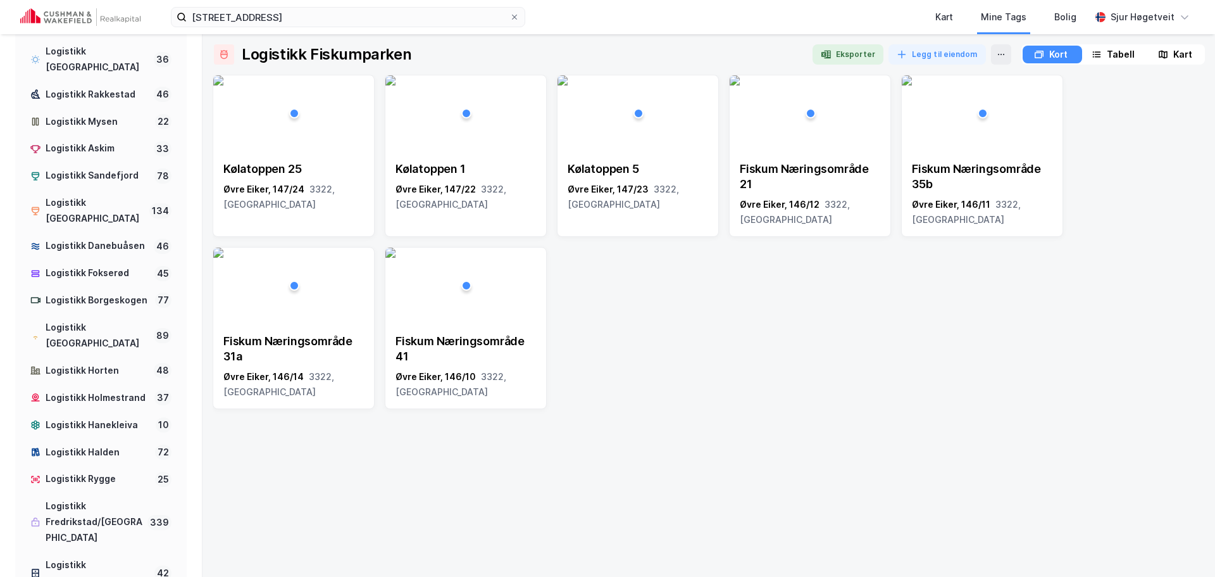
click at [818, 361] on div "Kølatoppen 25 Øvre Eiker, 147/24 3322, [GEOGRAPHIC_DATA] Kølatoppen 1 Øvre Eike…" at bounding box center [709, 242] width 992 height 334
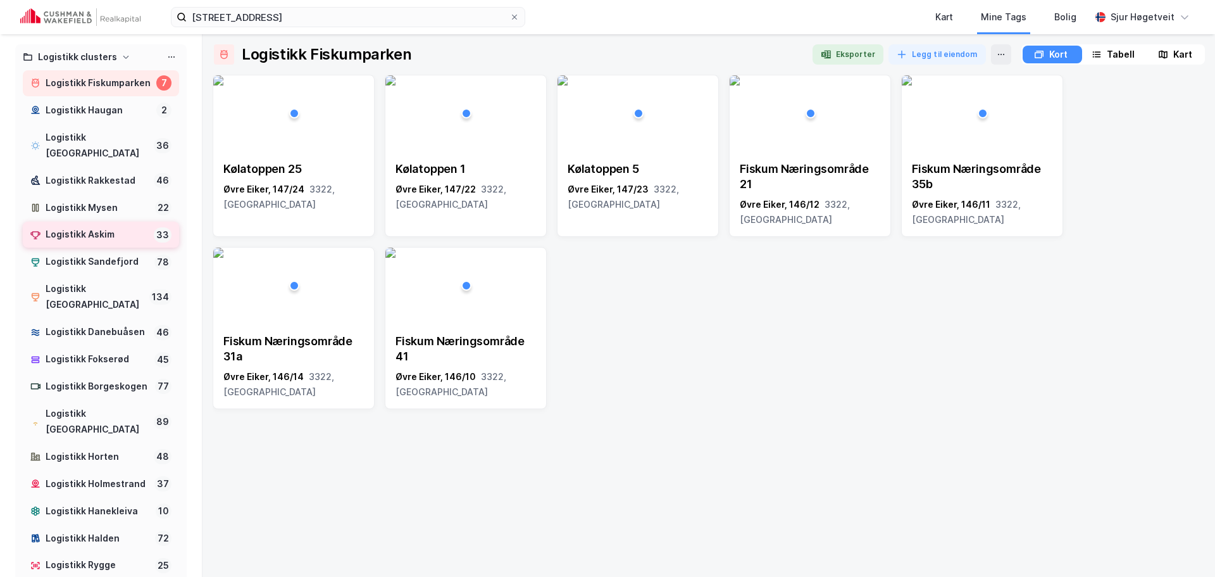
scroll to position [0, 0]
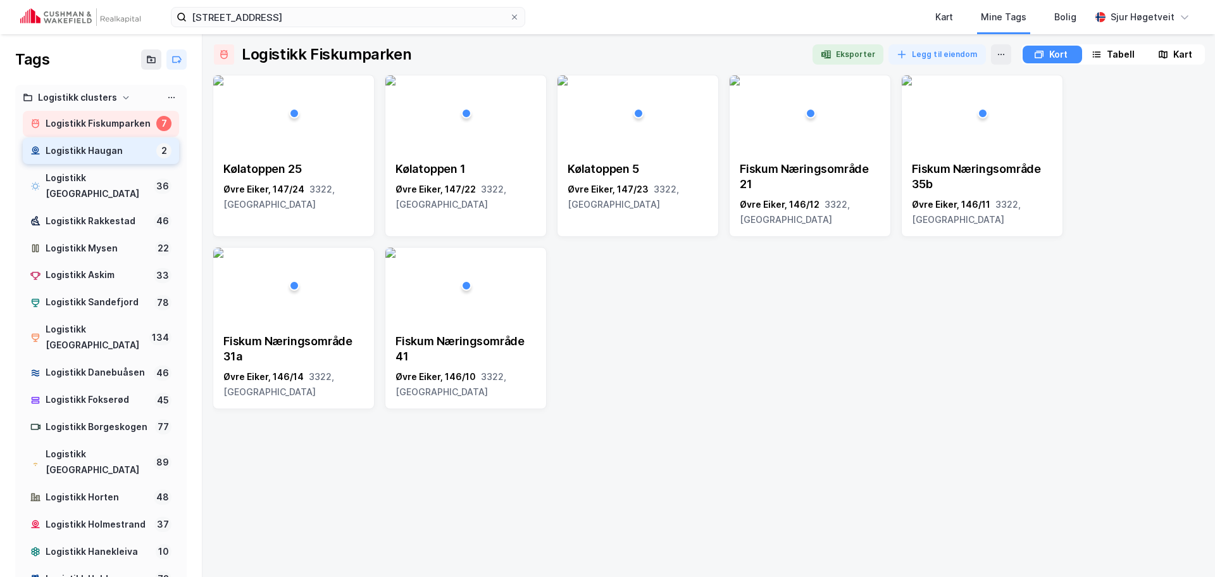
click at [112, 159] on div "Logistikk Haugan" at bounding box center [99, 151] width 106 height 16
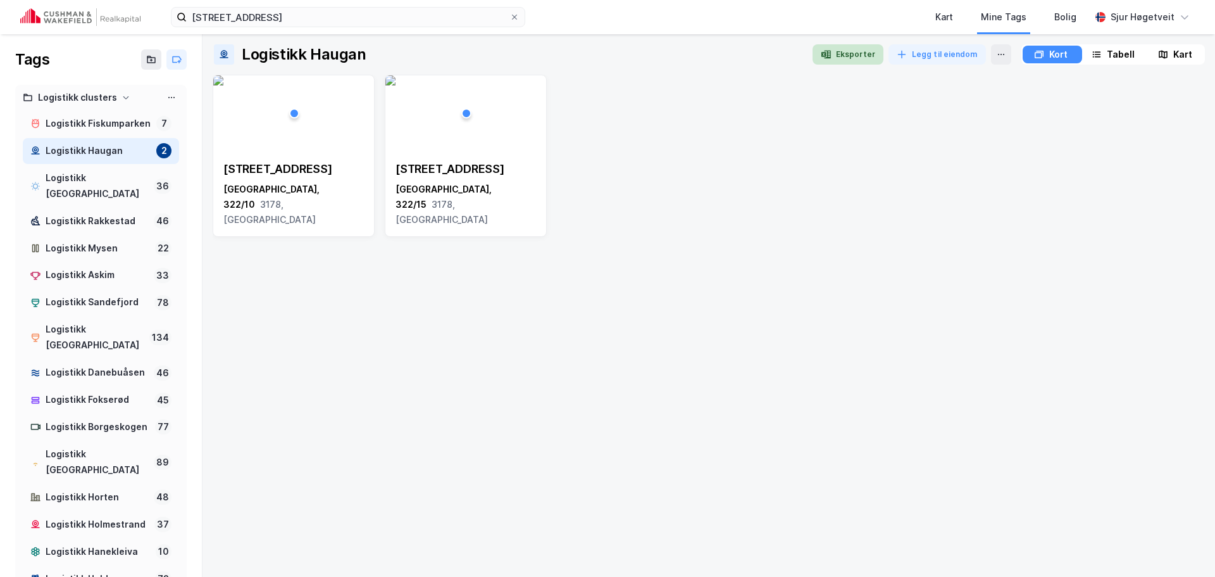
click at [841, 60] on button "Eksporter" at bounding box center [848, 54] width 71 height 20
click at [863, 54] on button "Eksporter" at bounding box center [848, 54] width 71 height 20
click at [629, 410] on div "Hauganveien 366 [GEOGRAPHIC_DATA], [STREET_ADDRESS]" at bounding box center [709, 321] width 992 height 492
click at [492, 203] on div "[STREET_ADDRESS]" at bounding box center [465, 194] width 161 height 86
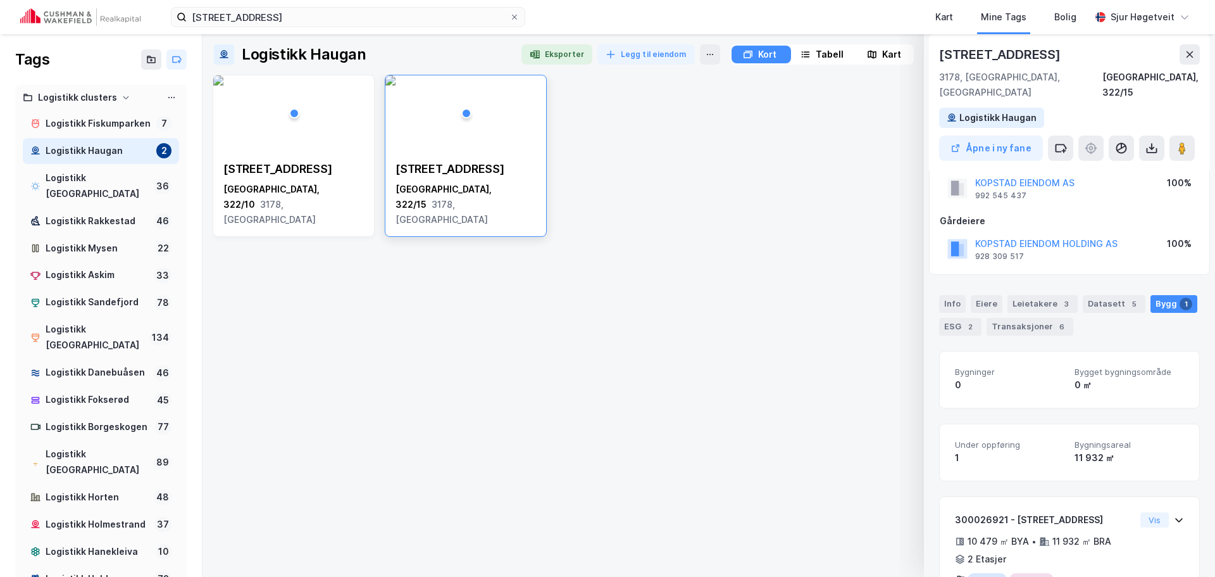
scroll to position [80, 0]
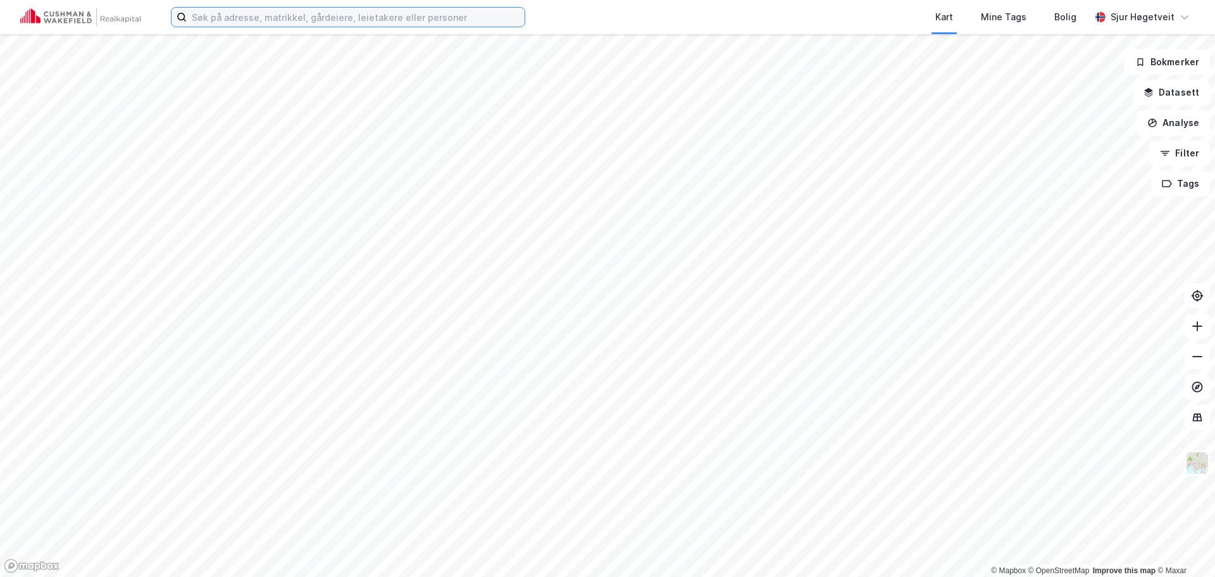
click at [273, 11] on input at bounding box center [356, 17] width 338 height 19
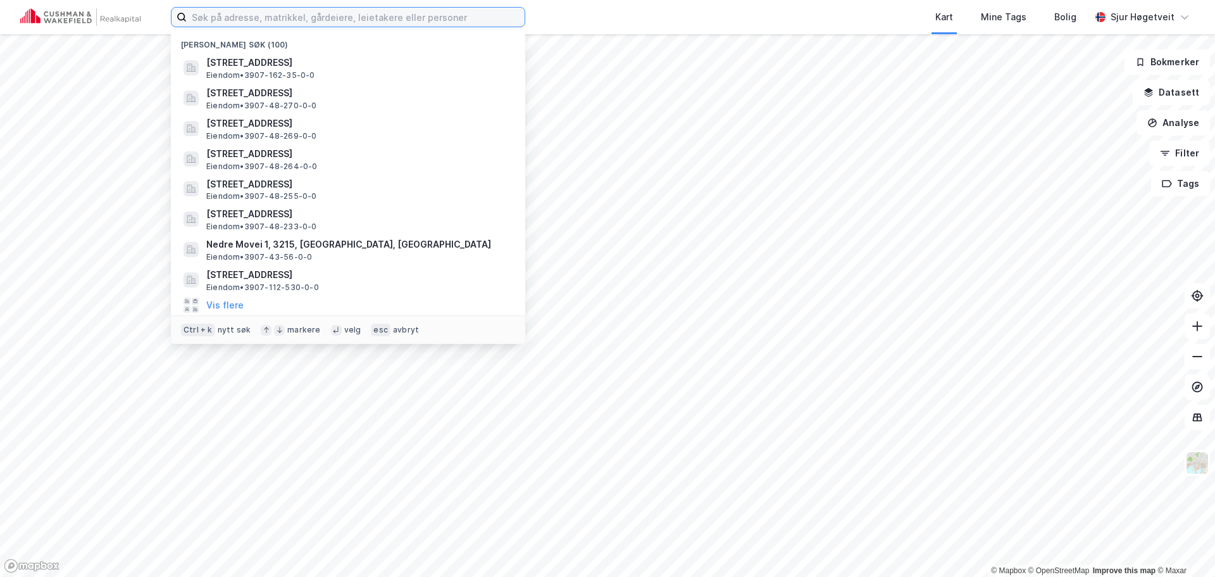
paste input "[STREET_ADDRESS]"
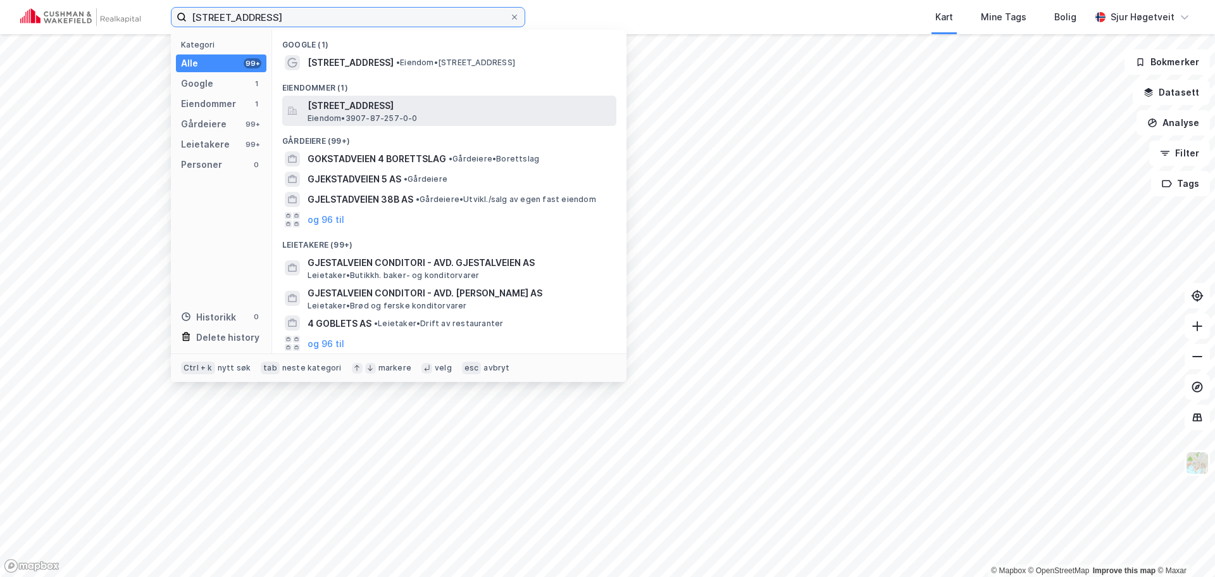
type input "[STREET_ADDRESS]"
click at [421, 123] on div "[STREET_ADDRESS], [GEOGRAPHIC_DATA] Eiendom • 3907-87-257-0-0" at bounding box center [449, 111] width 334 height 30
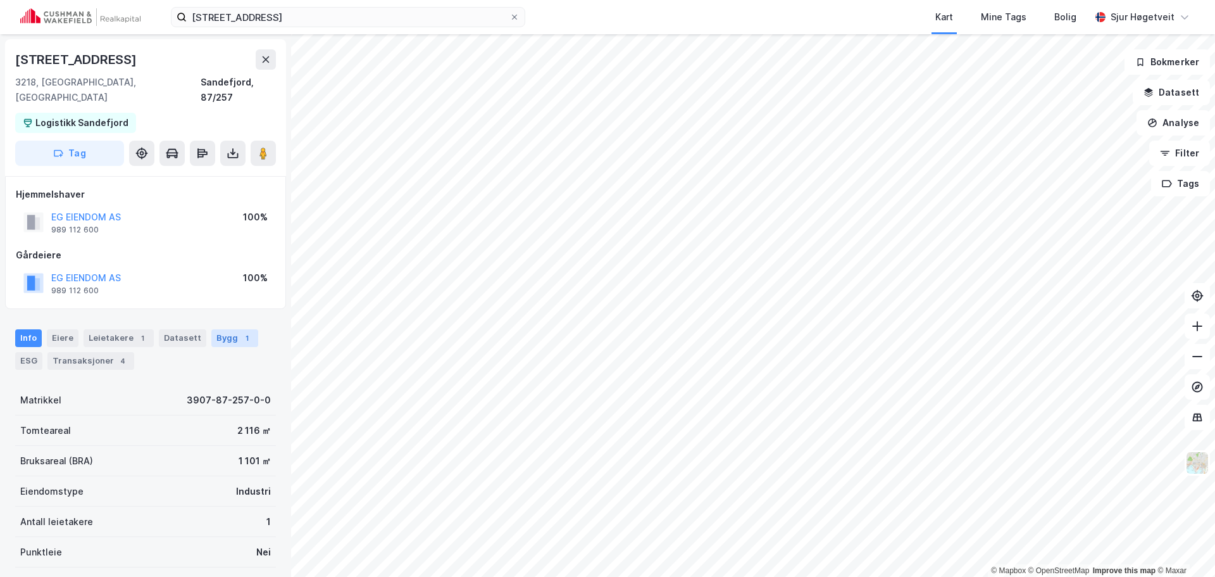
click at [241, 332] on div "1" at bounding box center [247, 338] width 13 height 13
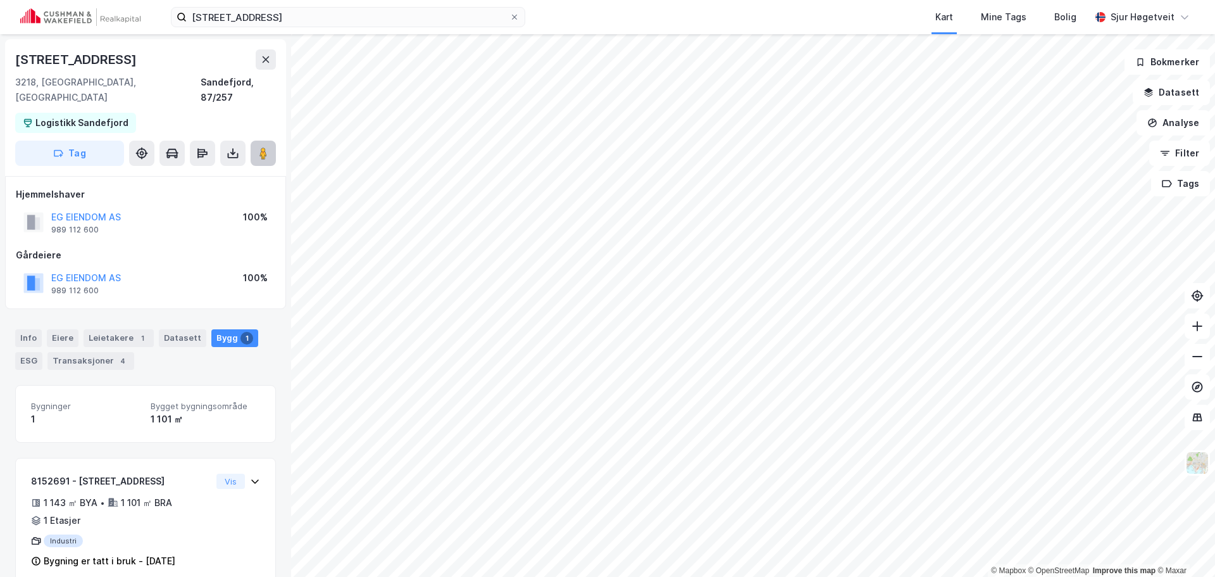
click at [258, 147] on icon at bounding box center [263, 153] width 13 height 13
